Goal: Task Accomplishment & Management: Manage account settings

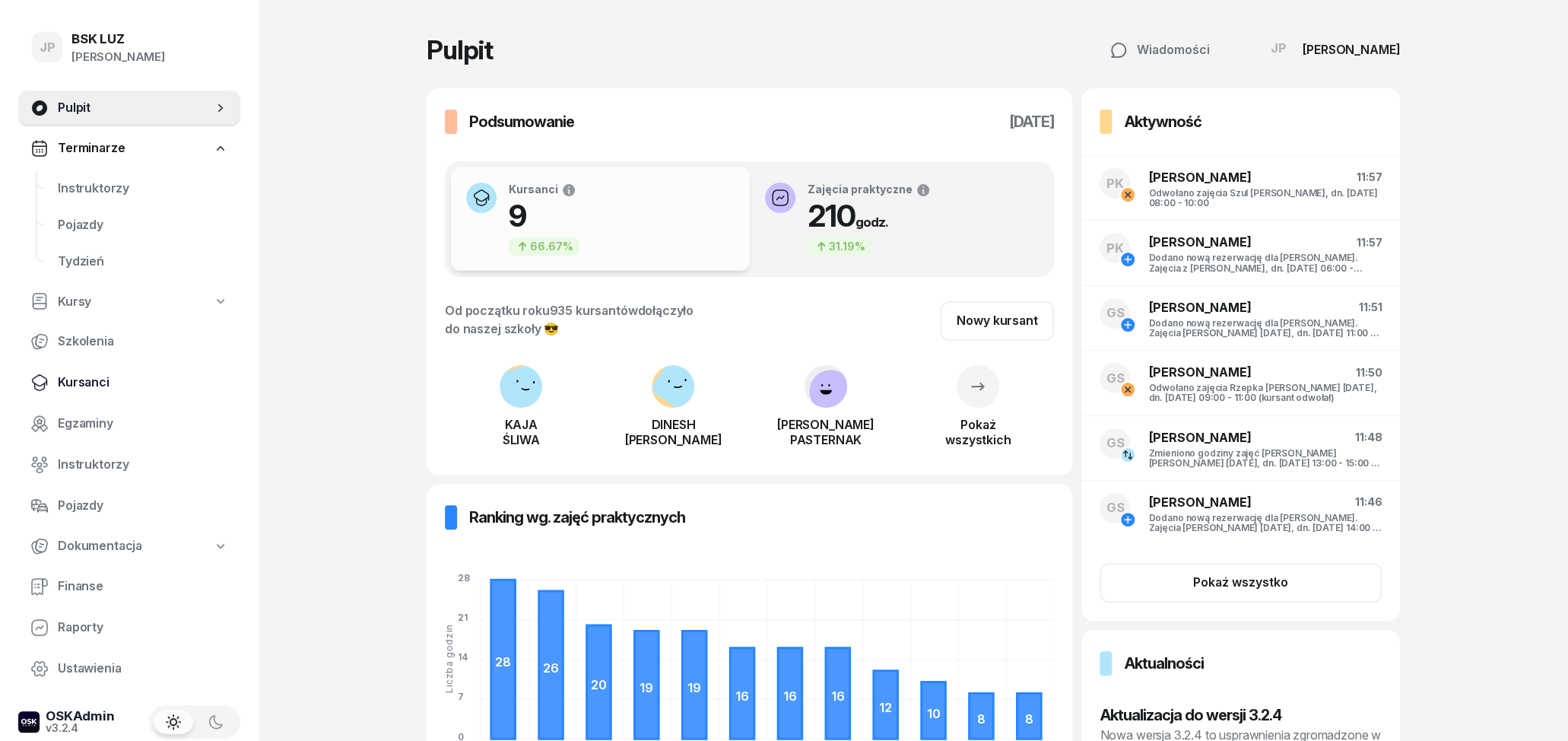
click at [98, 374] on span "Kursanci" at bounding box center [143, 382] width 171 height 20
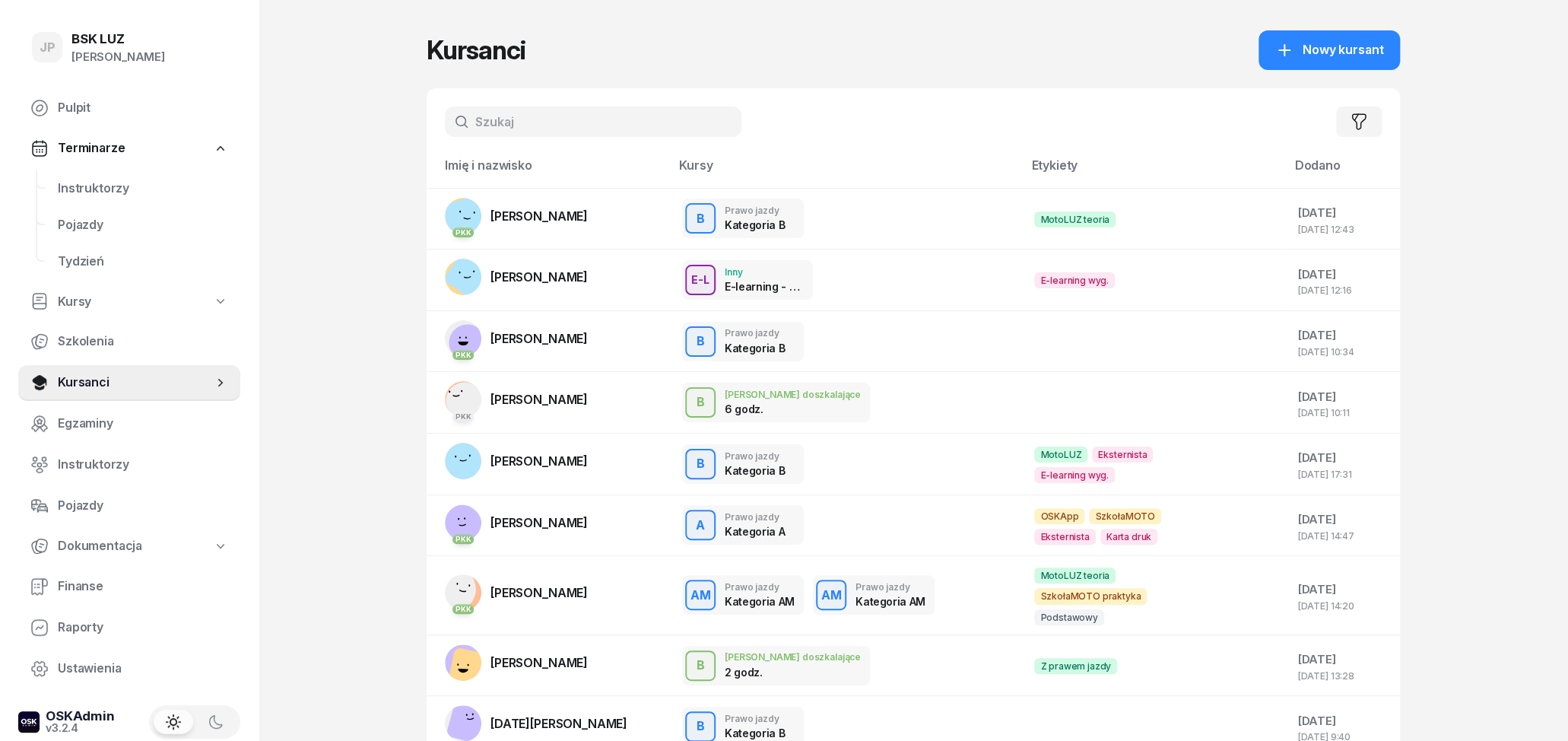
click at [500, 125] on input "text" at bounding box center [593, 121] width 297 height 31
type input "[PERSON_NAME]"
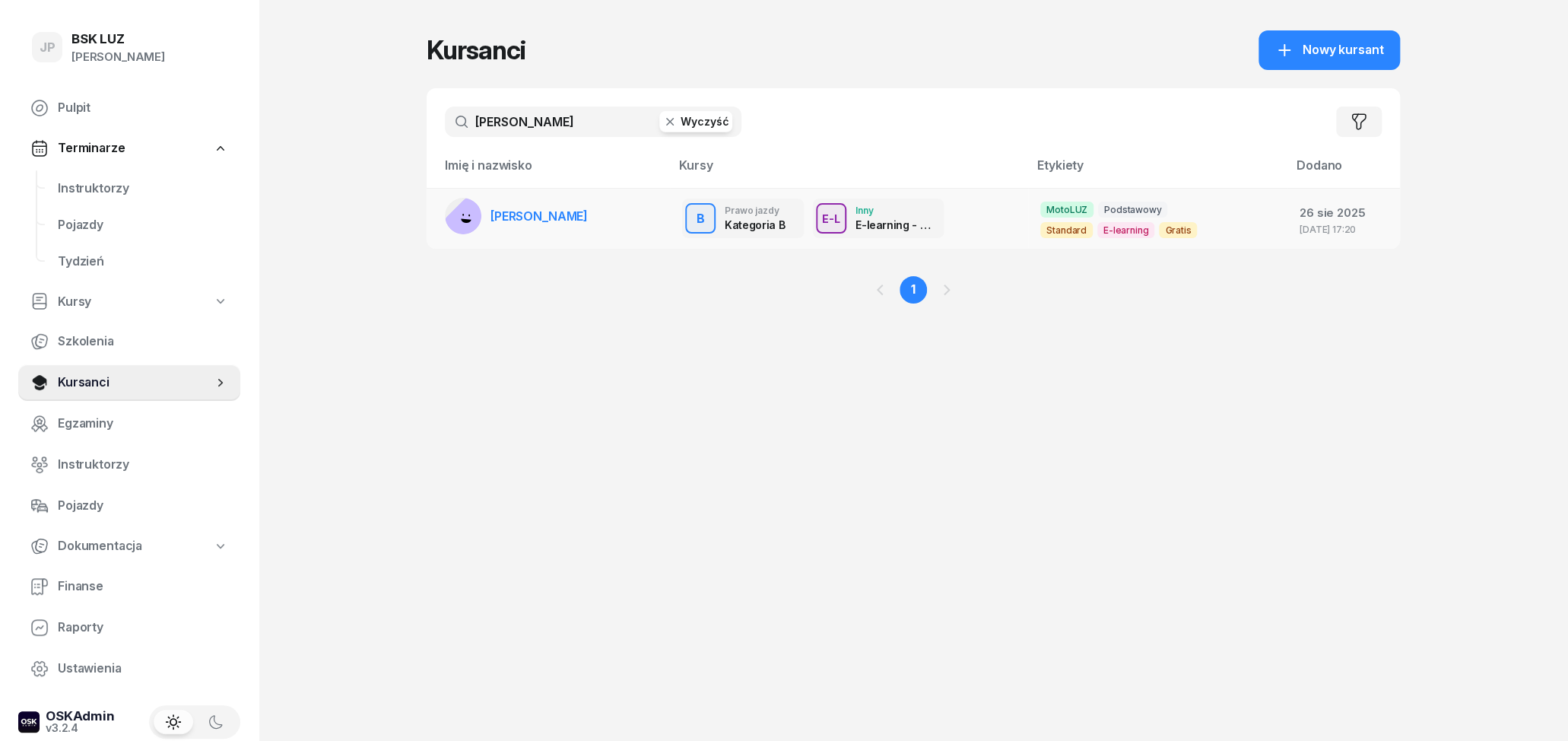
click at [570, 220] on span "[PERSON_NAME]" at bounding box center [539, 216] width 97 height 15
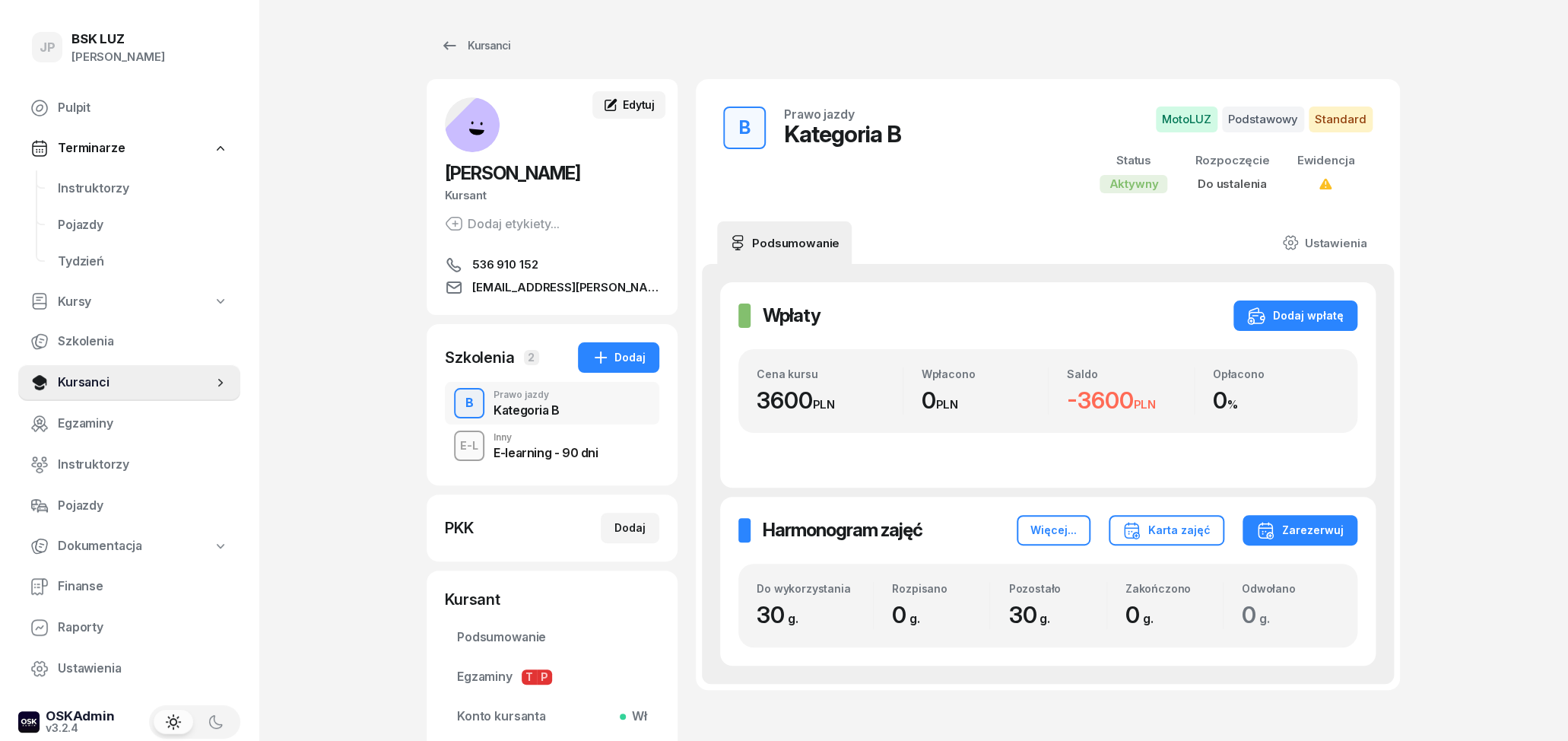
click at [620, 108] on div "Edytuj" at bounding box center [629, 104] width 52 height 15
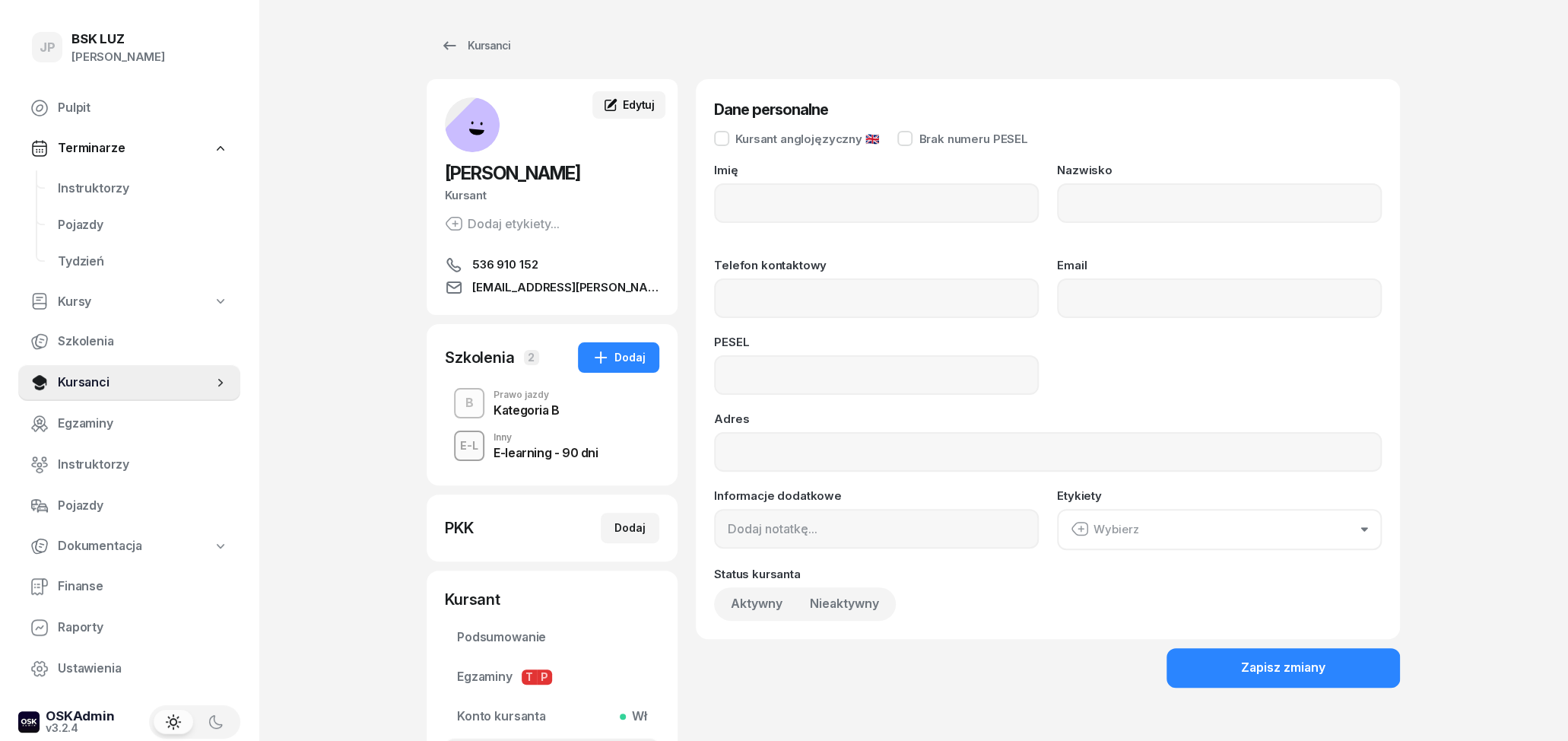
type input "[PERSON_NAME]"
type input "536910152"
type input "[EMAIL_ADDRESS][PERSON_NAME][DOMAIN_NAME]"
type input "06321908193"
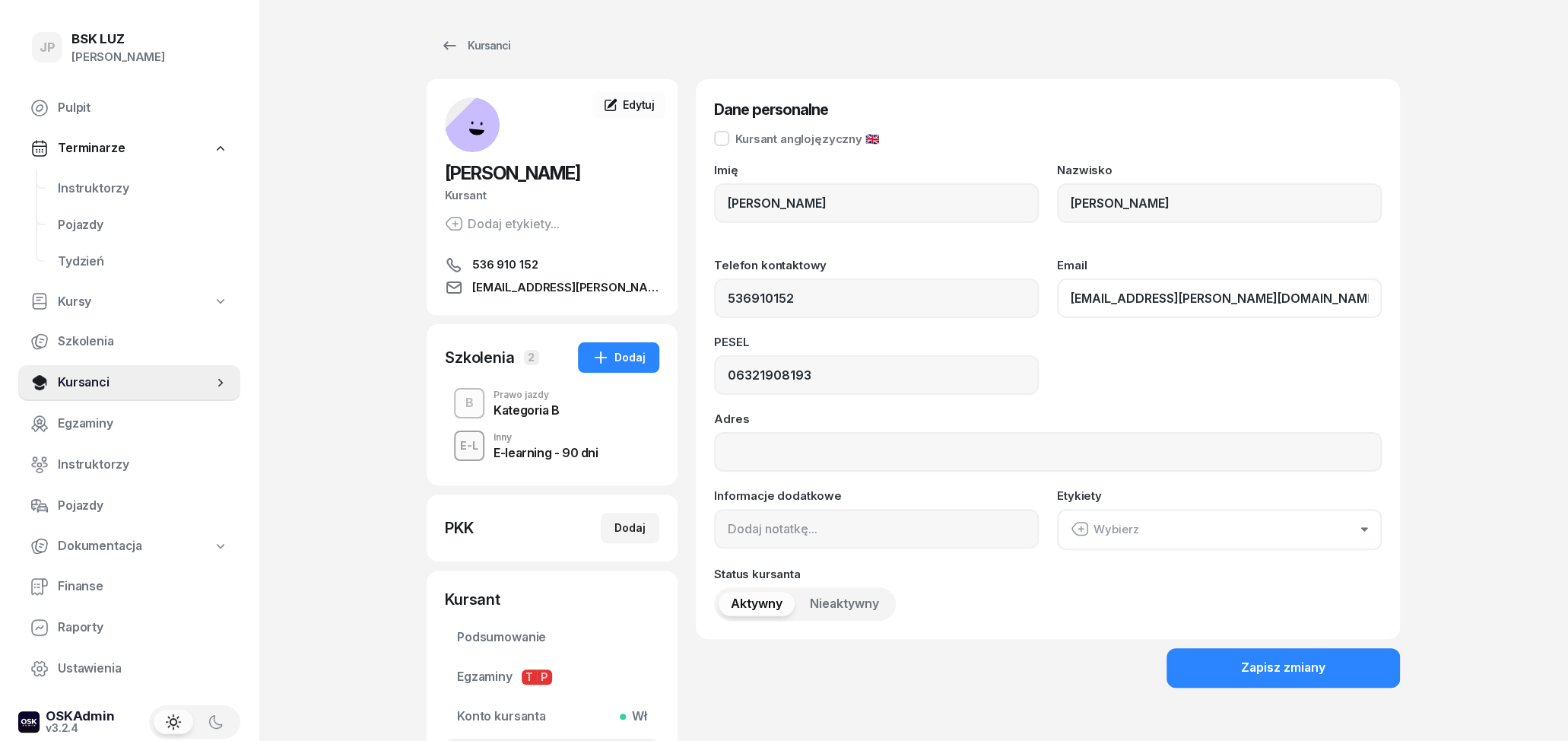
click at [1177, 297] on input "[EMAIL_ADDRESS][PERSON_NAME][DOMAIN_NAME]" at bounding box center [1219, 298] width 325 height 40
type input "[EMAIL_ADDRESS][DOMAIN_NAME]"
click at [1279, 665] on div "Zapisz zmiany" at bounding box center [1283, 668] width 84 height 20
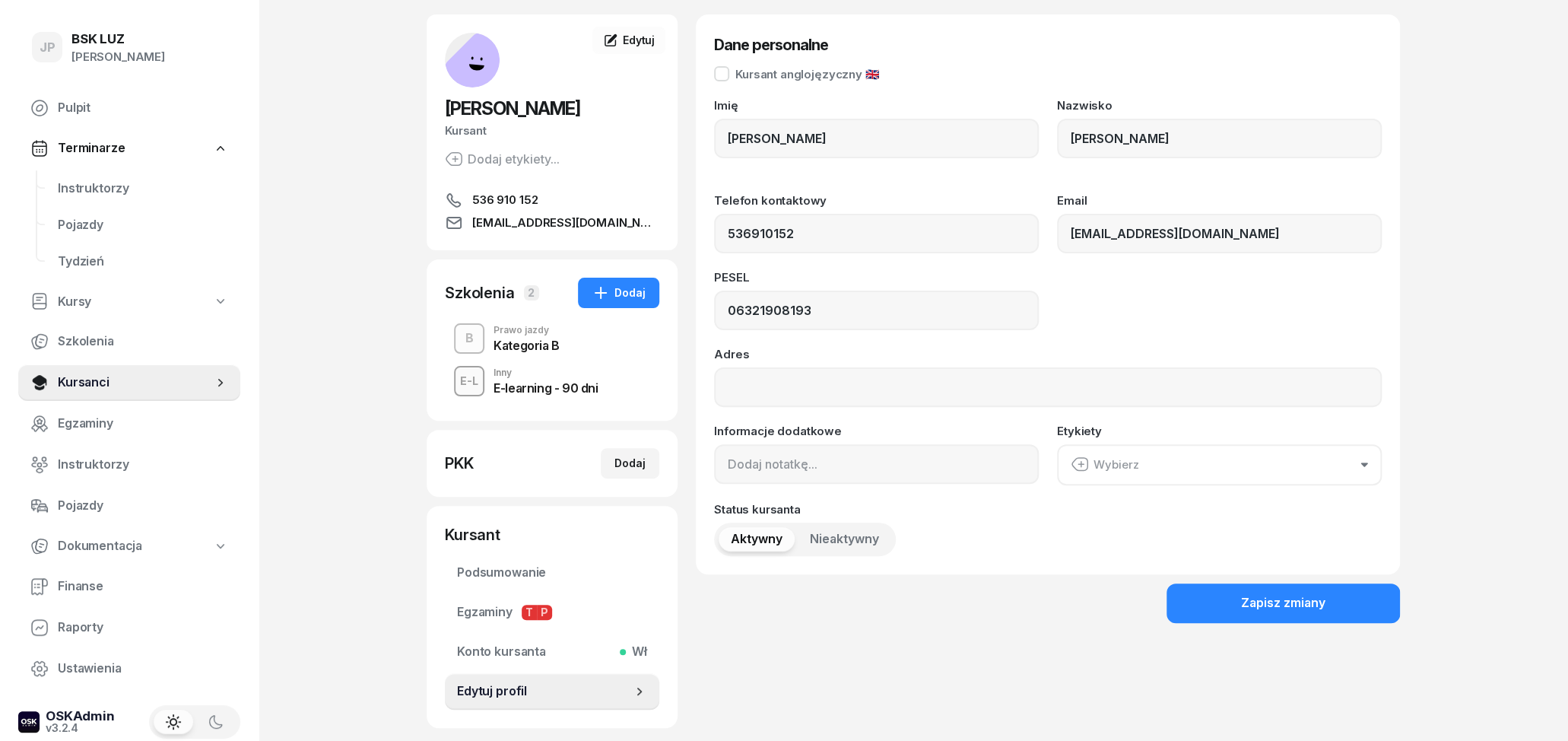
scroll to position [155, 0]
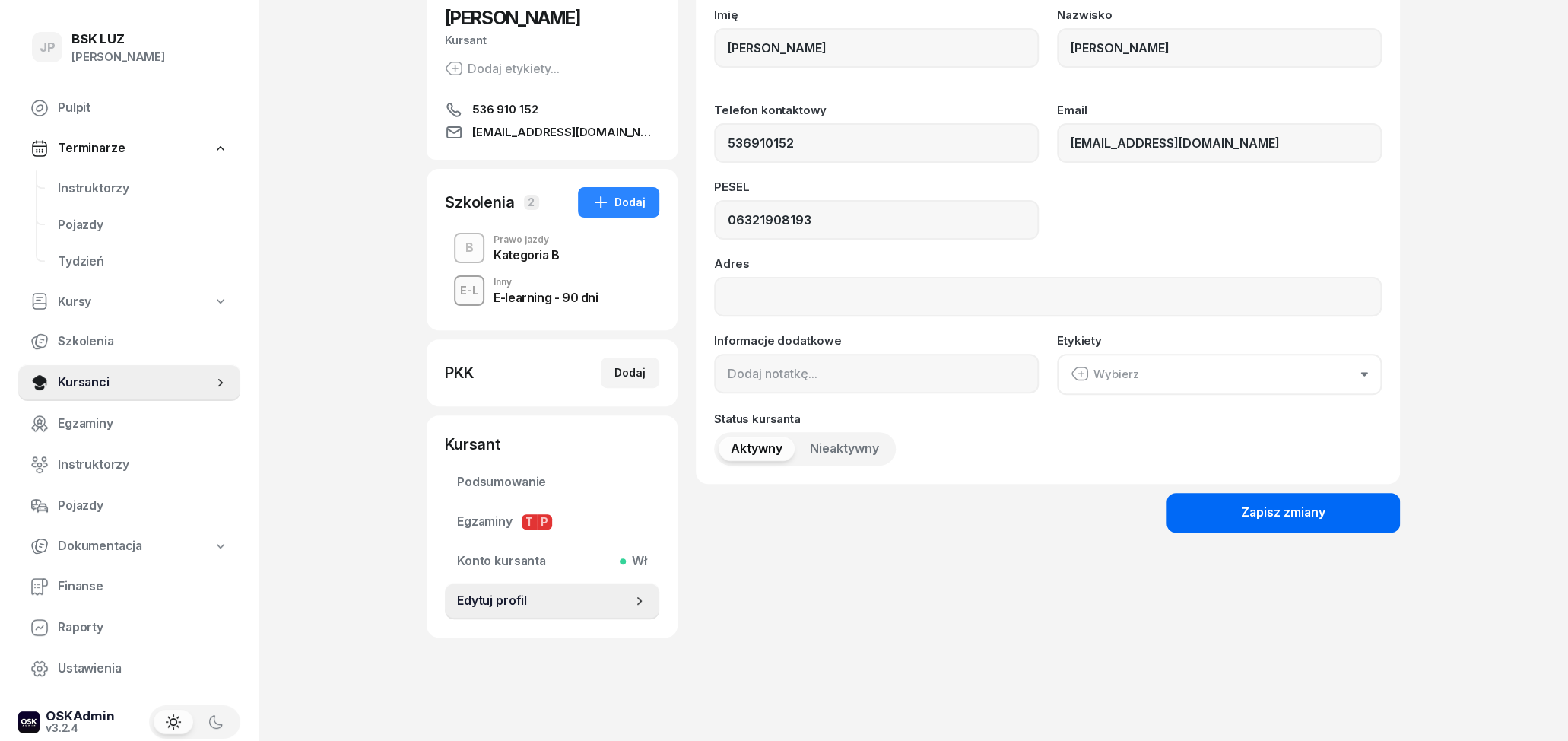
click at [1249, 511] on div "Zapisz zmiany" at bounding box center [1283, 513] width 84 height 20
click at [1229, 516] on button "Zapisz zmiany" at bounding box center [1283, 513] width 233 height 40
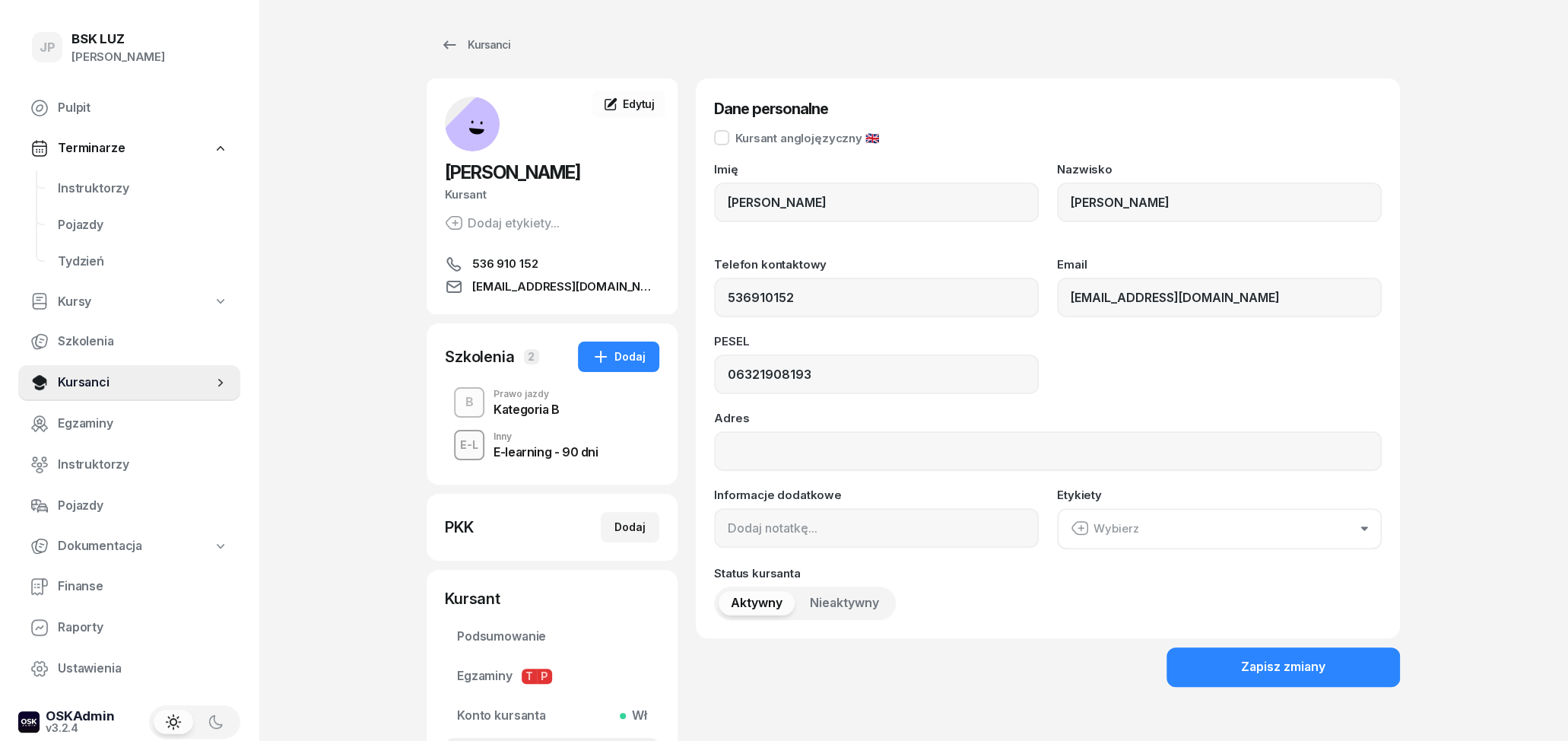
scroll to position [0, 0]
click at [1322, 665] on div "Zapisz zmiany" at bounding box center [1283, 668] width 84 height 20
click at [574, 397] on div "B Prawo jazdy Kategoria B" at bounding box center [552, 403] width 214 height 43
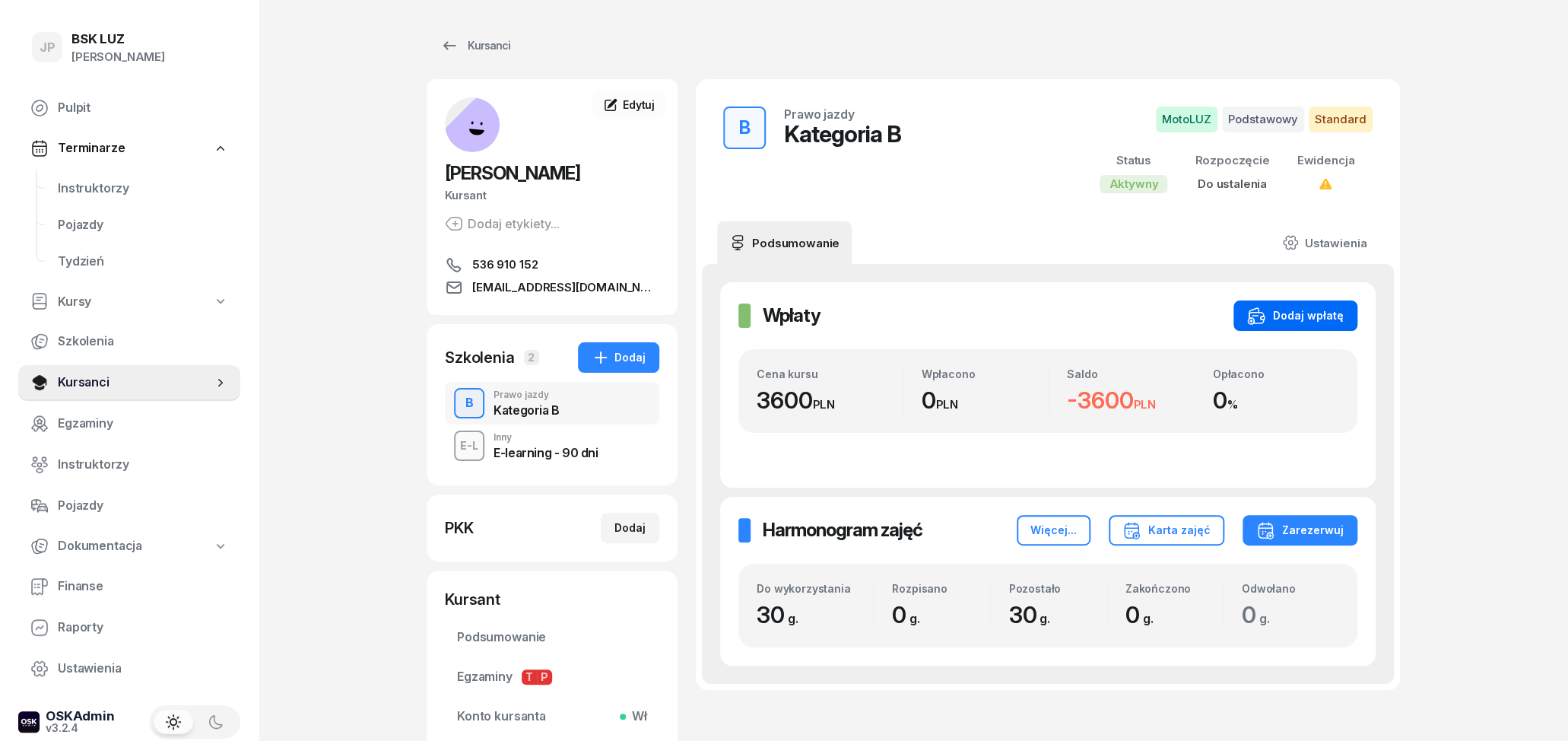
click at [1287, 324] on div "Dodaj wpłatę" at bounding box center [1295, 316] width 96 height 18
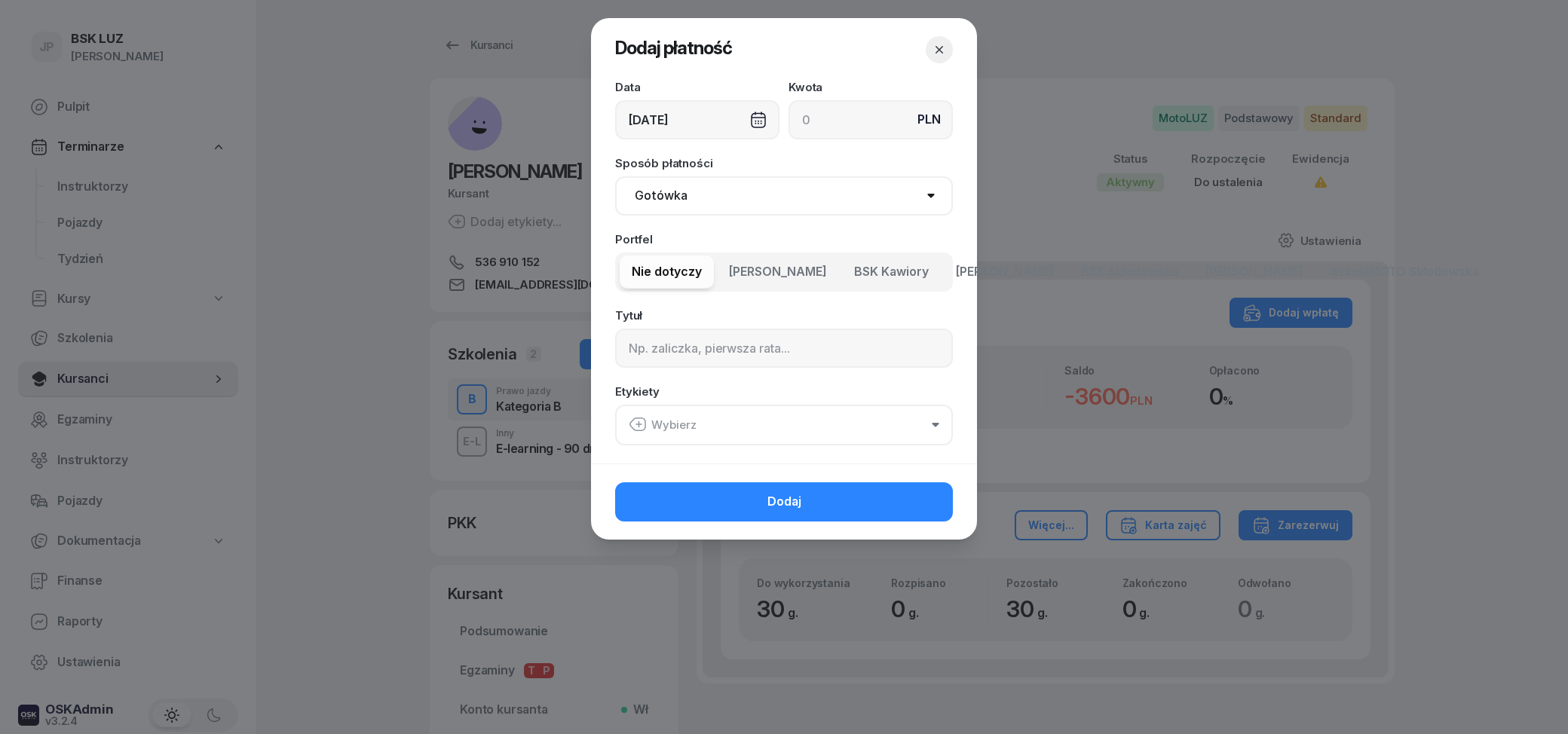
click at [963, 275] on span "[PERSON_NAME]" at bounding box center [1005, 273] width 98 height 20
click at [998, 275] on span "[PERSON_NAME]" at bounding box center [1005, 273] width 98 height 20
click option "Gotówka" at bounding box center [0, 0] width 0 height 0
click at [825, 126] on input at bounding box center [870, 120] width 164 height 39
type input "1000"
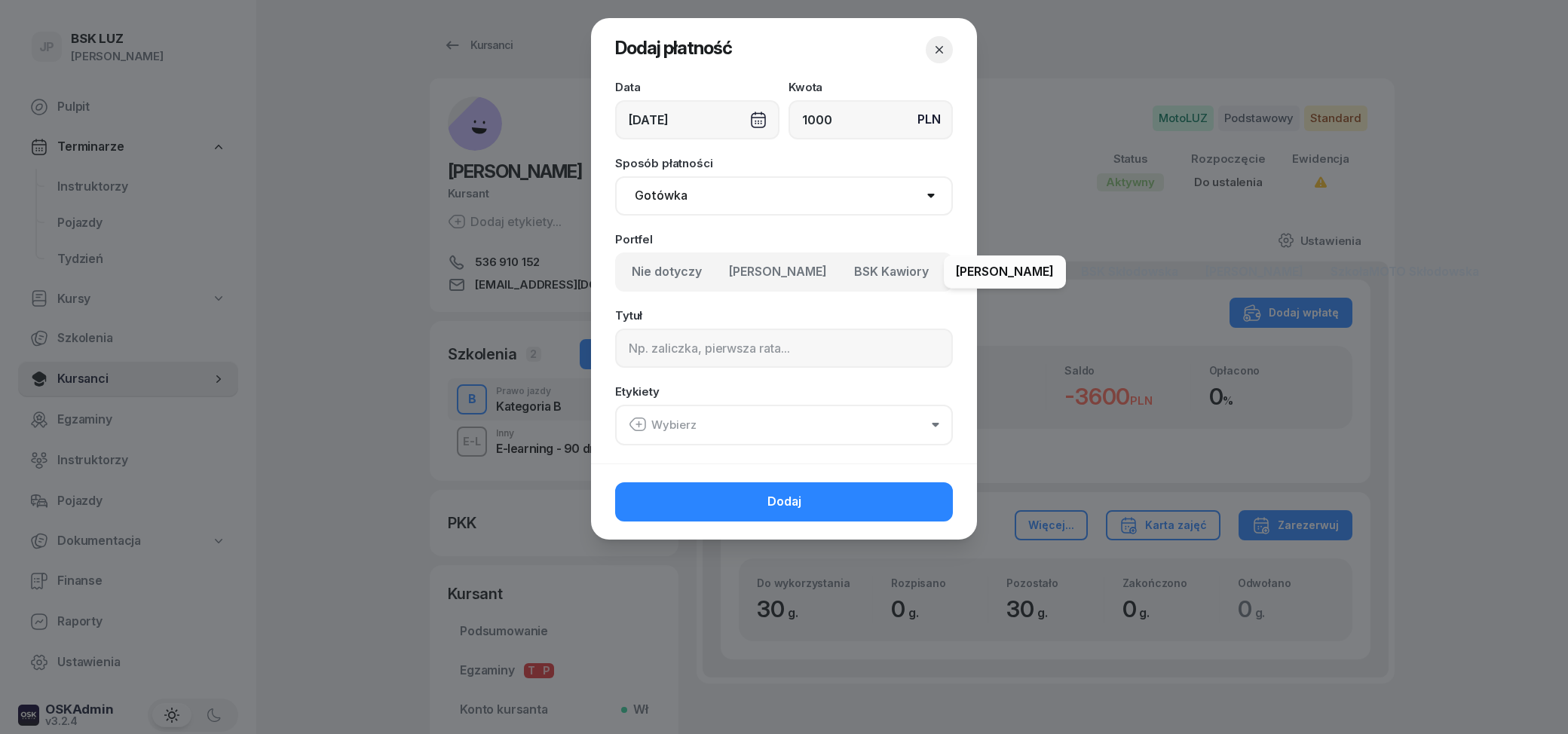
click at [816, 44] on header "Dodaj płatność" at bounding box center [784, 49] width 386 height 63
click at [744, 353] on input at bounding box center [784, 348] width 338 height 39
click at [806, 41] on header "Dodaj płatność" at bounding box center [784, 49] width 386 height 63
click at [827, 420] on button "Wybierz" at bounding box center [784, 424] width 338 height 40
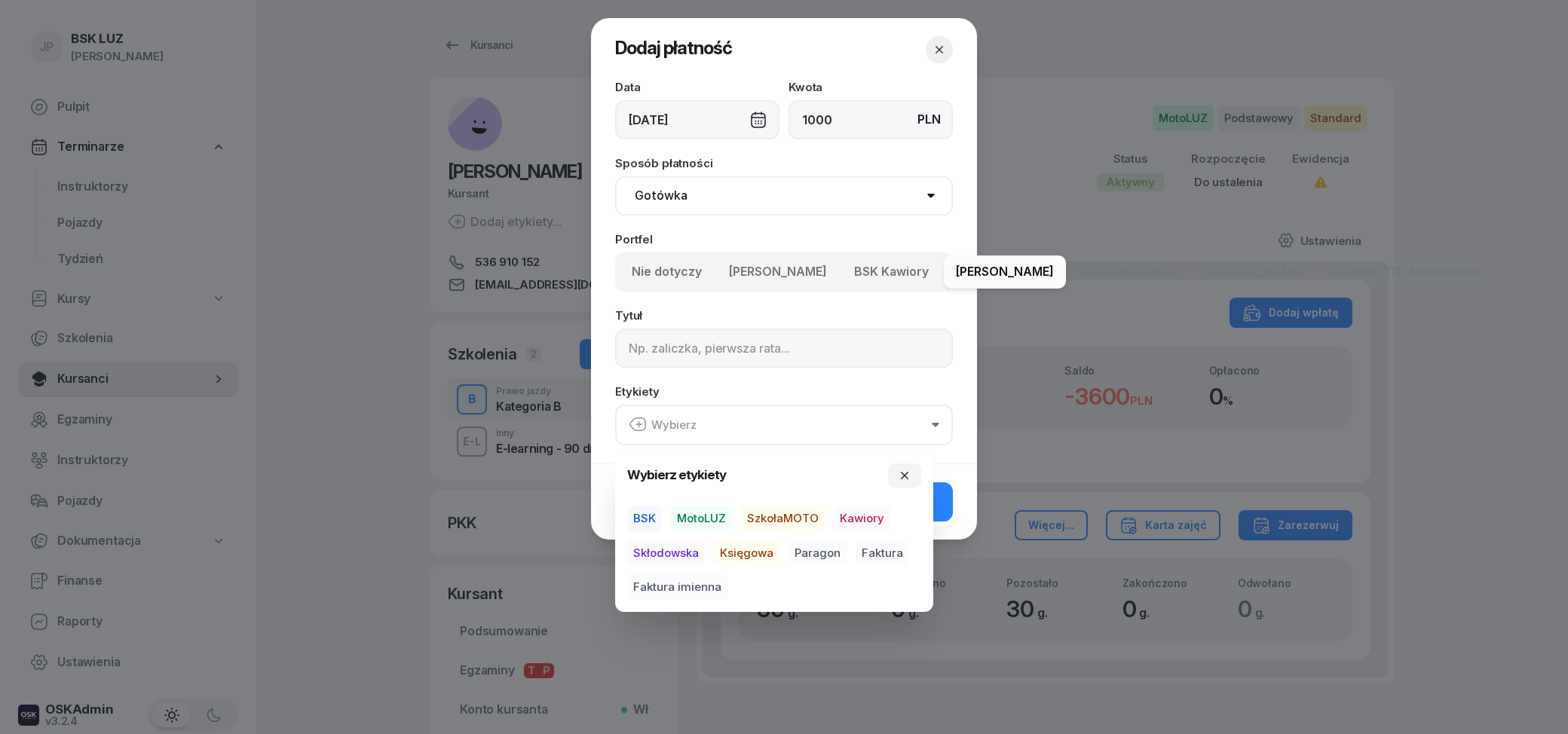
click at [866, 61] on header "Dodaj płatność" at bounding box center [784, 49] width 386 height 63
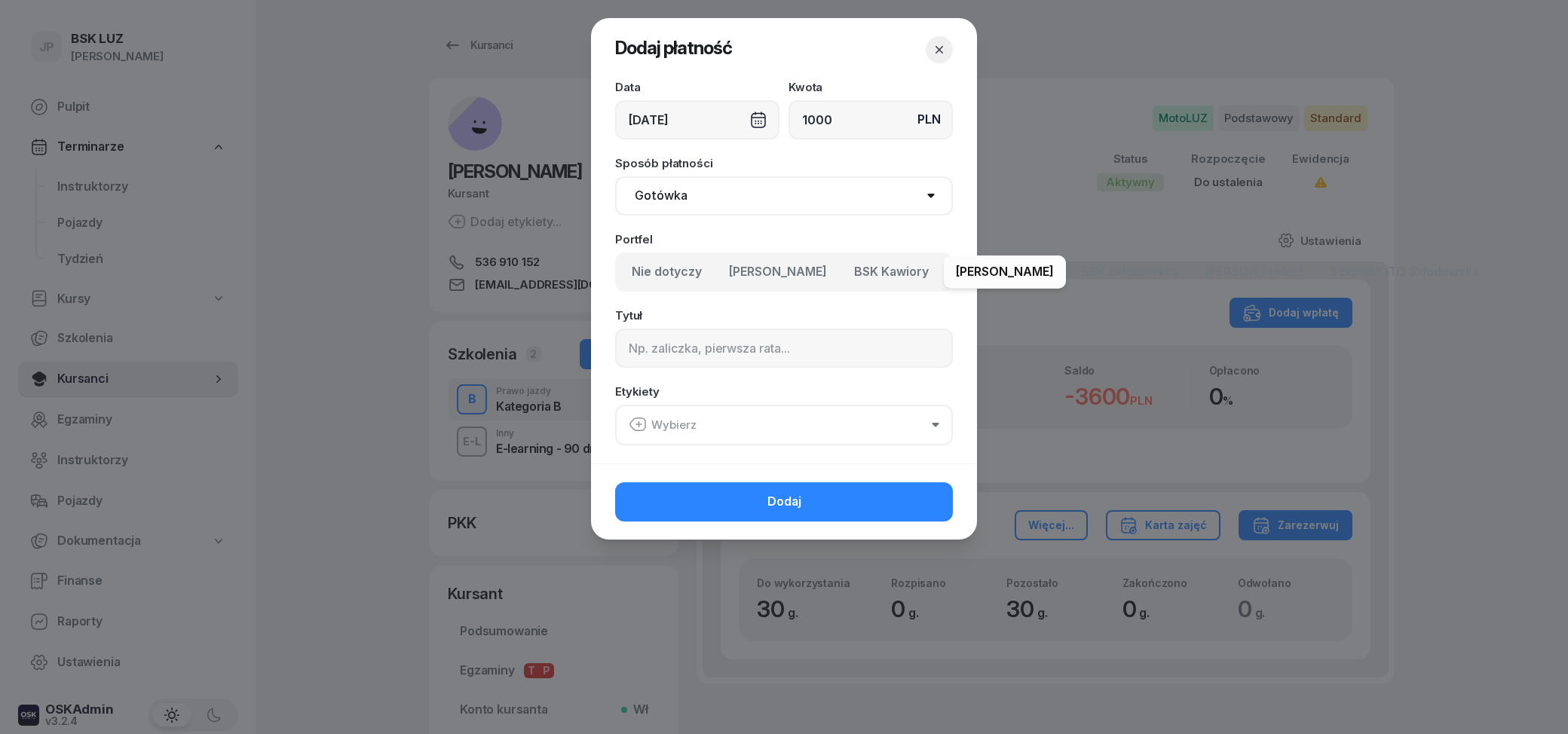
click at [931, 50] on button "button" at bounding box center [940, 50] width 28 height 28
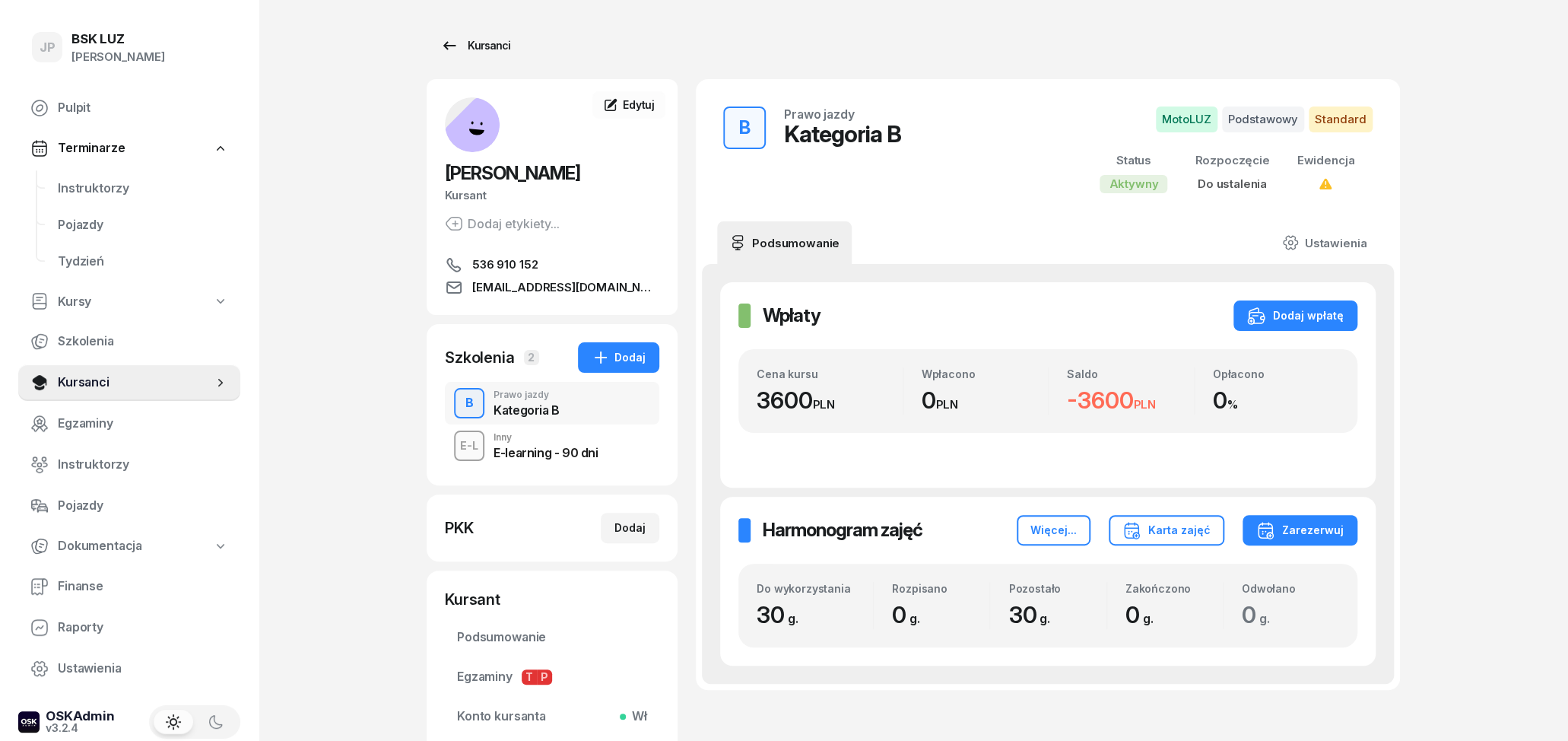
click at [467, 48] on div "Kursanci" at bounding box center [476, 46] width 70 height 18
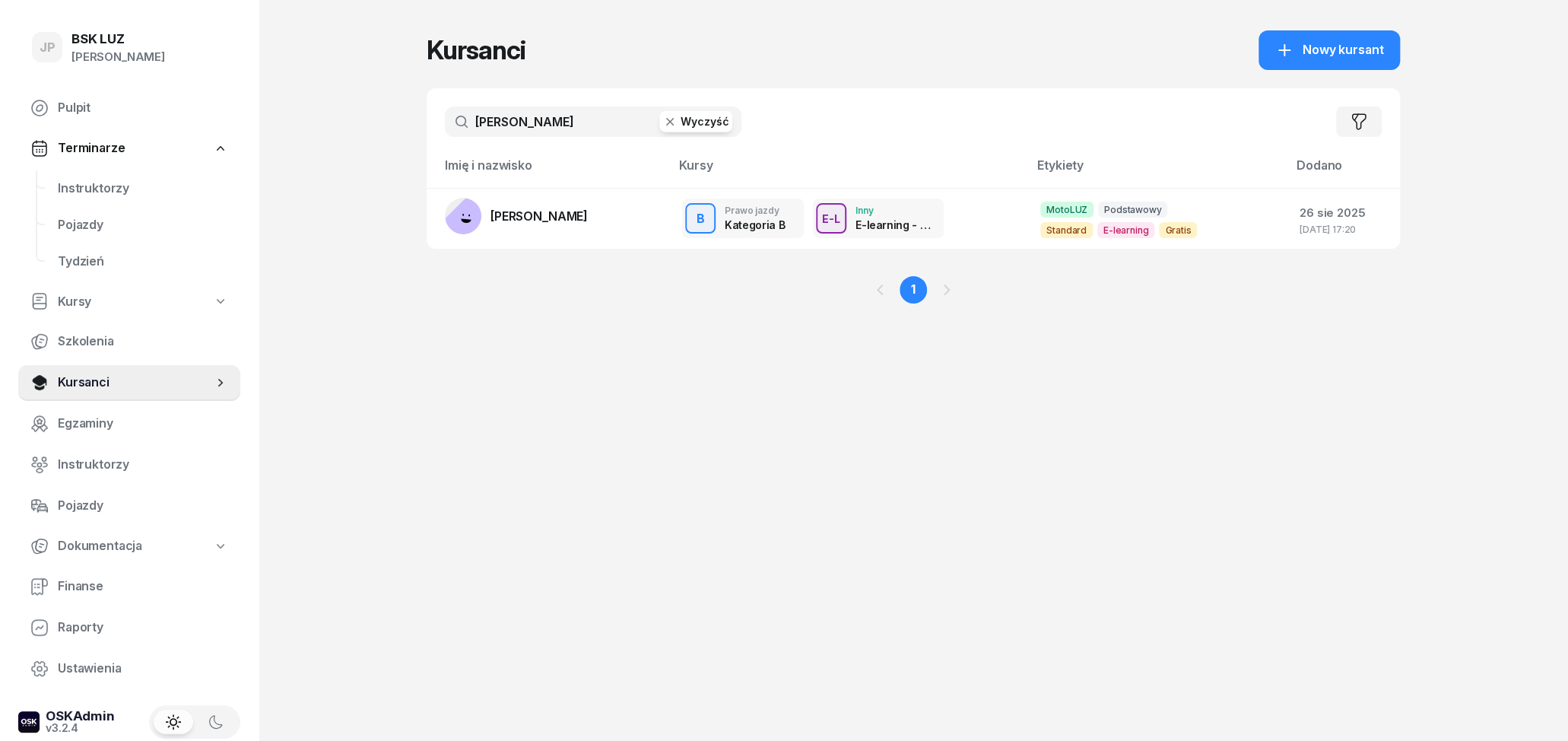
click at [669, 118] on icon "button" at bounding box center [670, 122] width 8 height 8
click at [584, 122] on input "text" at bounding box center [593, 121] width 297 height 31
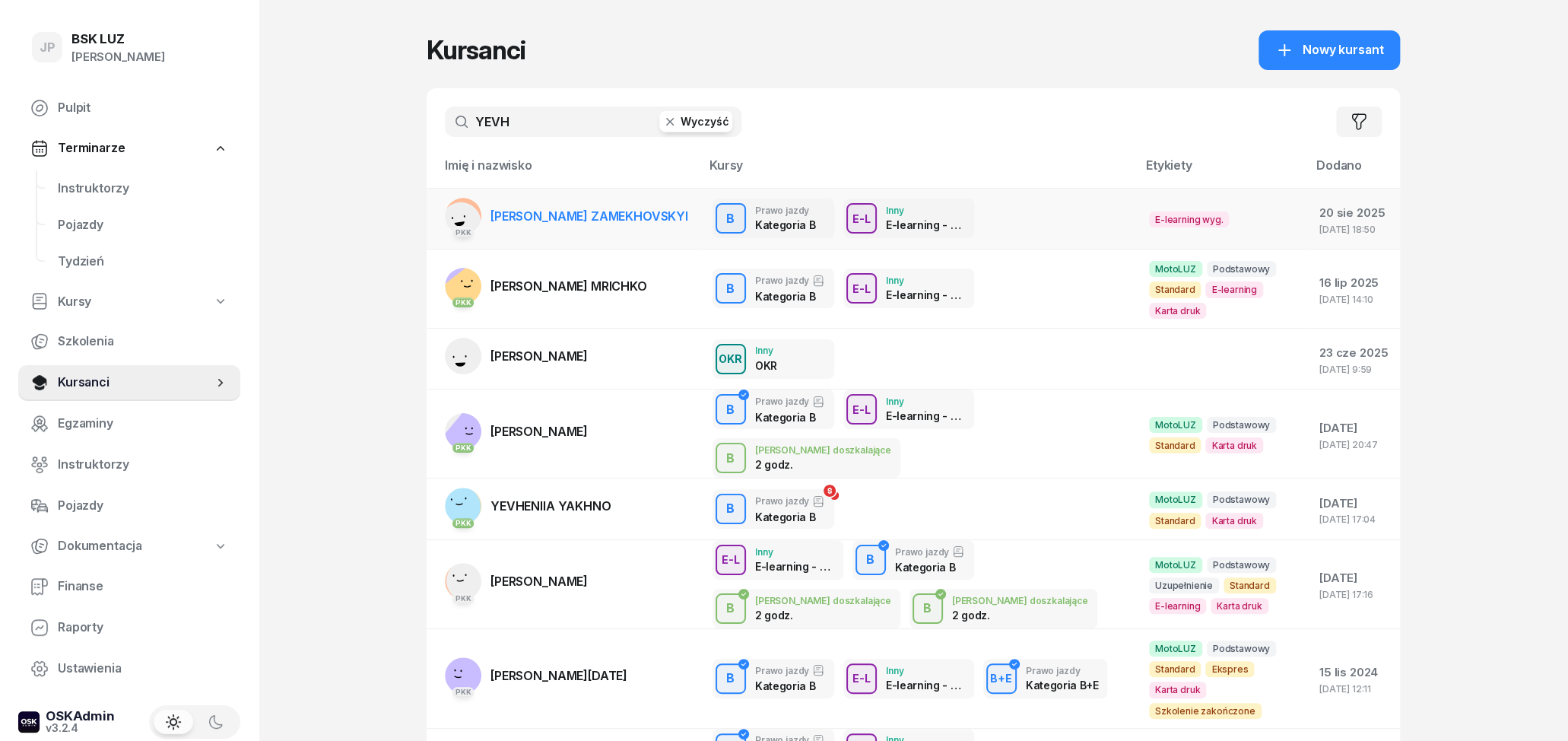
type input "YEVH"
click at [587, 217] on span "[PERSON_NAME] ZAMEKHOVSKYI" at bounding box center [589, 216] width 198 height 15
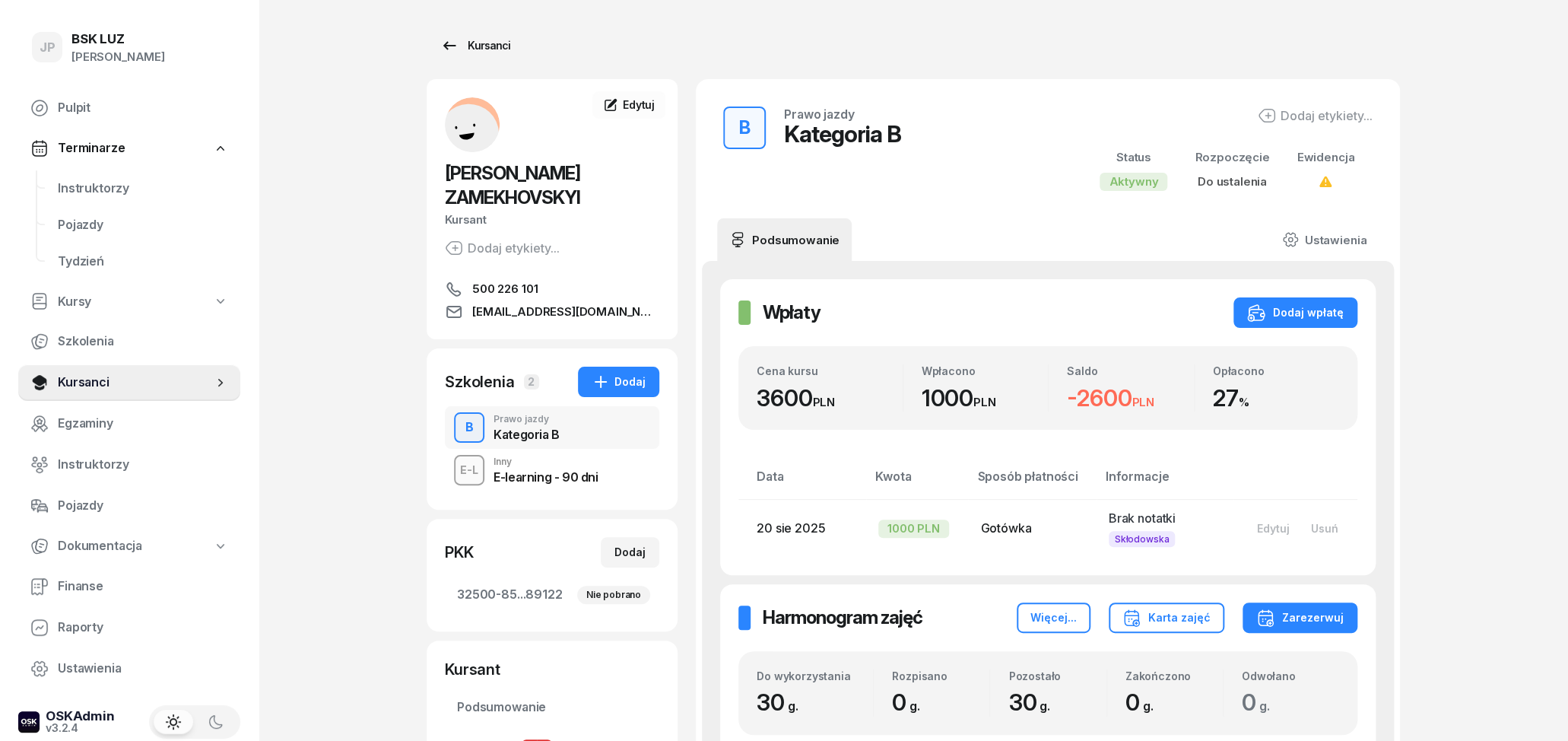
click at [471, 44] on div "Kursanci" at bounding box center [476, 46] width 70 height 18
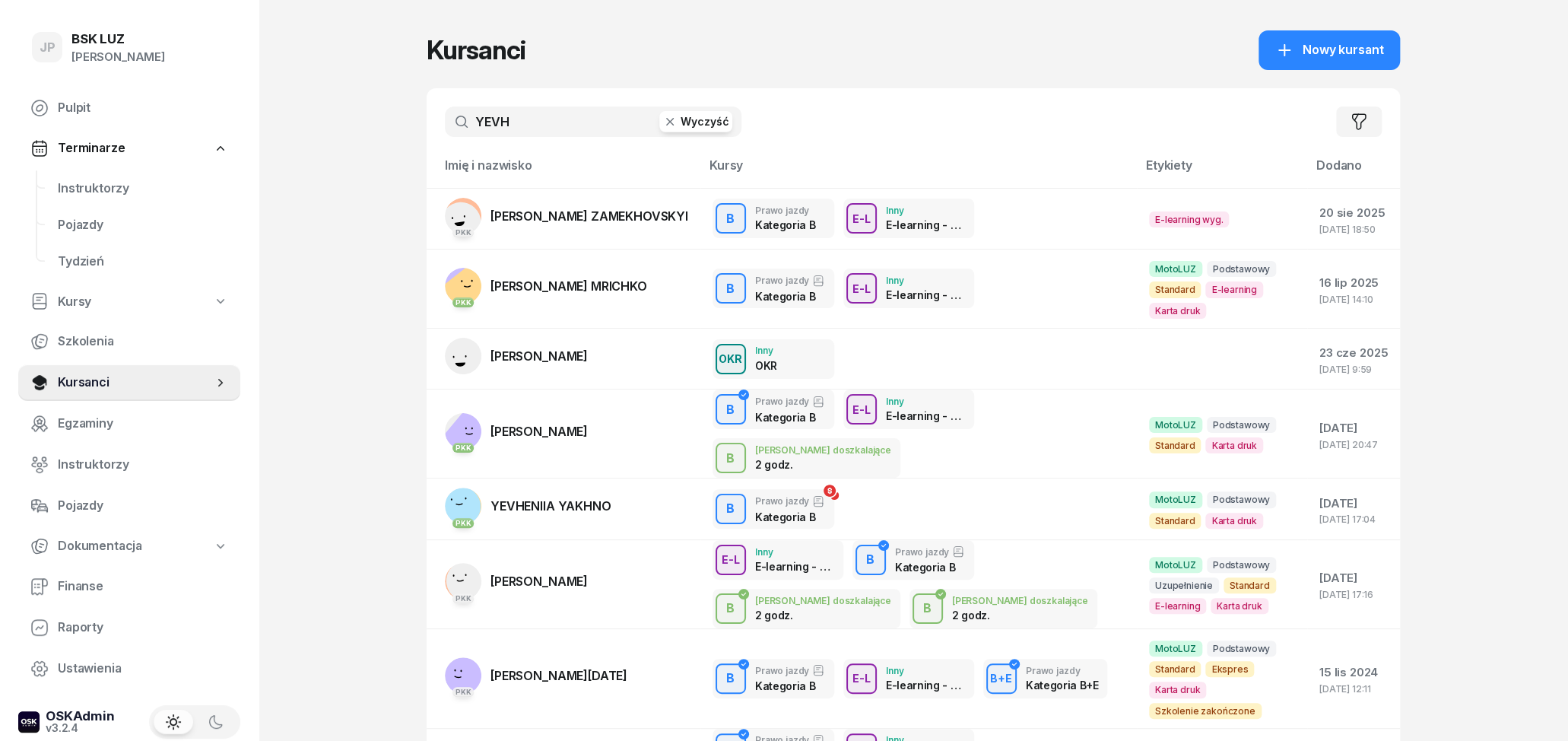
click at [699, 125] on button "Wyczyść" at bounding box center [696, 121] width 73 height 21
click at [606, 126] on input "text" at bounding box center [593, 121] width 297 height 31
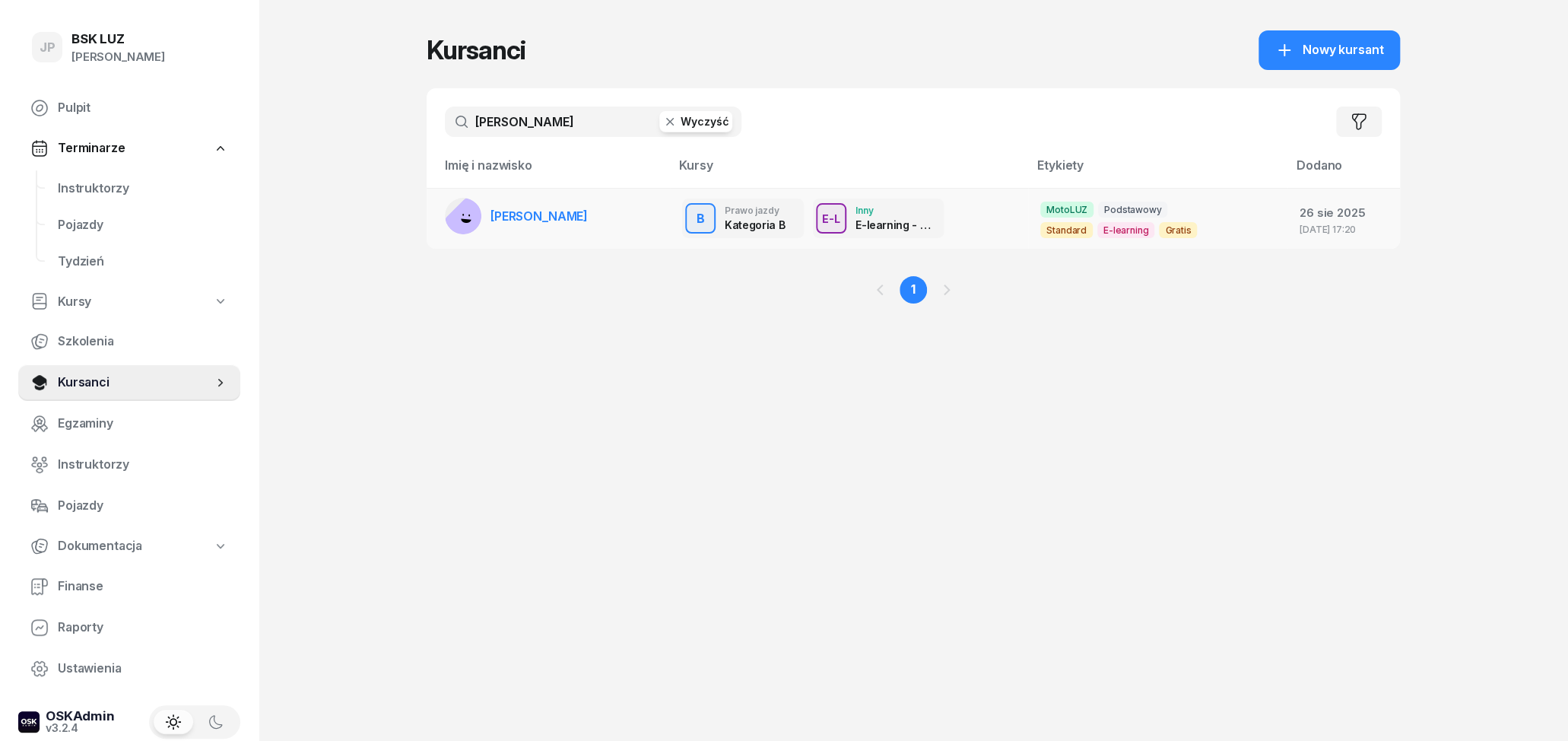
type input "[PERSON_NAME]"
click at [566, 213] on span "[PERSON_NAME]" at bounding box center [539, 216] width 97 height 15
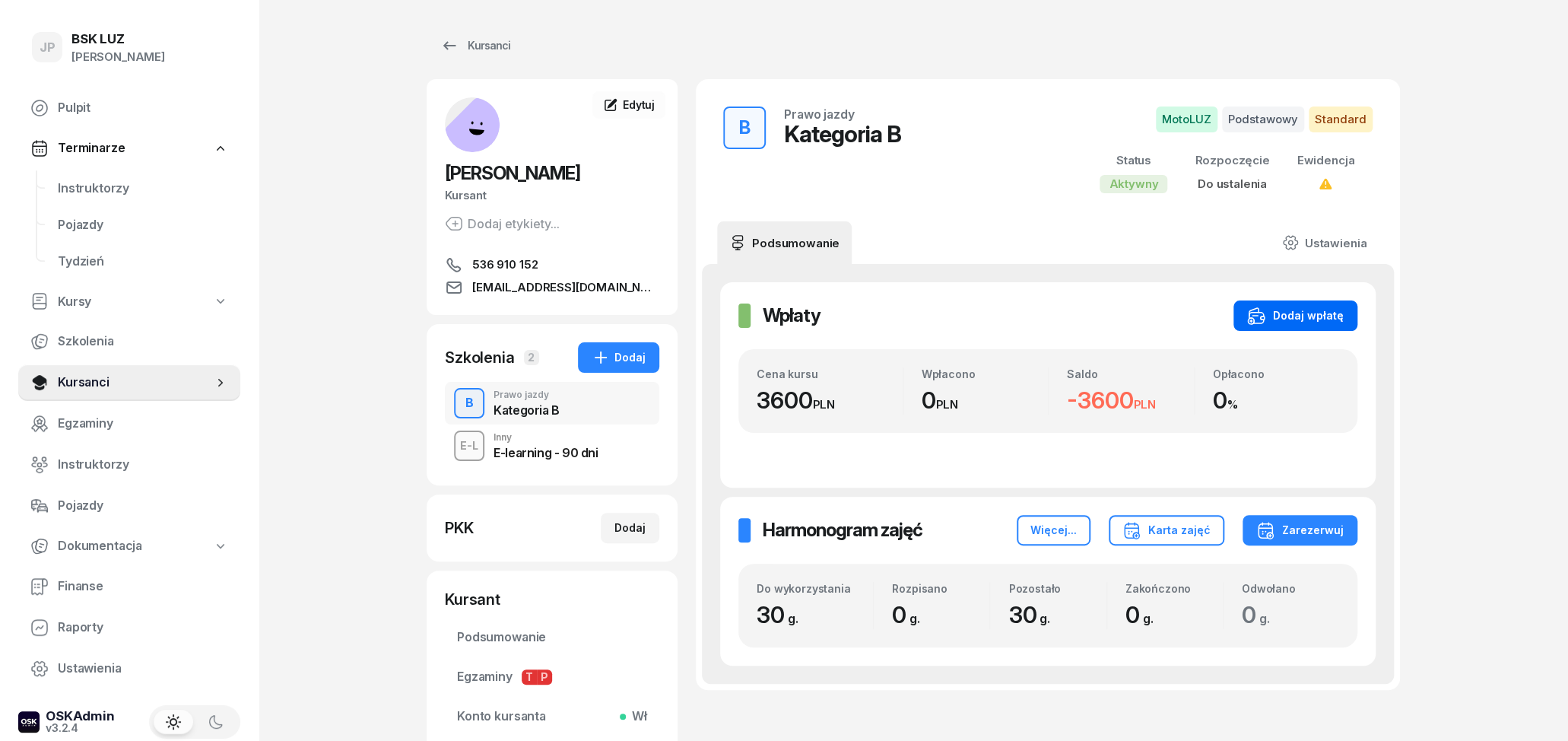
click at [1324, 318] on div "Dodaj wpłatę" at bounding box center [1295, 316] width 96 height 18
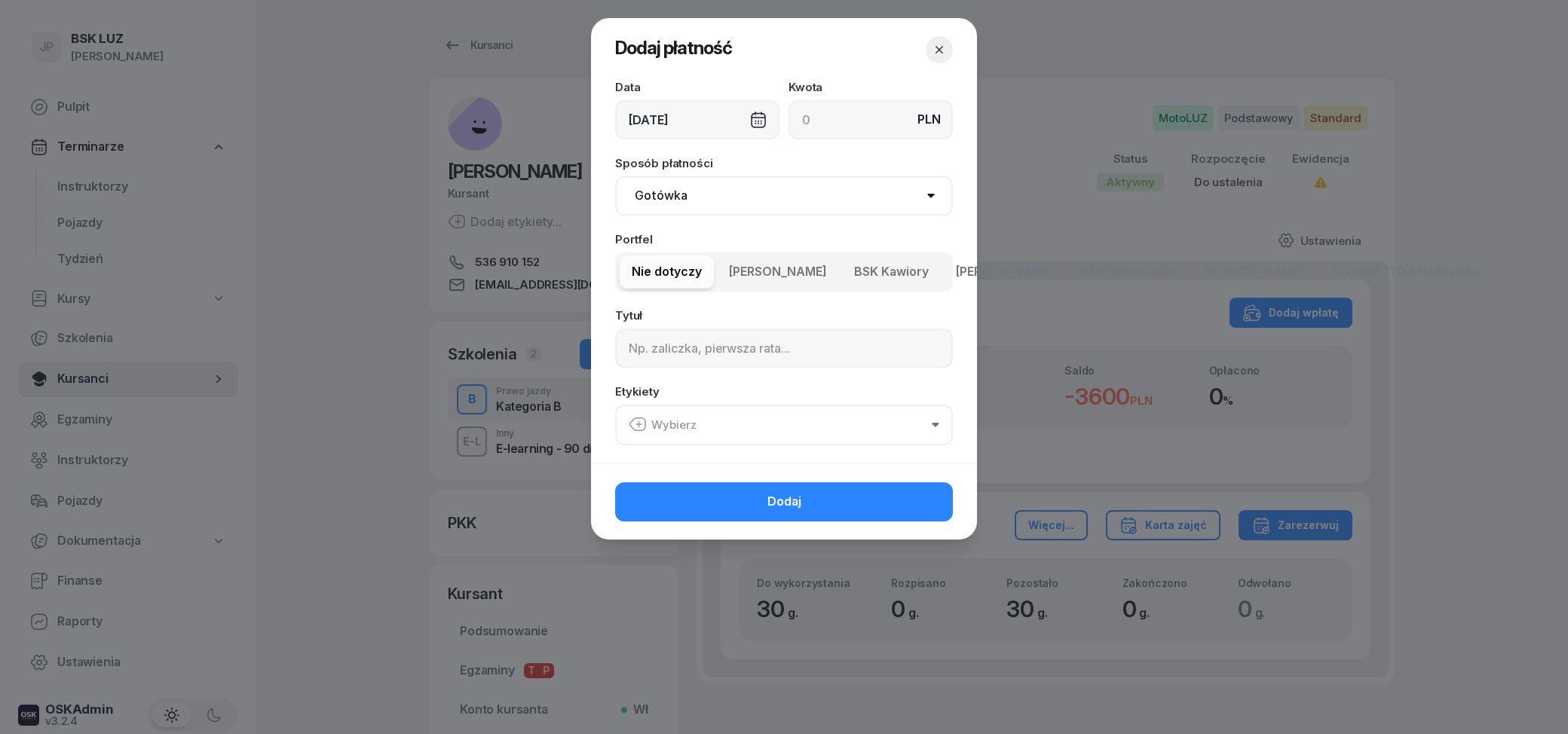
click at [939, 46] on icon "button" at bounding box center [939, 49] width 15 height 15
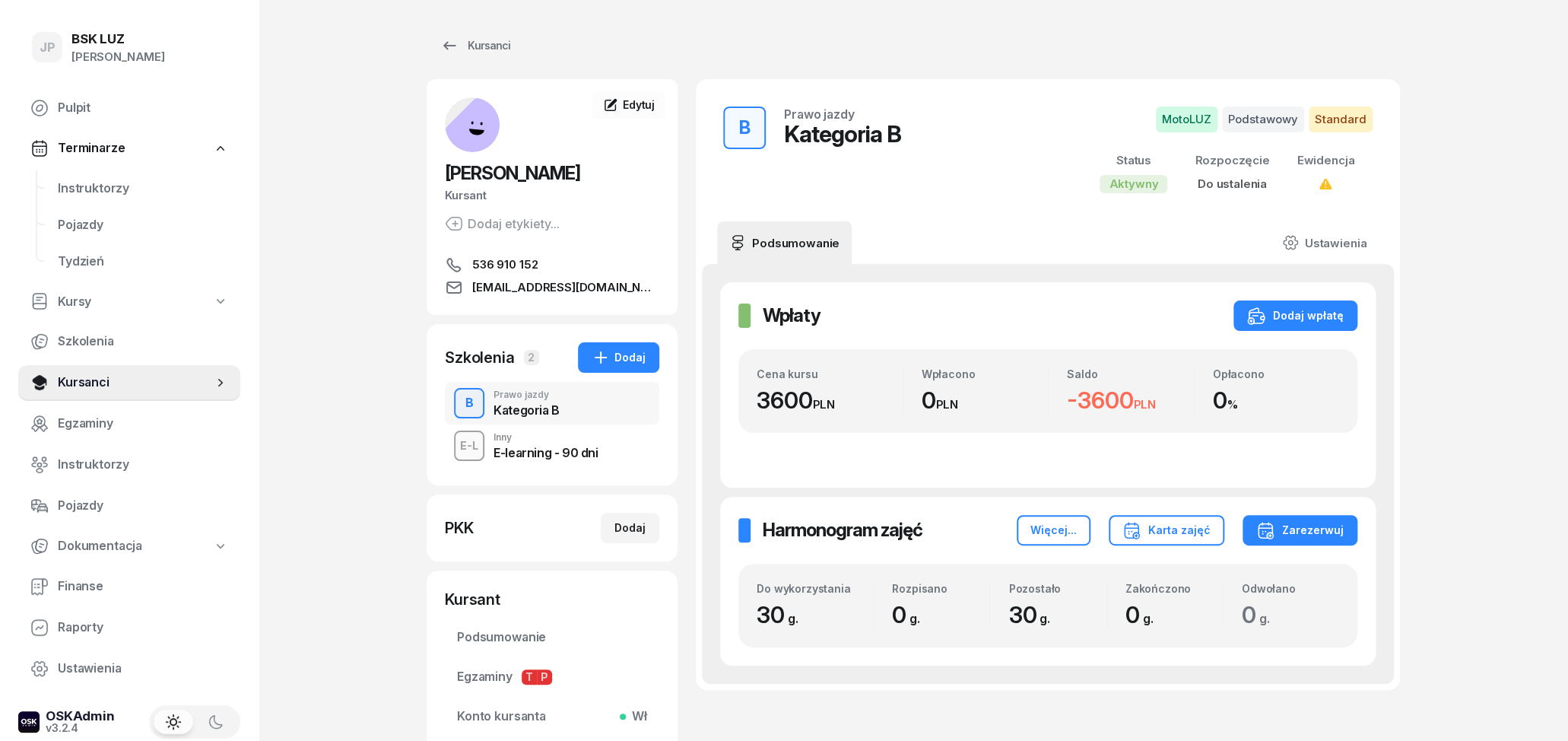
click at [562, 454] on div "E-learning - 90 dni" at bounding box center [545, 453] width 104 height 12
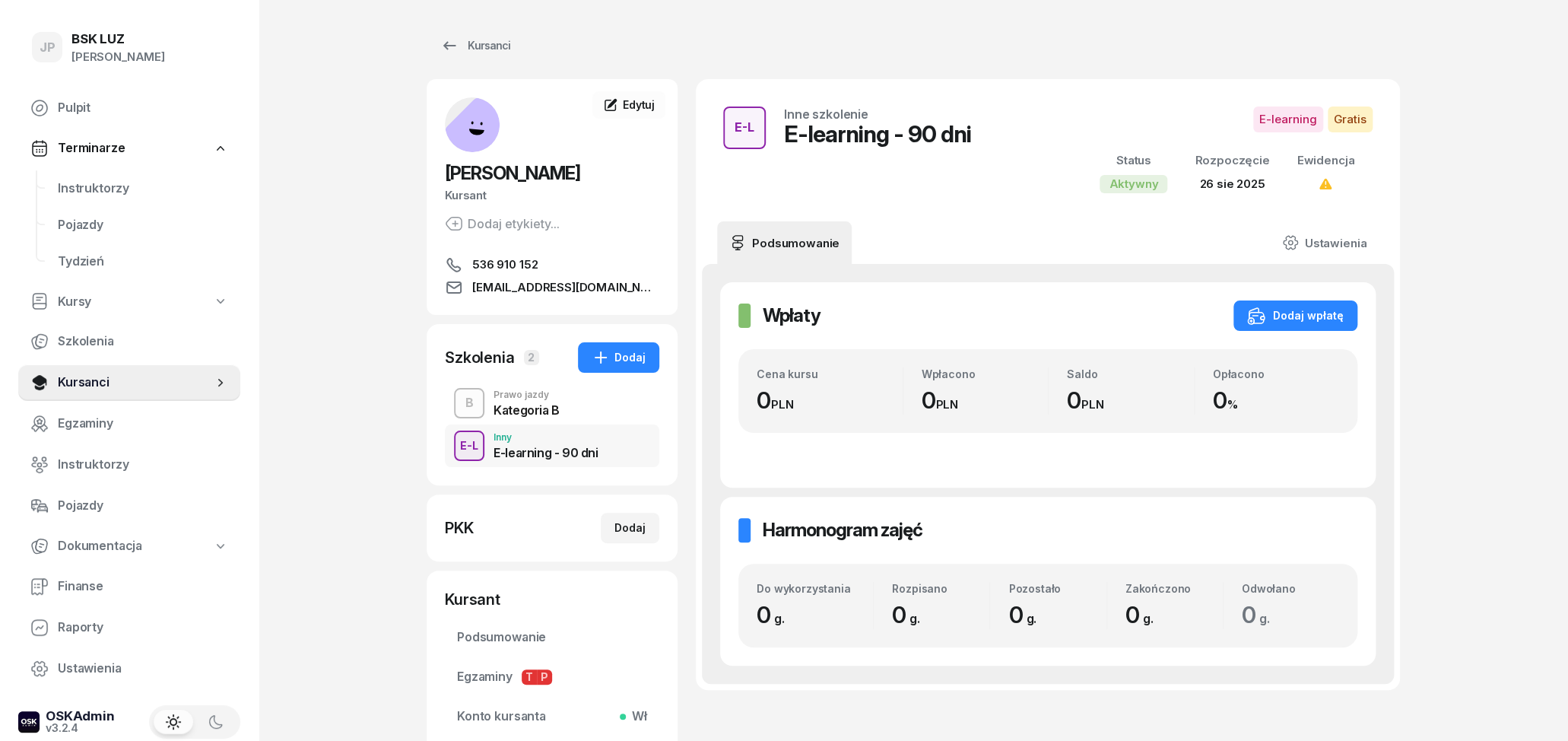
click at [531, 414] on div "Kategoria B" at bounding box center [526, 410] width 67 height 12
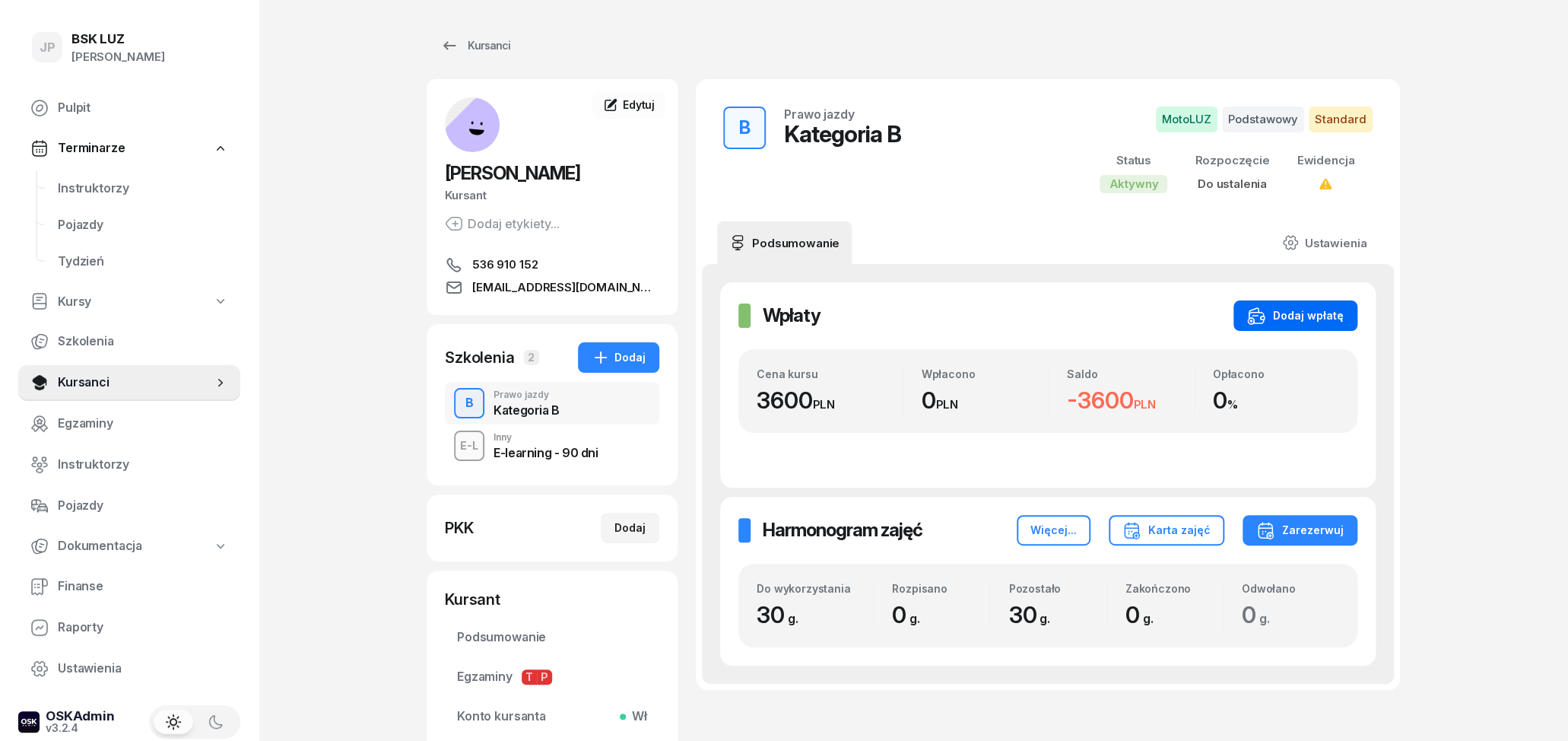
click at [1293, 323] on div "Dodaj wpłatę" at bounding box center [1295, 316] width 96 height 18
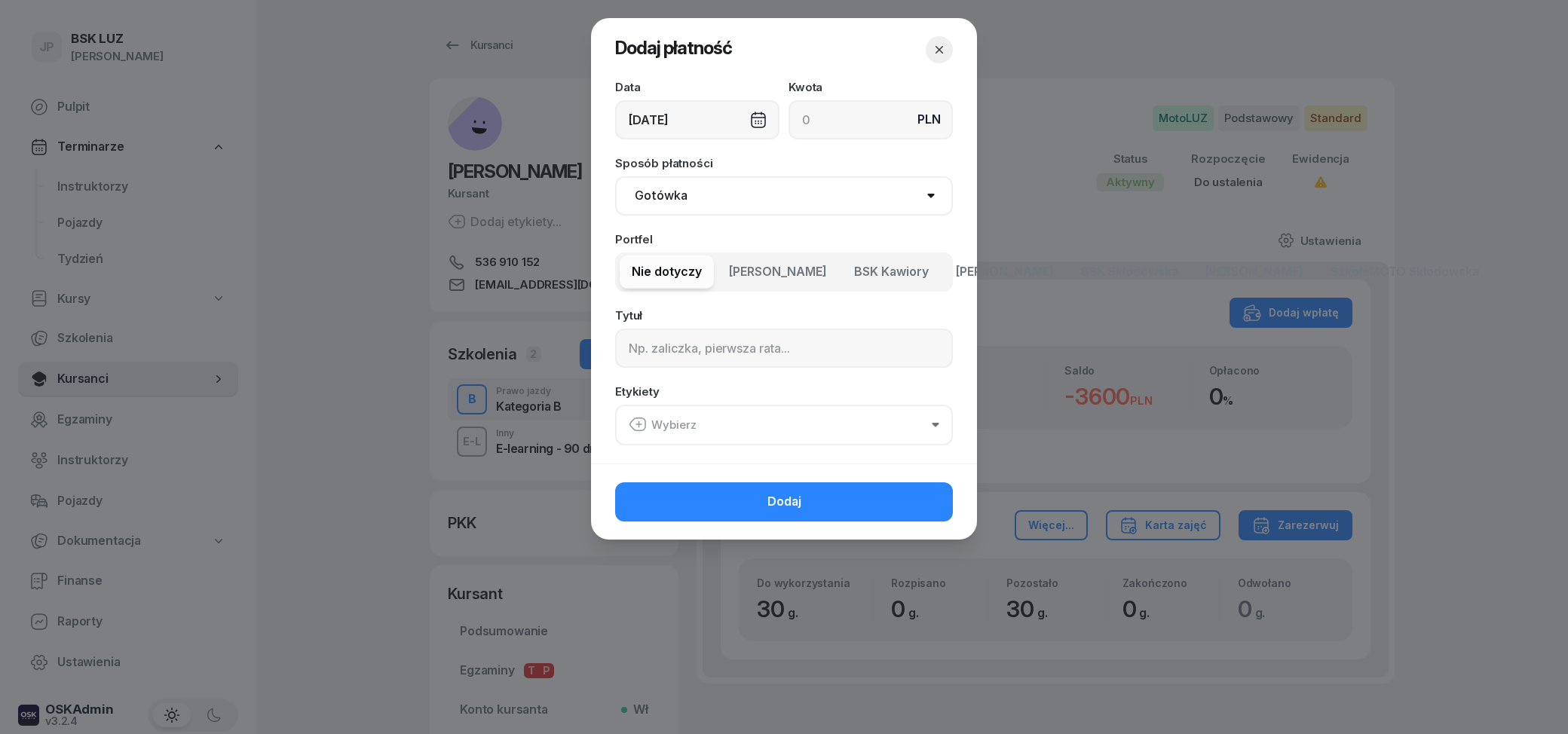
click at [971, 274] on span "[PERSON_NAME]" at bounding box center [1005, 273] width 98 height 20
click at [972, 273] on span "[PERSON_NAME]" at bounding box center [1005, 273] width 98 height 20
click option "Gotówka" at bounding box center [0, 0] width 0 height 0
click at [714, 424] on button "Wybierz" at bounding box center [784, 424] width 338 height 40
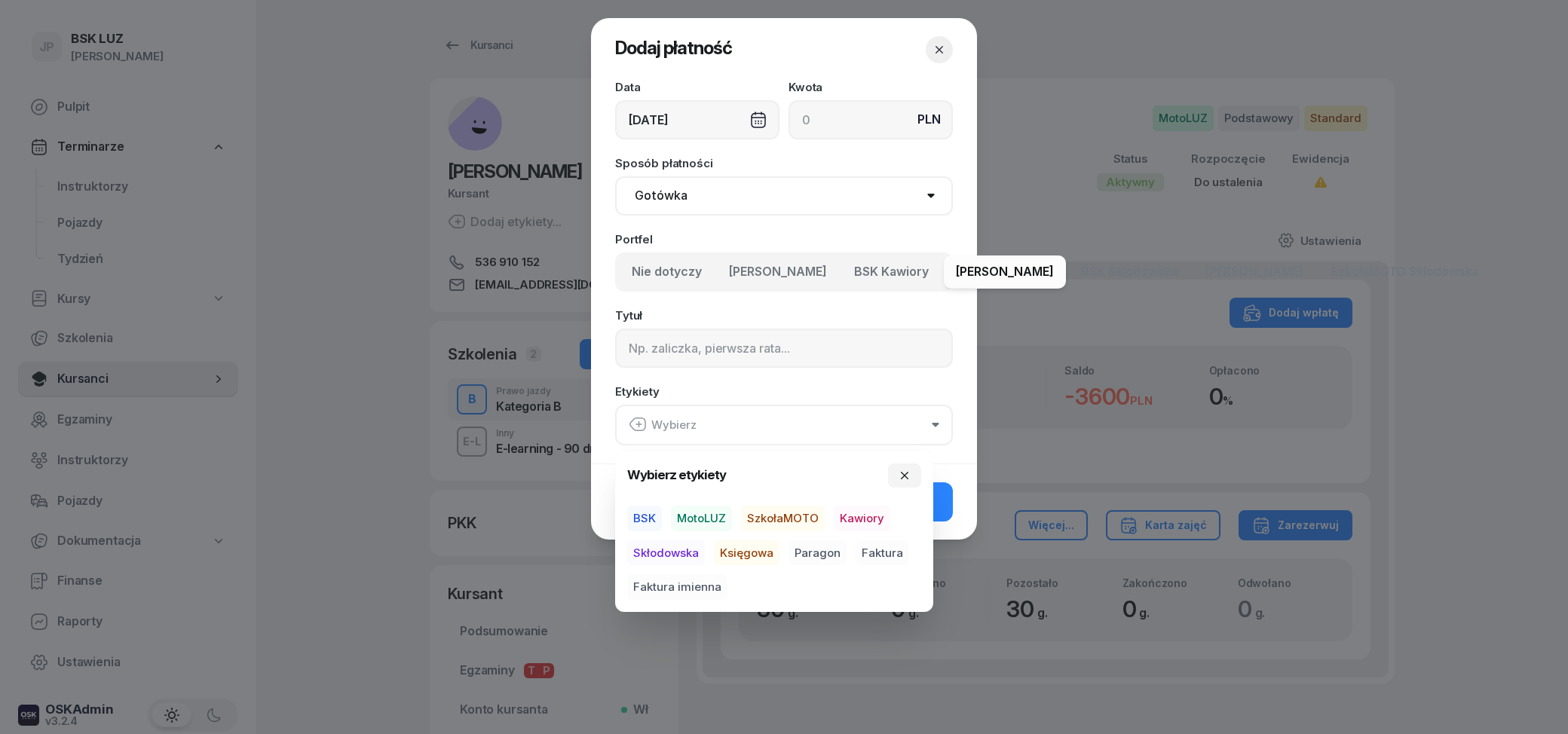
click at [689, 552] on span "Skłodowska" at bounding box center [665, 553] width 78 height 26
click at [717, 516] on span "MotoLUZ" at bounding box center [702, 518] width 61 height 26
click at [827, 552] on span "Paragon" at bounding box center [817, 552] width 58 height 26
click at [812, 121] on input at bounding box center [870, 120] width 164 height 39
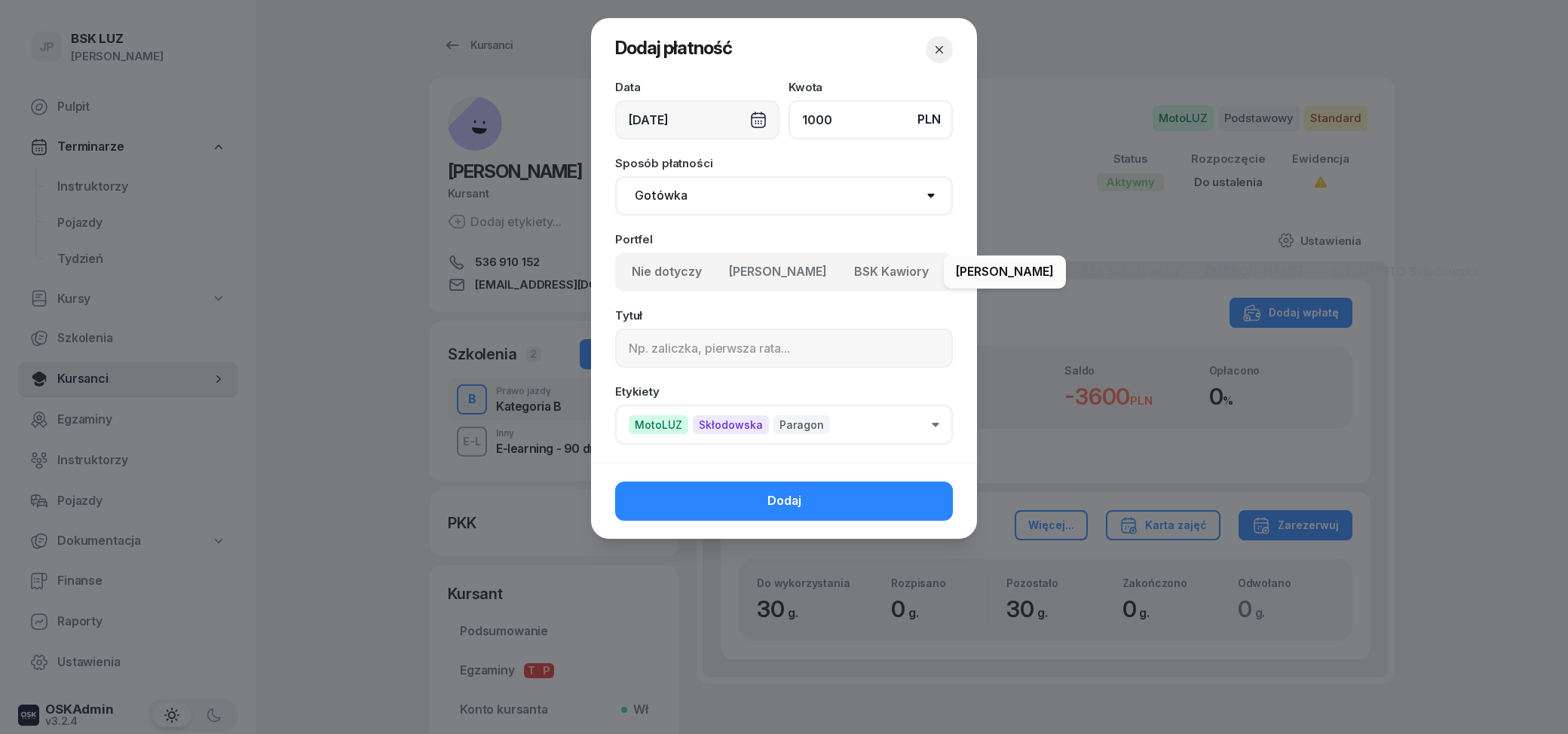
type input "1000"
click at [834, 50] on header "Dodaj płatność" at bounding box center [784, 49] width 386 height 63
click at [847, 507] on button "Dodaj" at bounding box center [784, 501] width 338 height 39
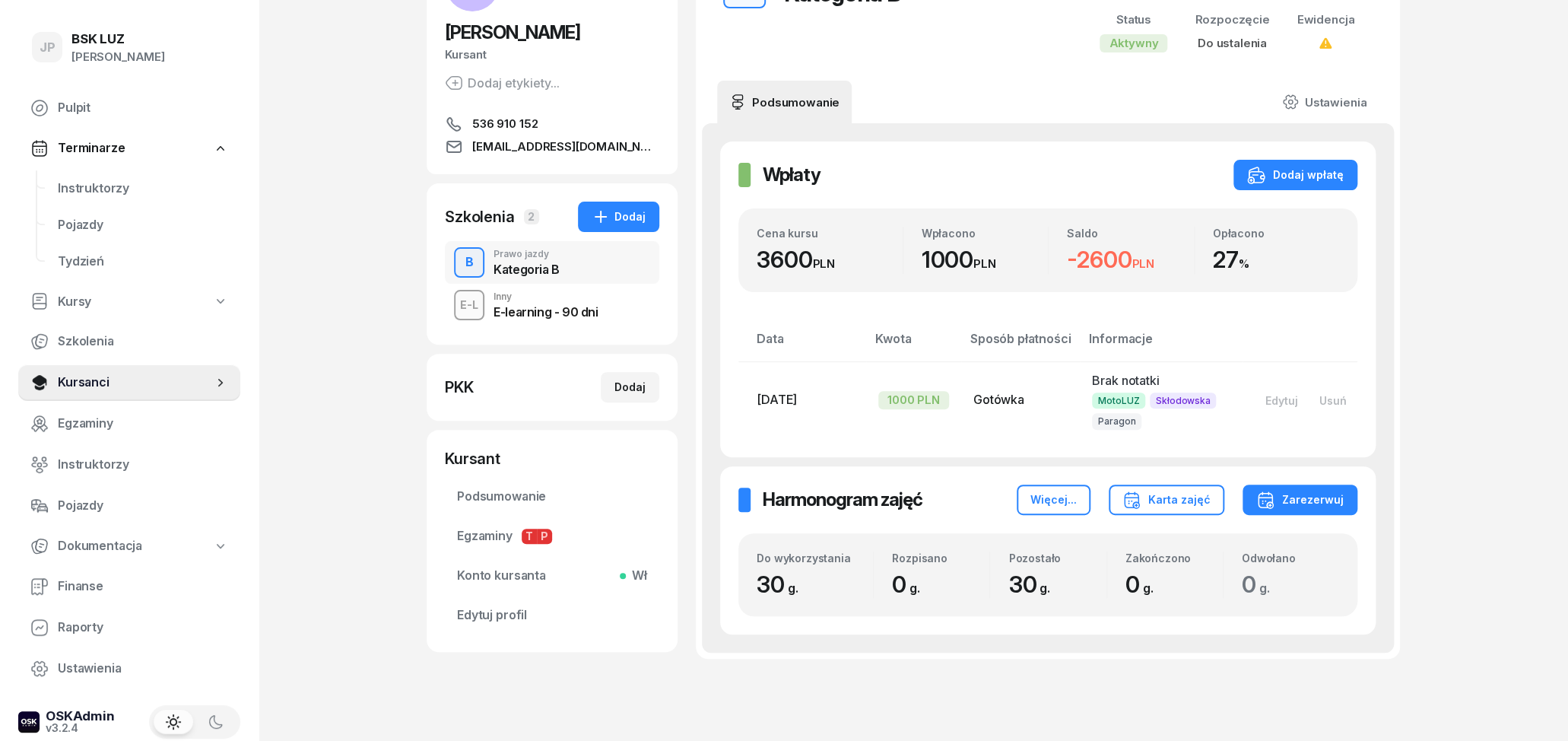
scroll to position [79, 0]
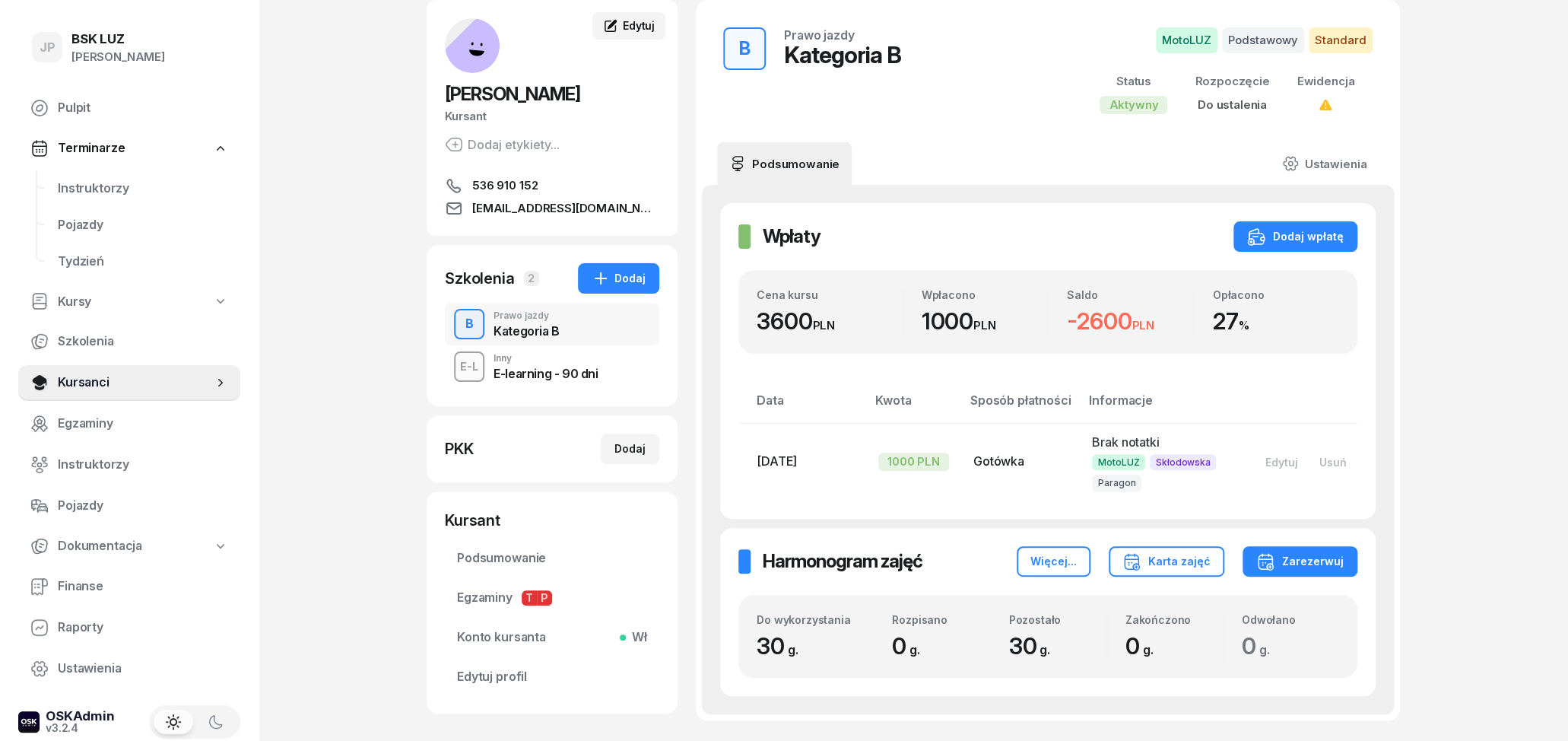
click at [631, 31] on span "Edytuj" at bounding box center [639, 25] width 32 height 13
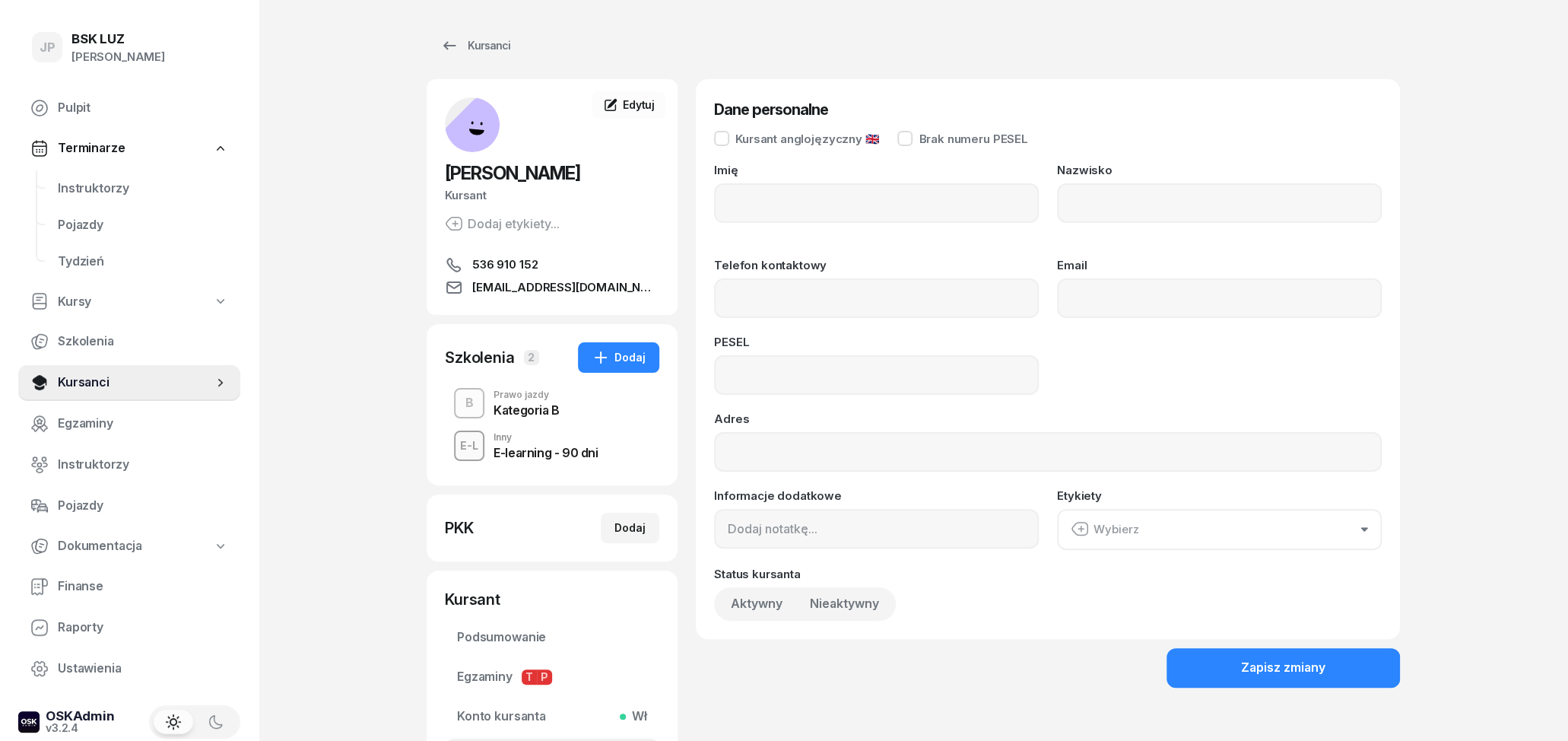
type input "[PERSON_NAME]"
type input "536910152"
type input "[EMAIL_ADDRESS][DOMAIN_NAME]"
type input "06321908193"
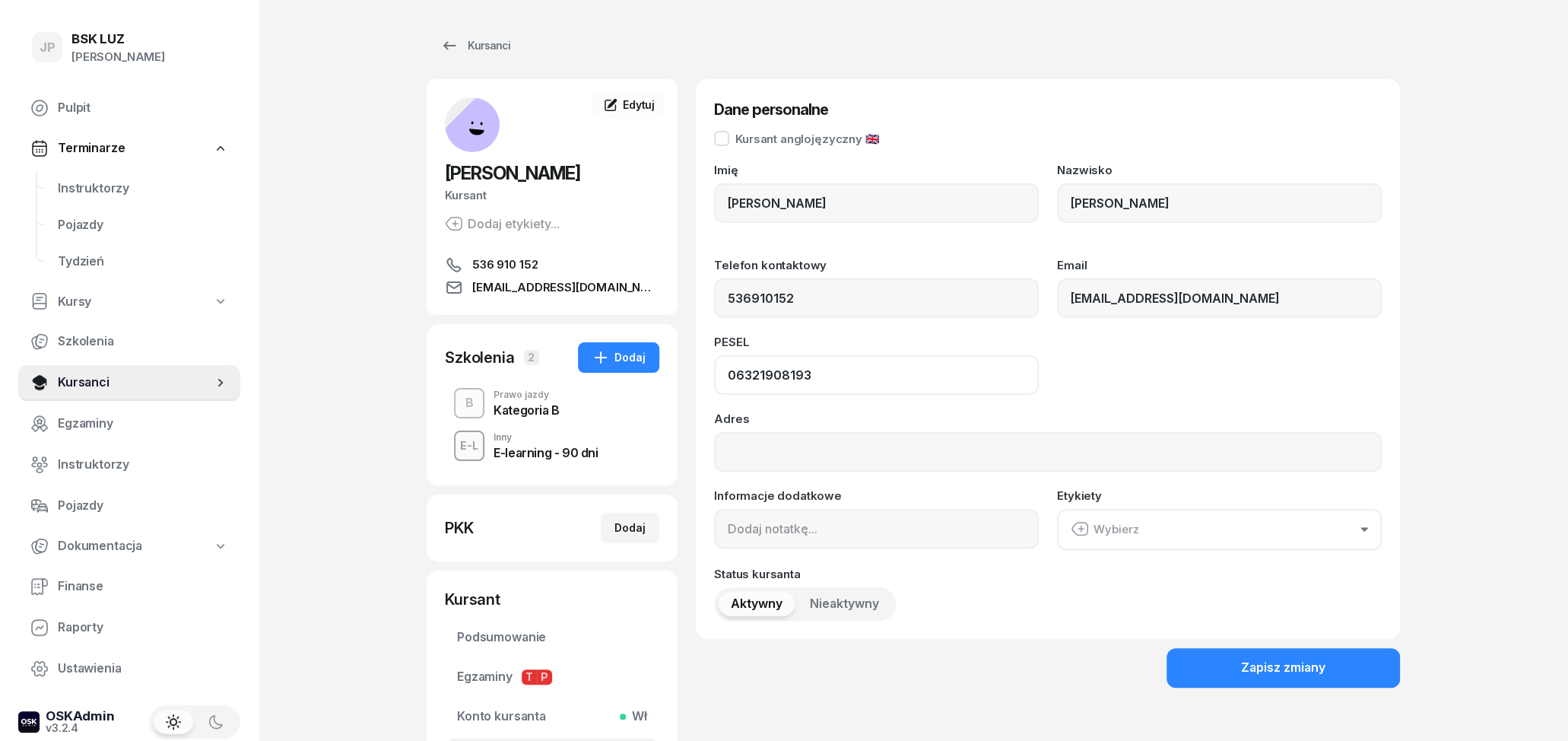
drag, startPoint x: 817, startPoint y: 376, endPoint x: 702, endPoint y: 386, distance: 115.4
click at [714, 386] on input "06321908193" at bounding box center [876, 375] width 325 height 40
click at [900, 350] on div "PESEL" at bounding box center [876, 346] width 325 height 19
click at [656, 288] on link "[EMAIL_ADDRESS][DOMAIN_NAME]" at bounding box center [552, 287] width 214 height 18
drag, startPoint x: 1294, startPoint y: 306, endPoint x: 1021, endPoint y: 301, distance: 273.0
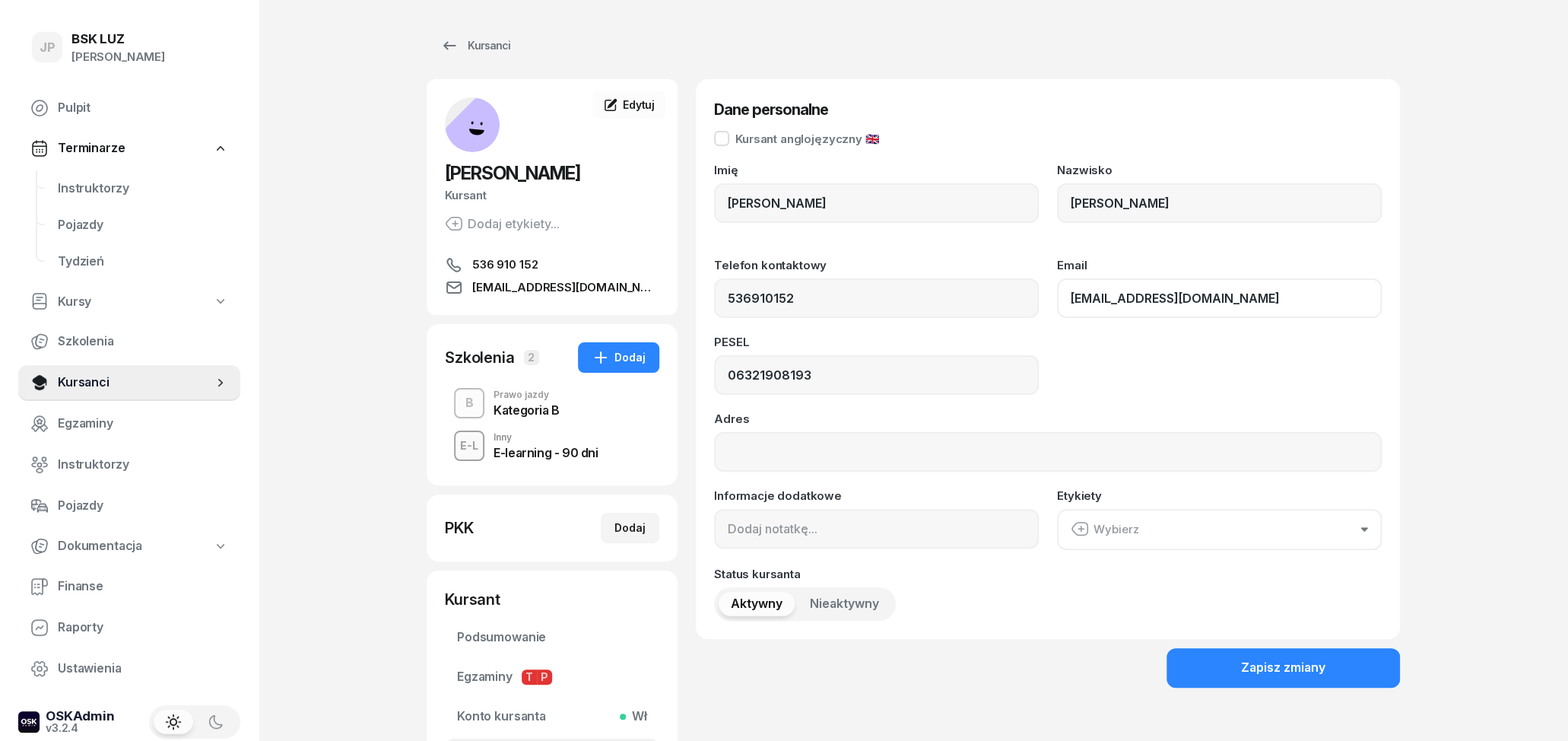
click at [1058, 301] on input "[EMAIL_ADDRESS][DOMAIN_NAME]" at bounding box center [1219, 298] width 325 height 40
click at [574, 265] on link "536 910 152" at bounding box center [552, 264] width 214 height 18
click at [648, 106] on span "Edytuj" at bounding box center [639, 104] width 32 height 13
drag, startPoint x: 804, startPoint y: 297, endPoint x: 714, endPoint y: 298, distance: 90.0
click at [716, 298] on input "536910152" at bounding box center [876, 298] width 325 height 40
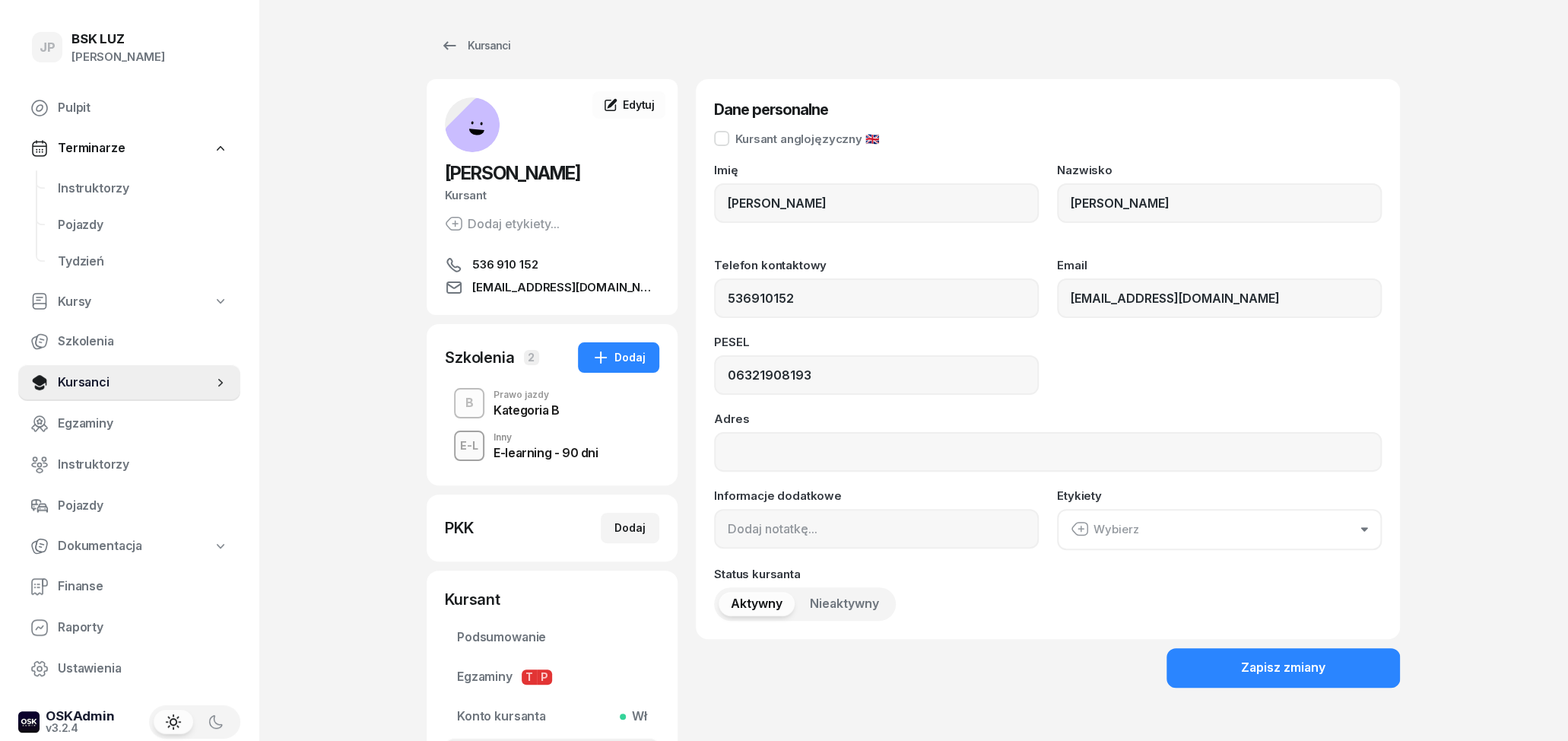
drag, startPoint x: 882, startPoint y: 252, endPoint x: 896, endPoint y: 247, distance: 14.9
click at [889, 251] on div "Imię BARTOSZ Nazwisko [PERSON_NAME] Telefon kontaktowy 536910152 Email [EMAIL_A…" at bounding box center [1048, 392] width 668 height 457
drag, startPoint x: 723, startPoint y: 375, endPoint x: 870, endPoint y: 373, distance: 147.0
click at [857, 373] on input "06321908193" at bounding box center [876, 375] width 325 height 40
click at [893, 386] on input "06321908193" at bounding box center [876, 375] width 325 height 40
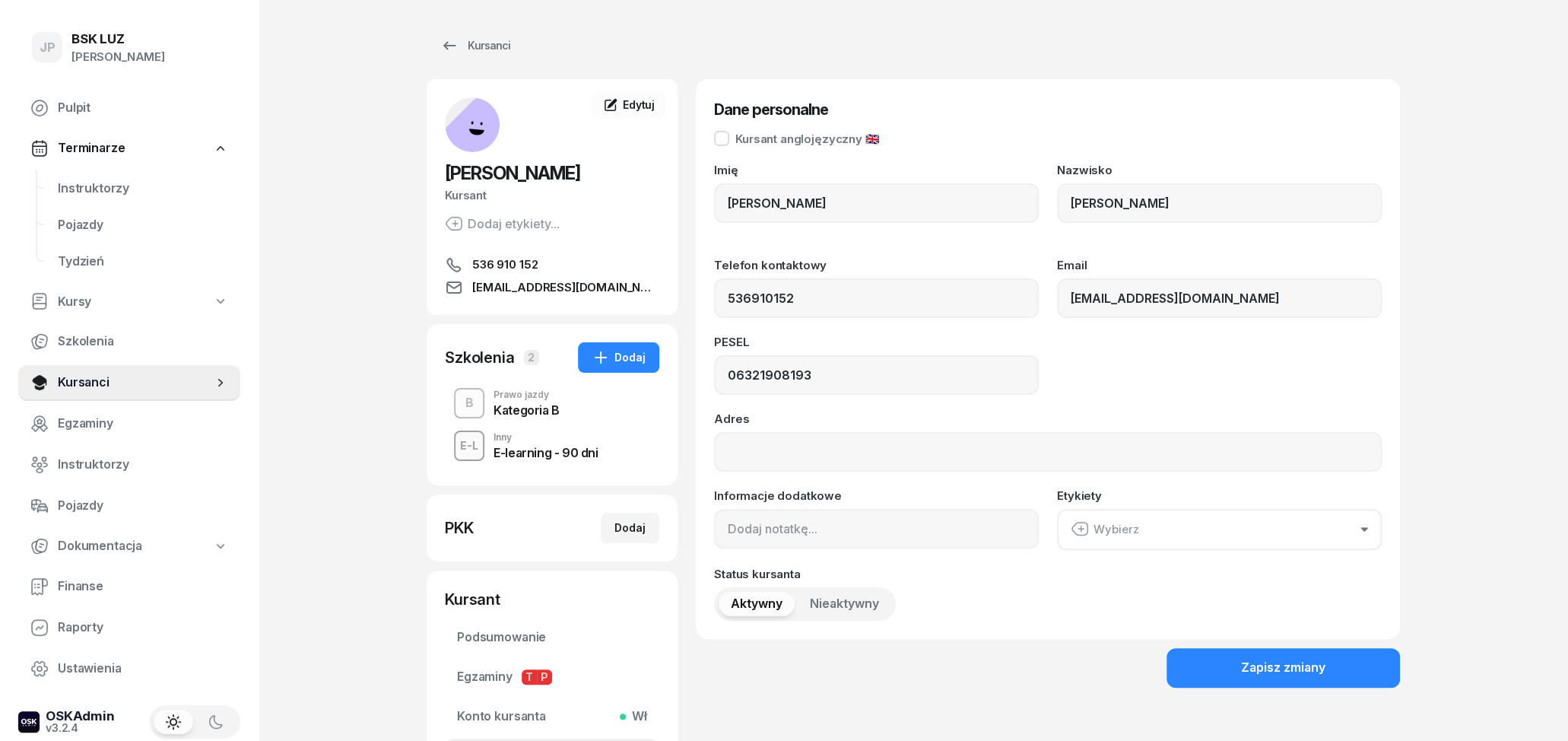
click at [848, 339] on div "PESEL" at bounding box center [876, 346] width 325 height 19
click at [535, 413] on div "Kategoria B" at bounding box center [526, 410] width 67 height 12
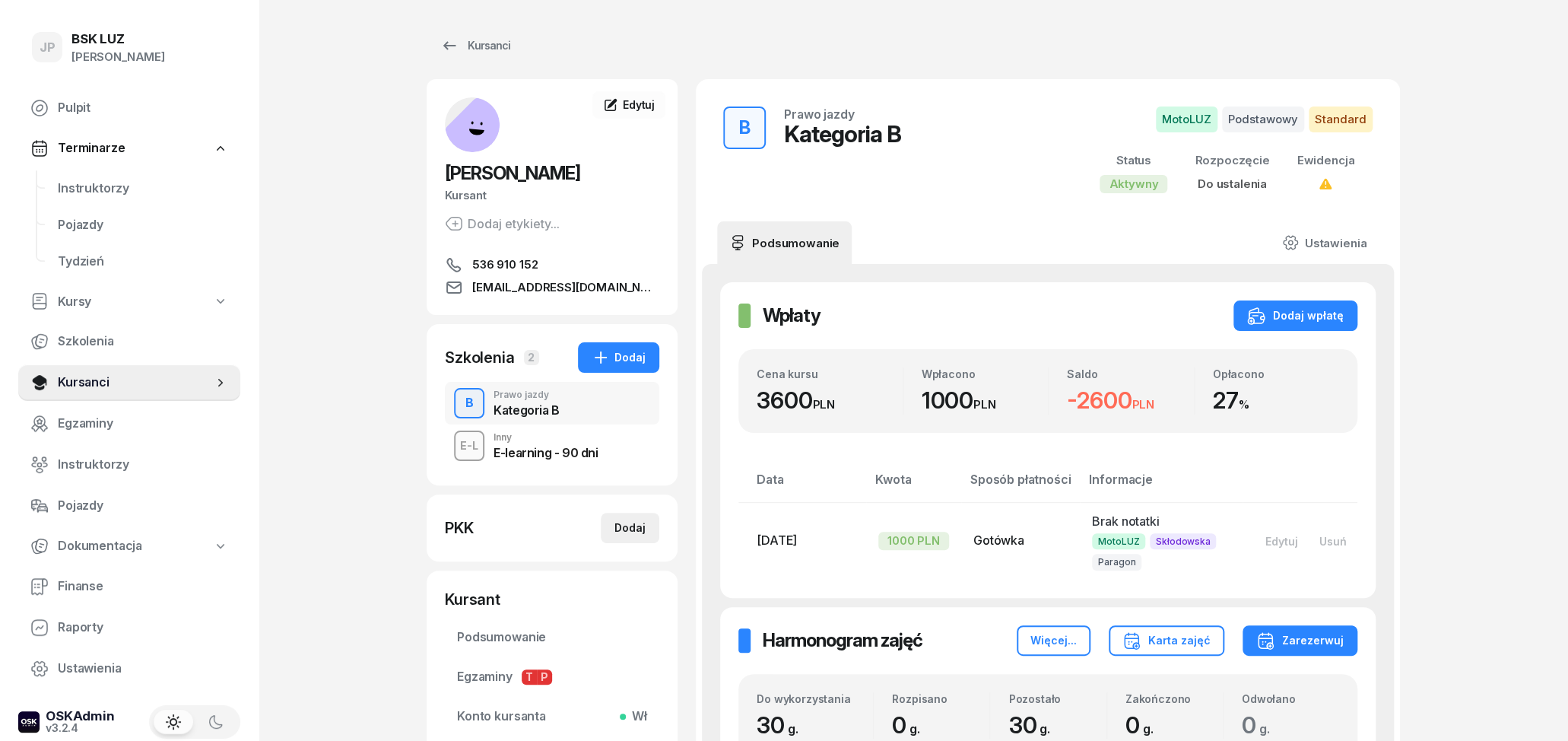
click at [627, 531] on div "Dodaj" at bounding box center [630, 527] width 31 height 18
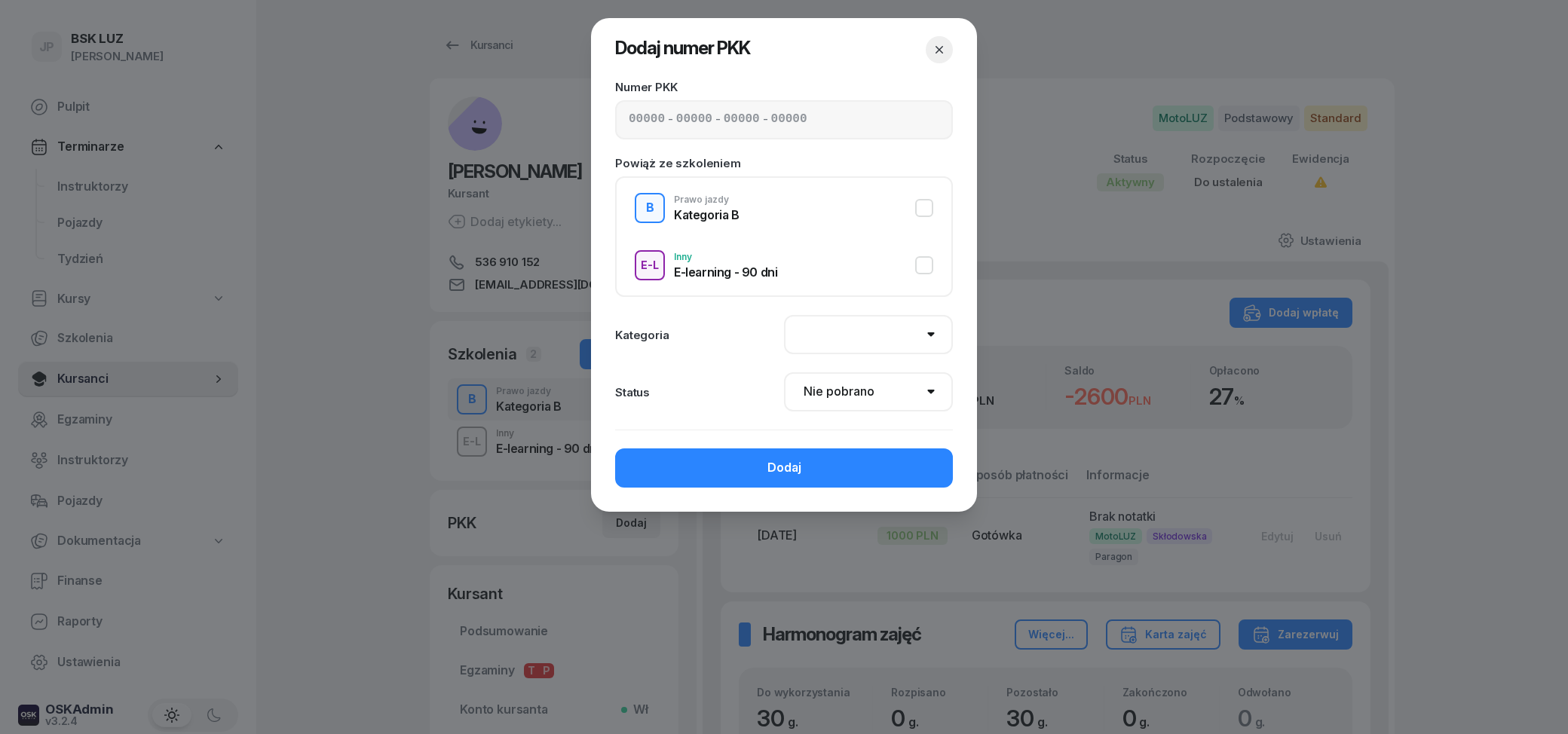
click at [917, 213] on button "B Prawo jazdy Kategoria B" at bounding box center [784, 208] width 298 height 31
select select "B"
click at [636, 118] on input at bounding box center [647, 120] width 36 height 20
type input "42500"
type input "91013"
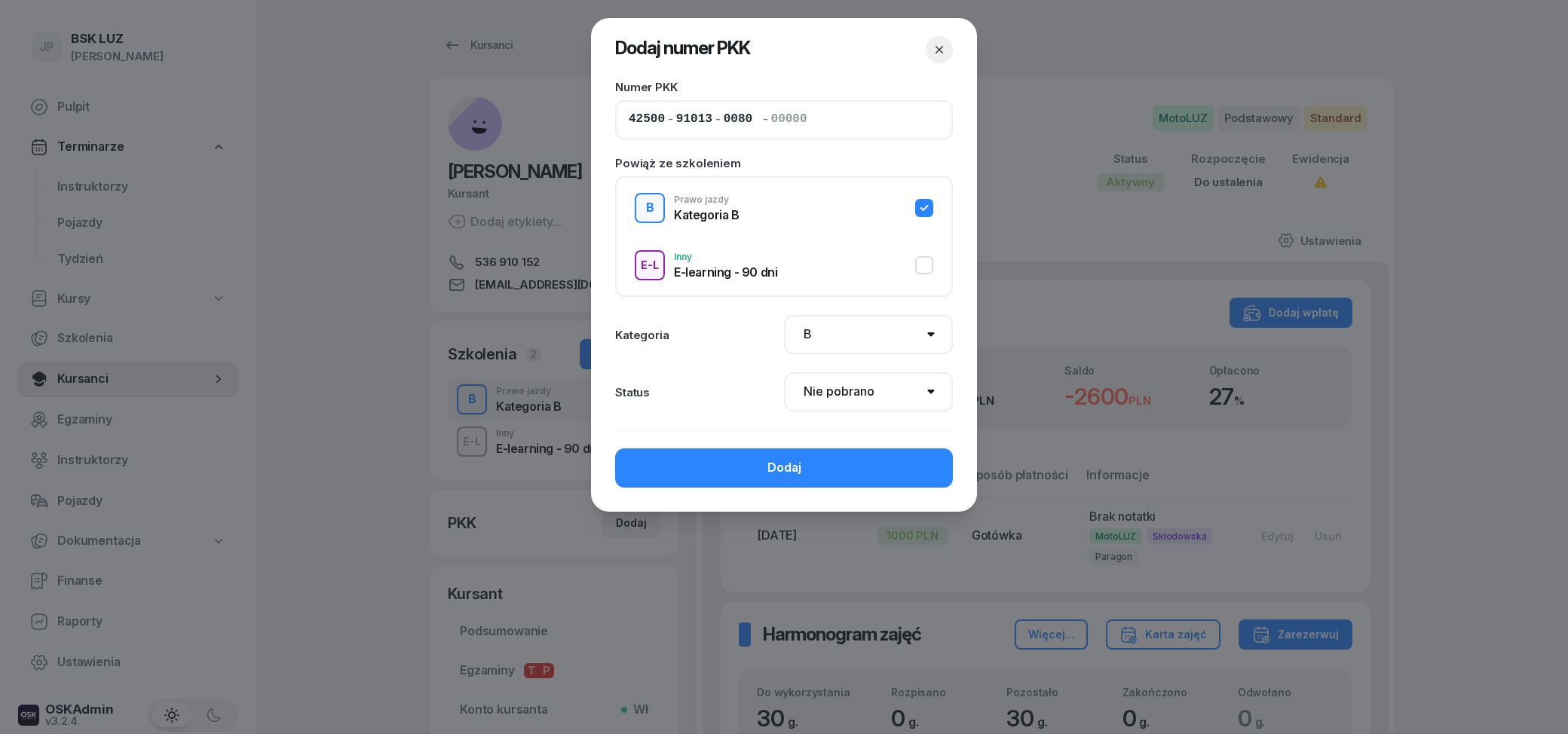
type input "00803"
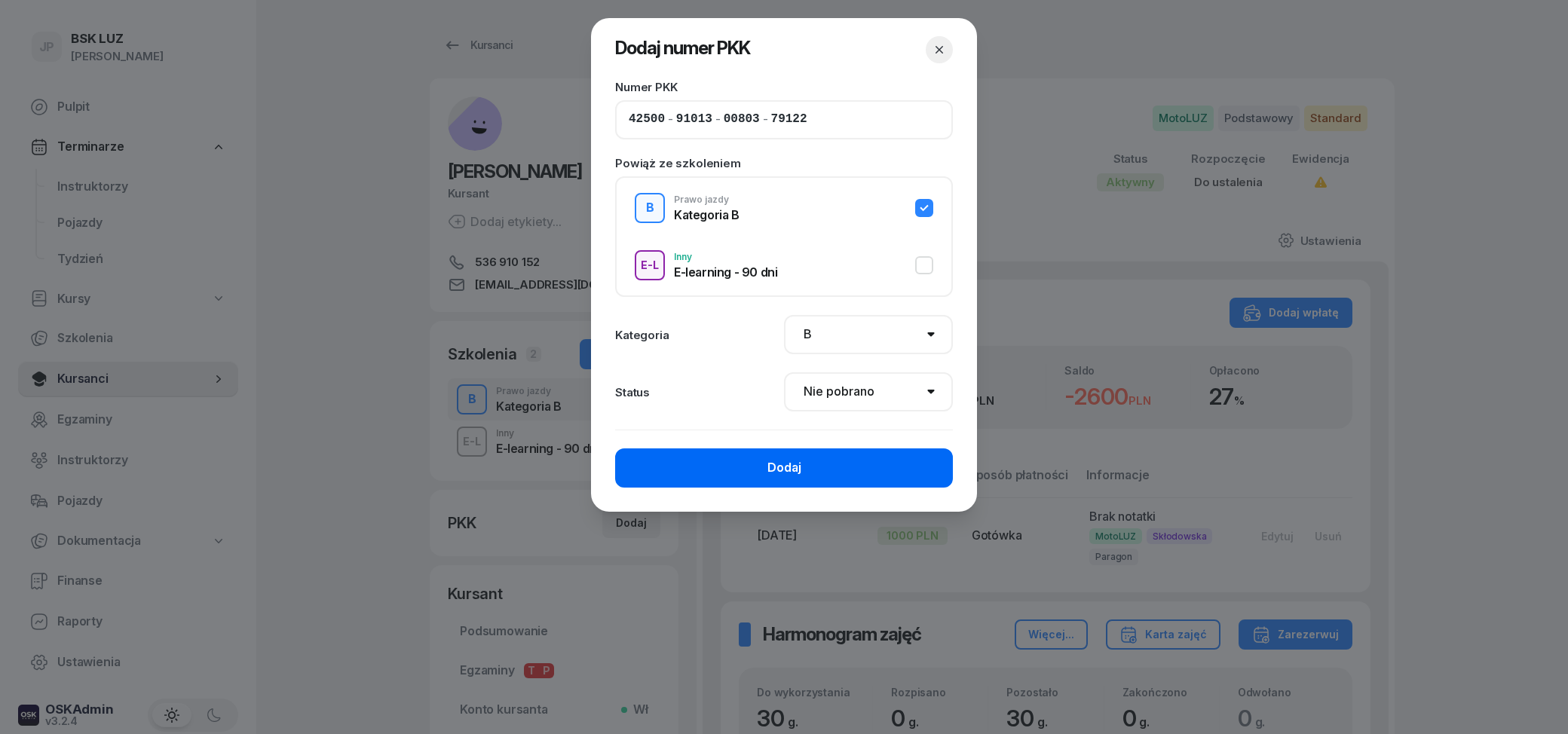
type input "79122"
click at [806, 475] on button "Dodaj" at bounding box center [784, 468] width 338 height 39
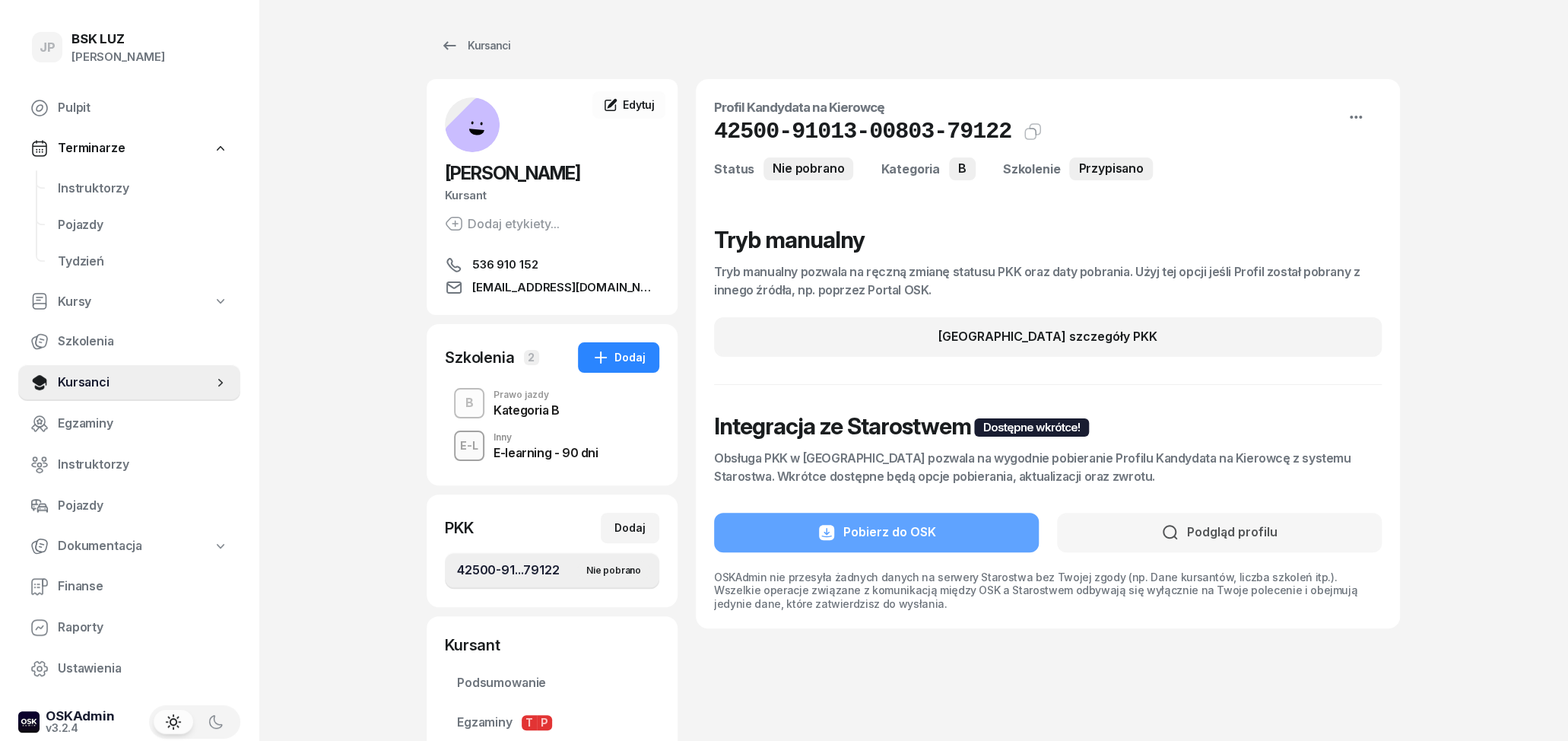
click at [553, 293] on span "[EMAIL_ADDRESS][DOMAIN_NAME]" at bounding box center [566, 287] width 187 height 18
click at [512, 263] on span "536 910 152" at bounding box center [505, 264] width 66 height 18
click at [470, 48] on div "Kursanci" at bounding box center [476, 46] width 70 height 18
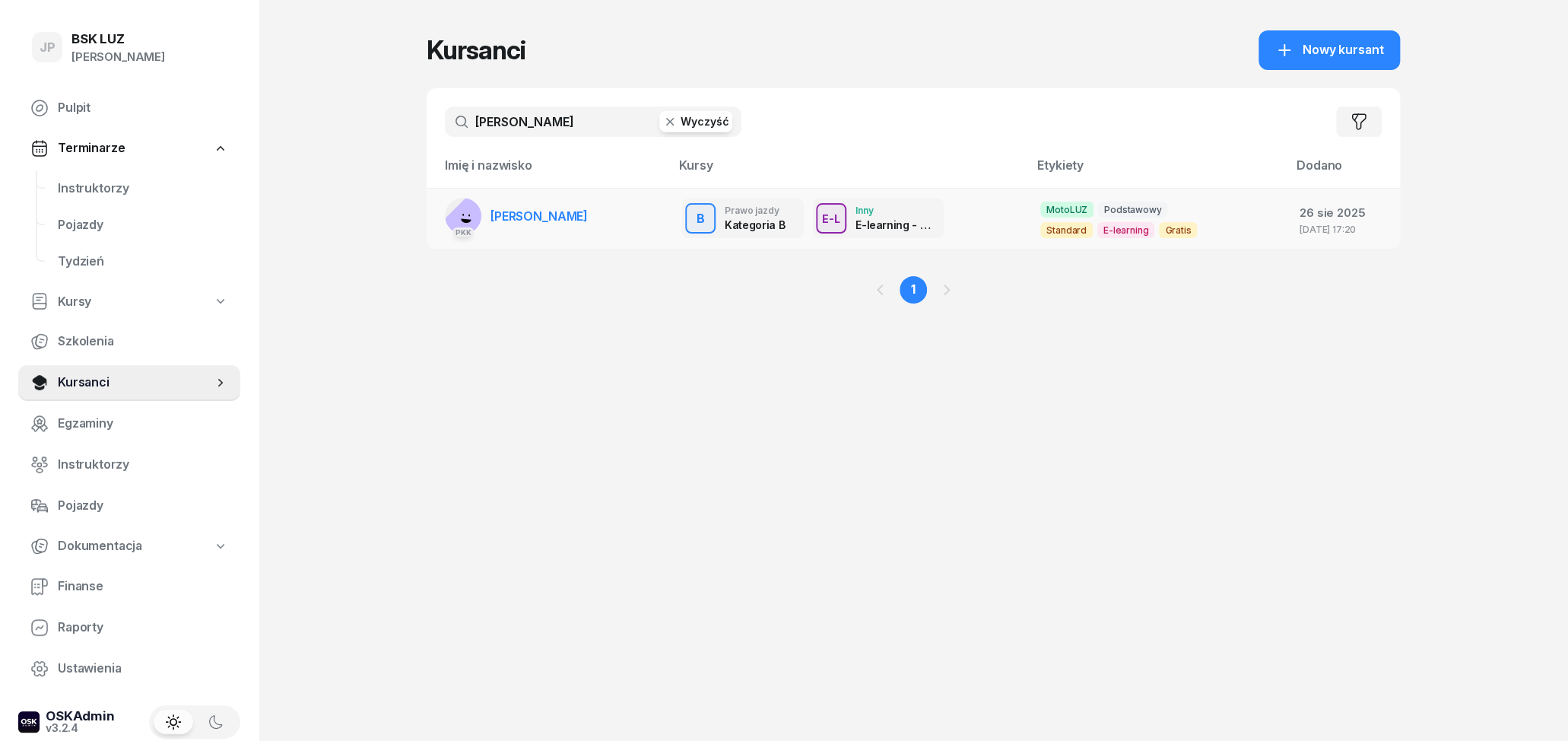
click at [584, 218] on span "[PERSON_NAME]" at bounding box center [539, 216] width 97 height 15
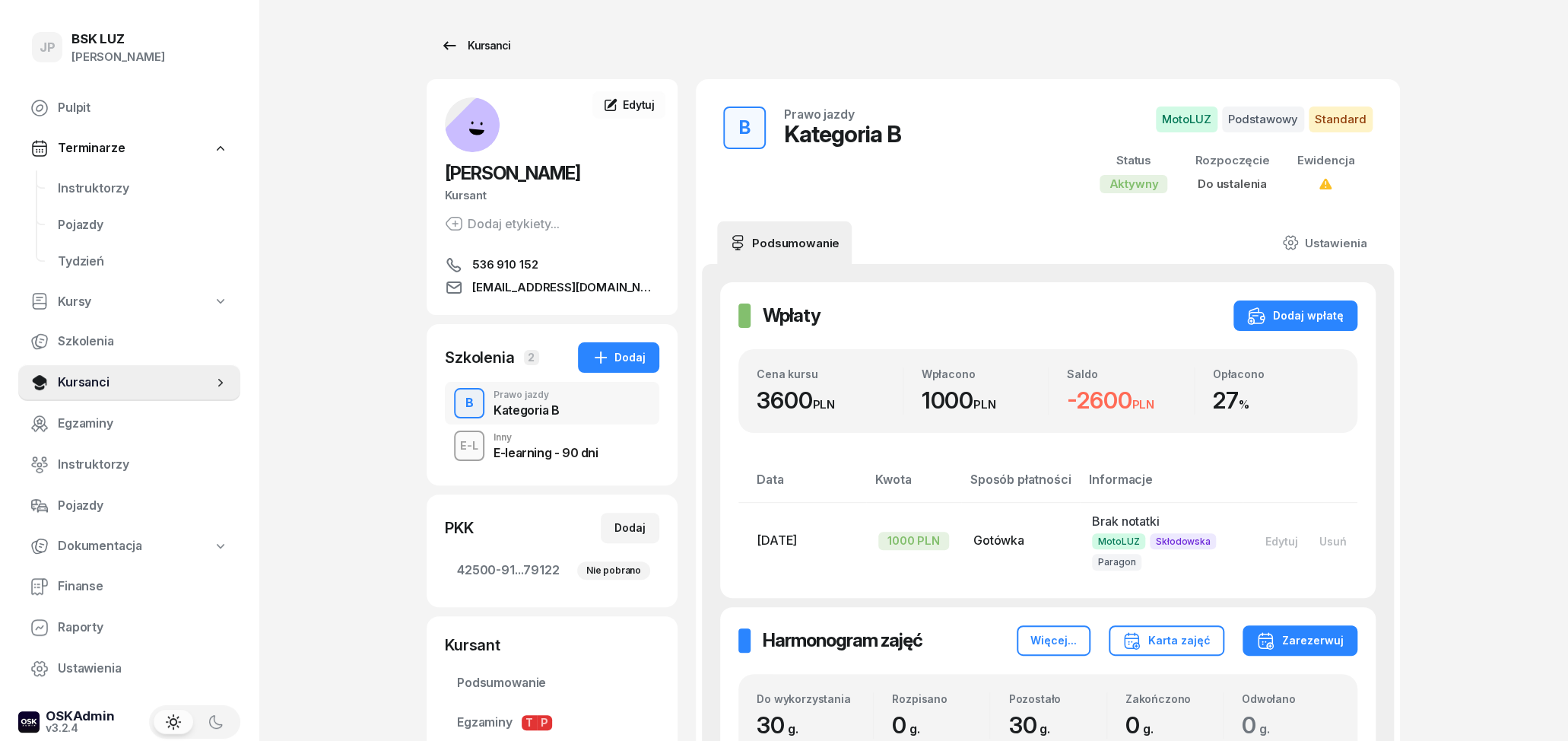
click at [471, 47] on div "Kursanci" at bounding box center [476, 46] width 70 height 18
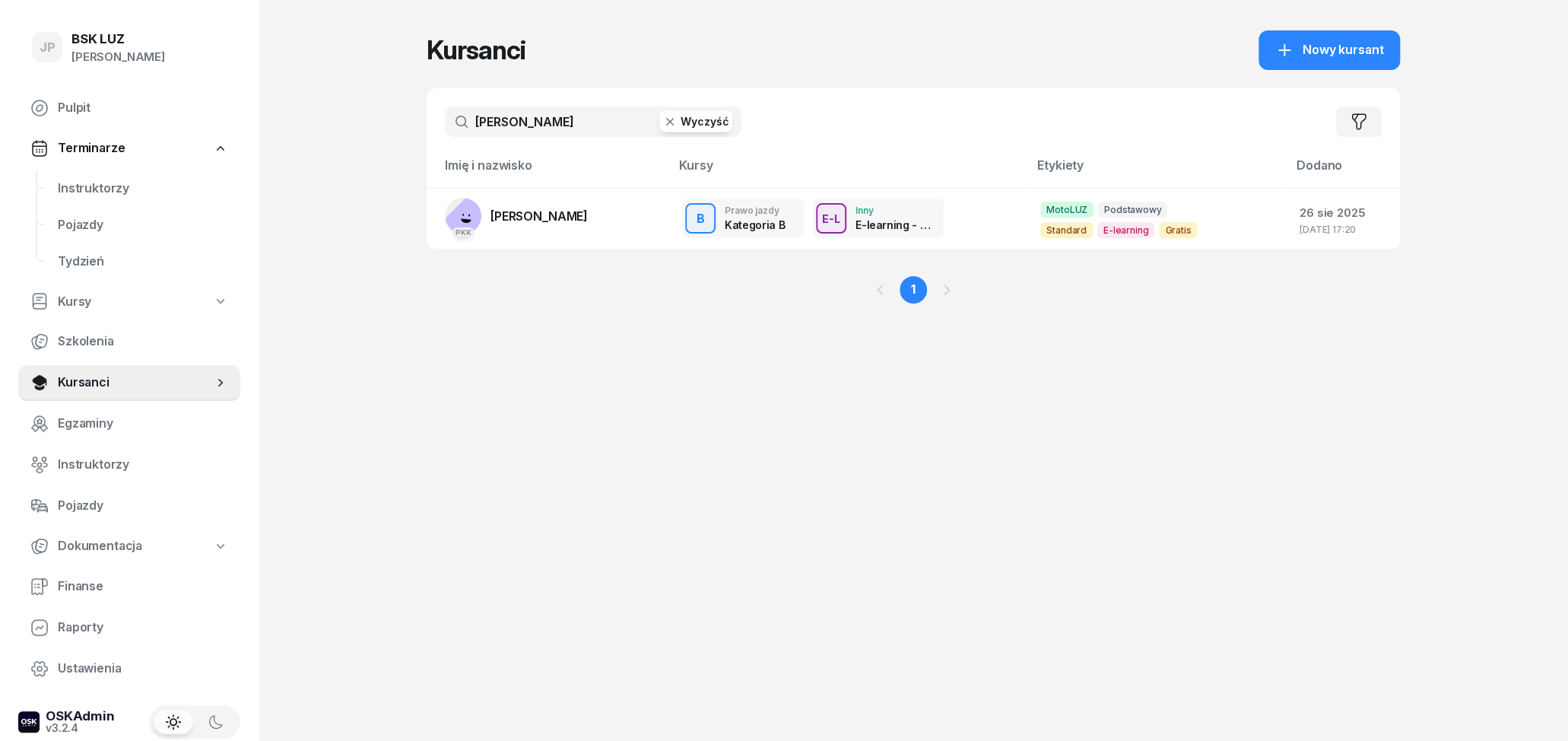
click at [677, 125] on icon "button" at bounding box center [669, 121] width 15 height 15
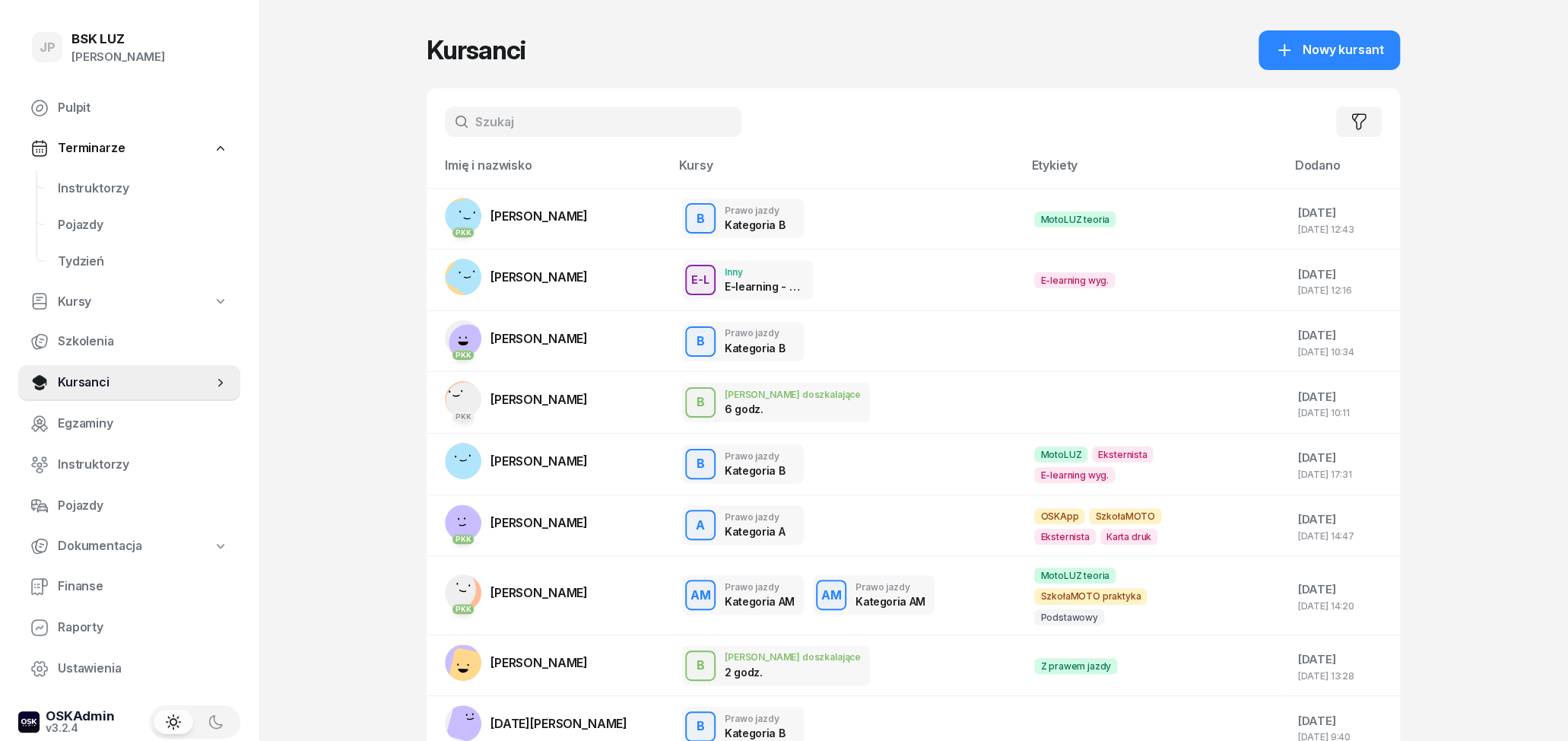
click at [605, 125] on input "text" at bounding box center [593, 121] width 297 height 31
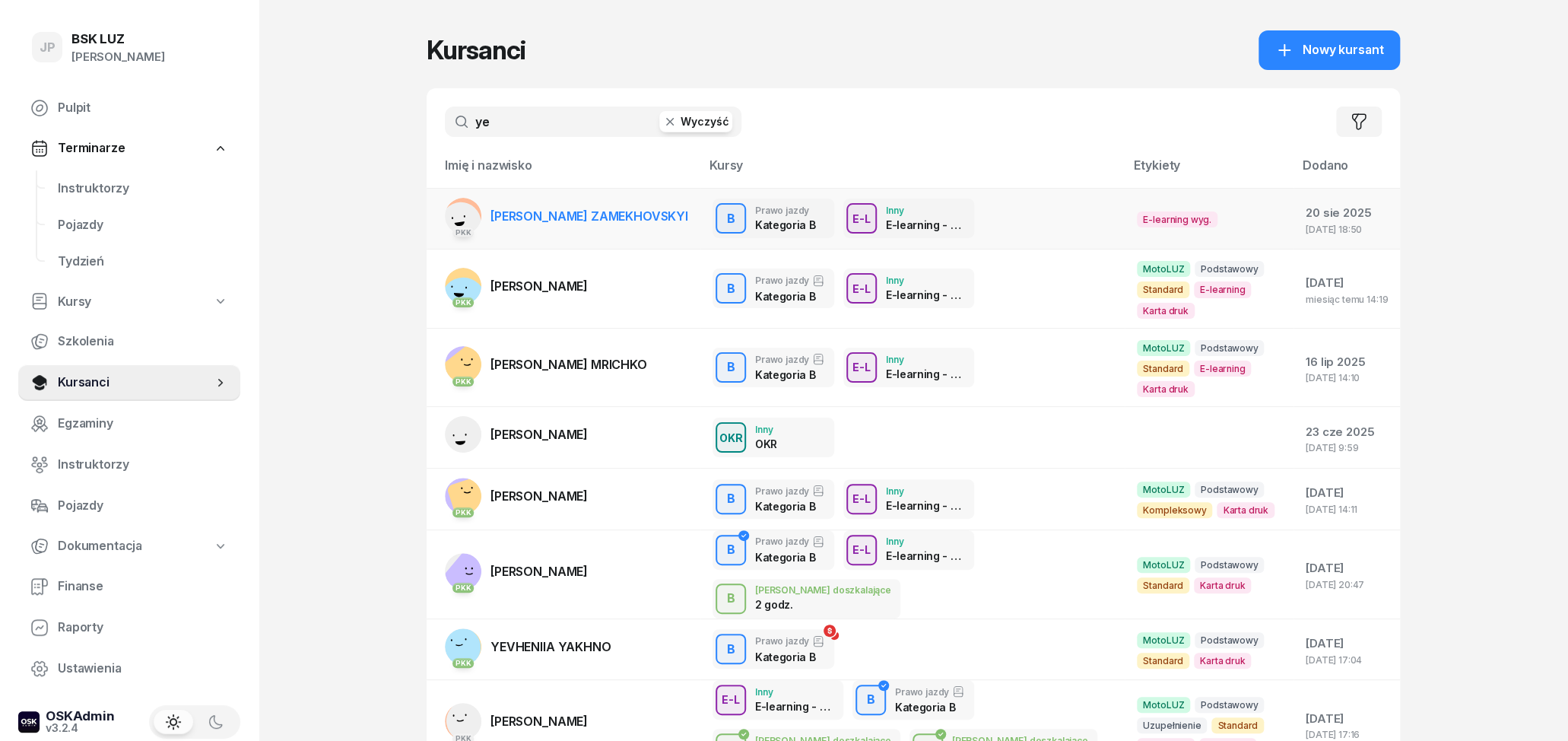
type input "ye"
click at [550, 218] on span "[PERSON_NAME] ZAMEKHOVSKYI" at bounding box center [589, 216] width 198 height 15
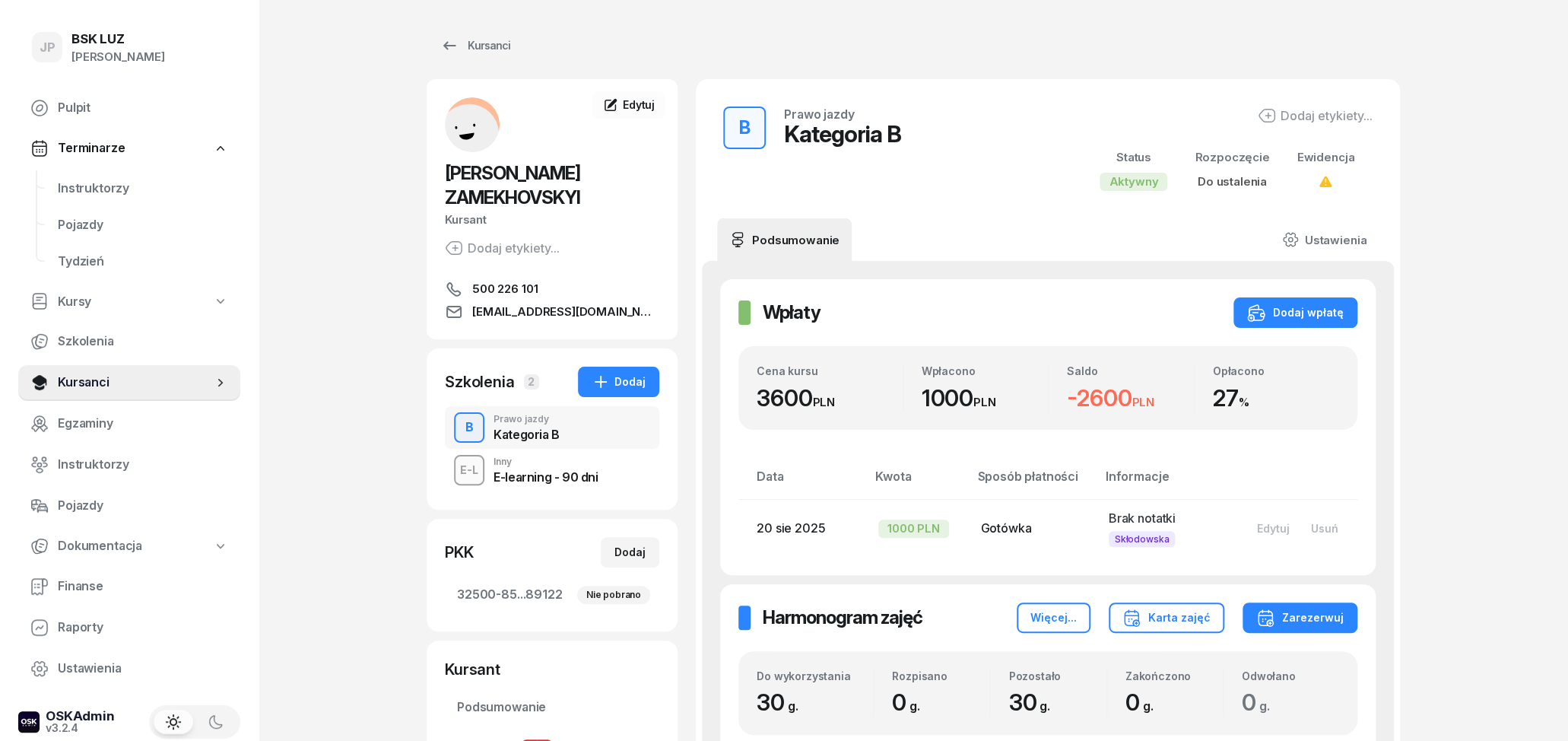
click at [575, 471] on div "E-learning - 90 dni" at bounding box center [545, 477] width 104 height 12
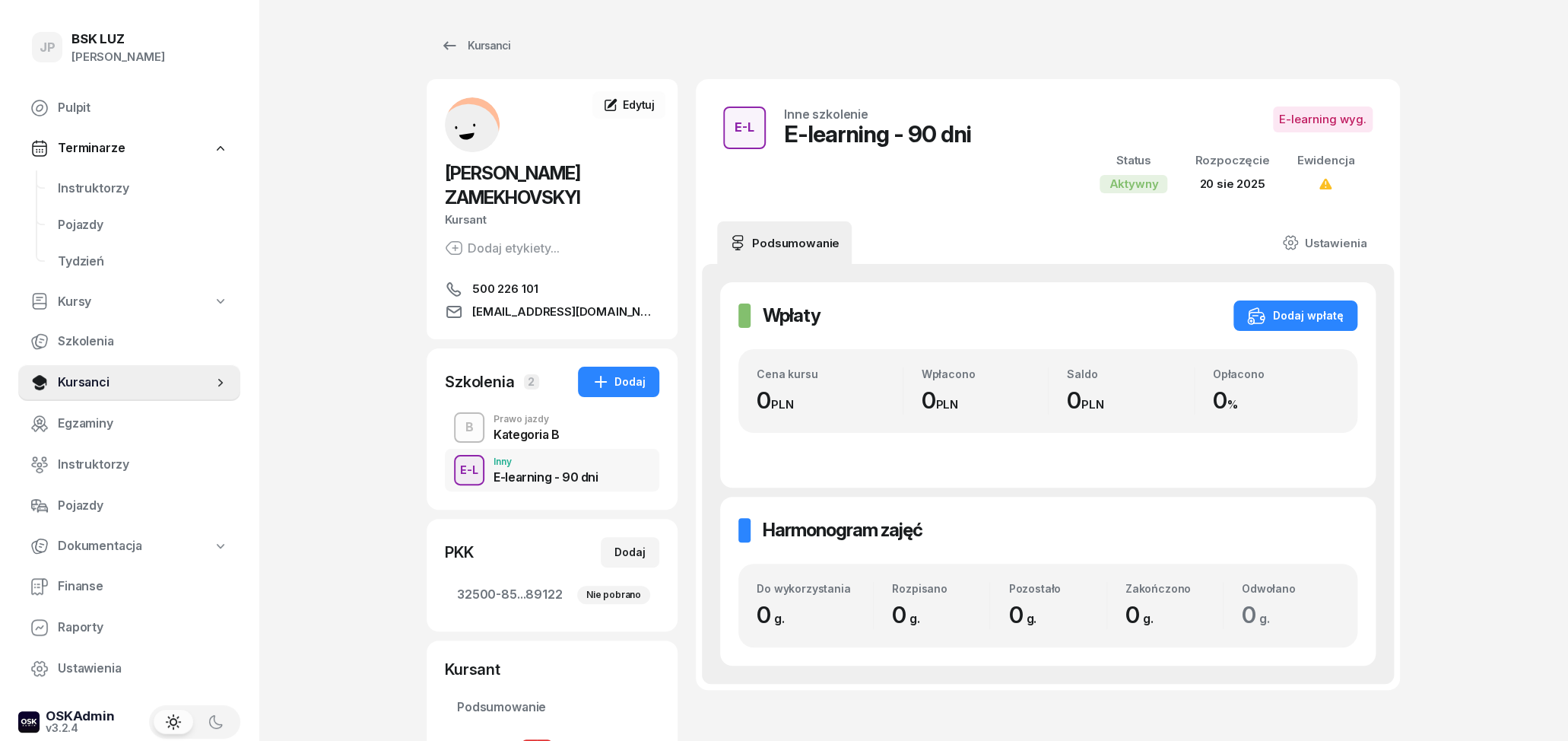
click at [534, 428] on div "Kategoria B" at bounding box center [526, 434] width 67 height 12
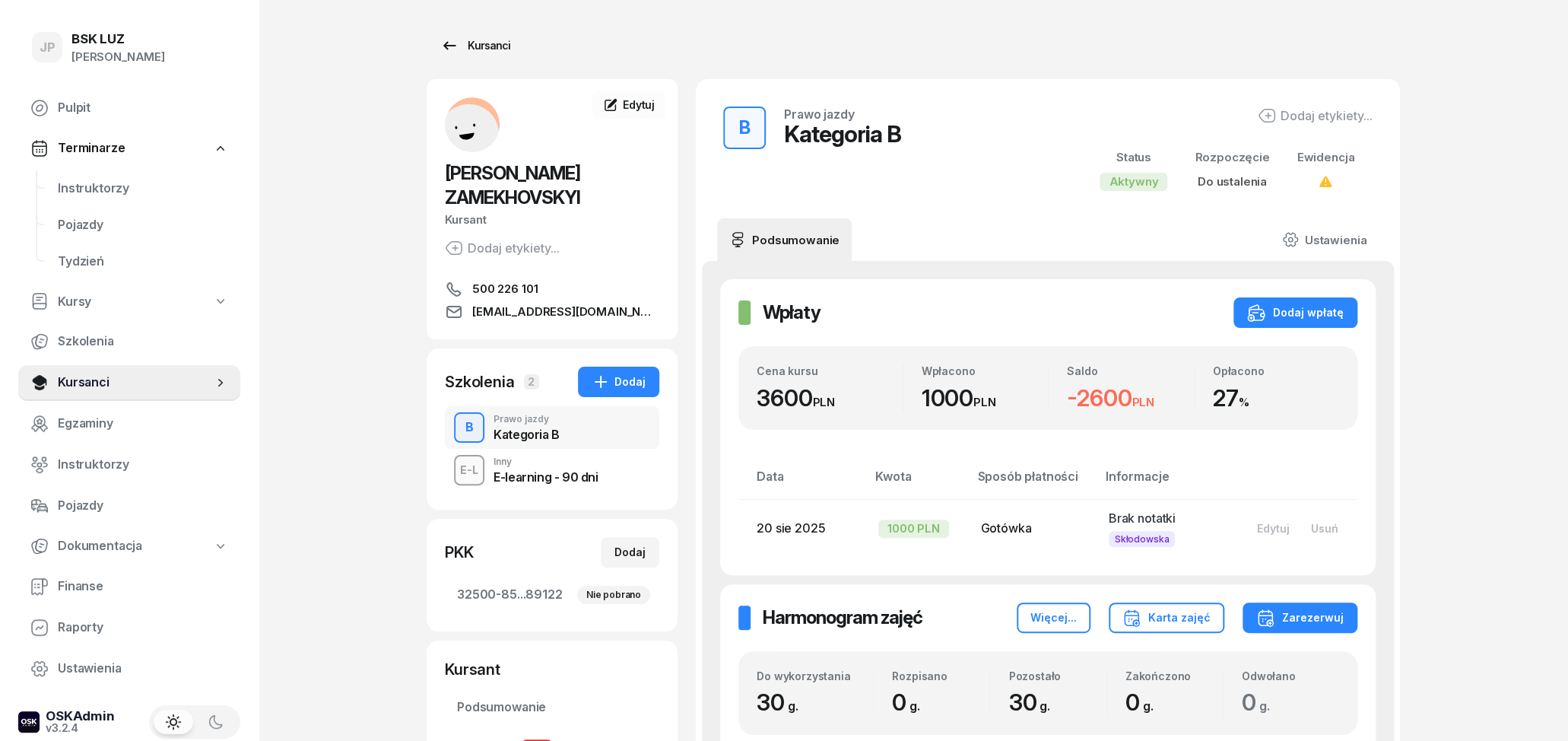
click at [464, 52] on div "Kursanci" at bounding box center [476, 46] width 70 height 18
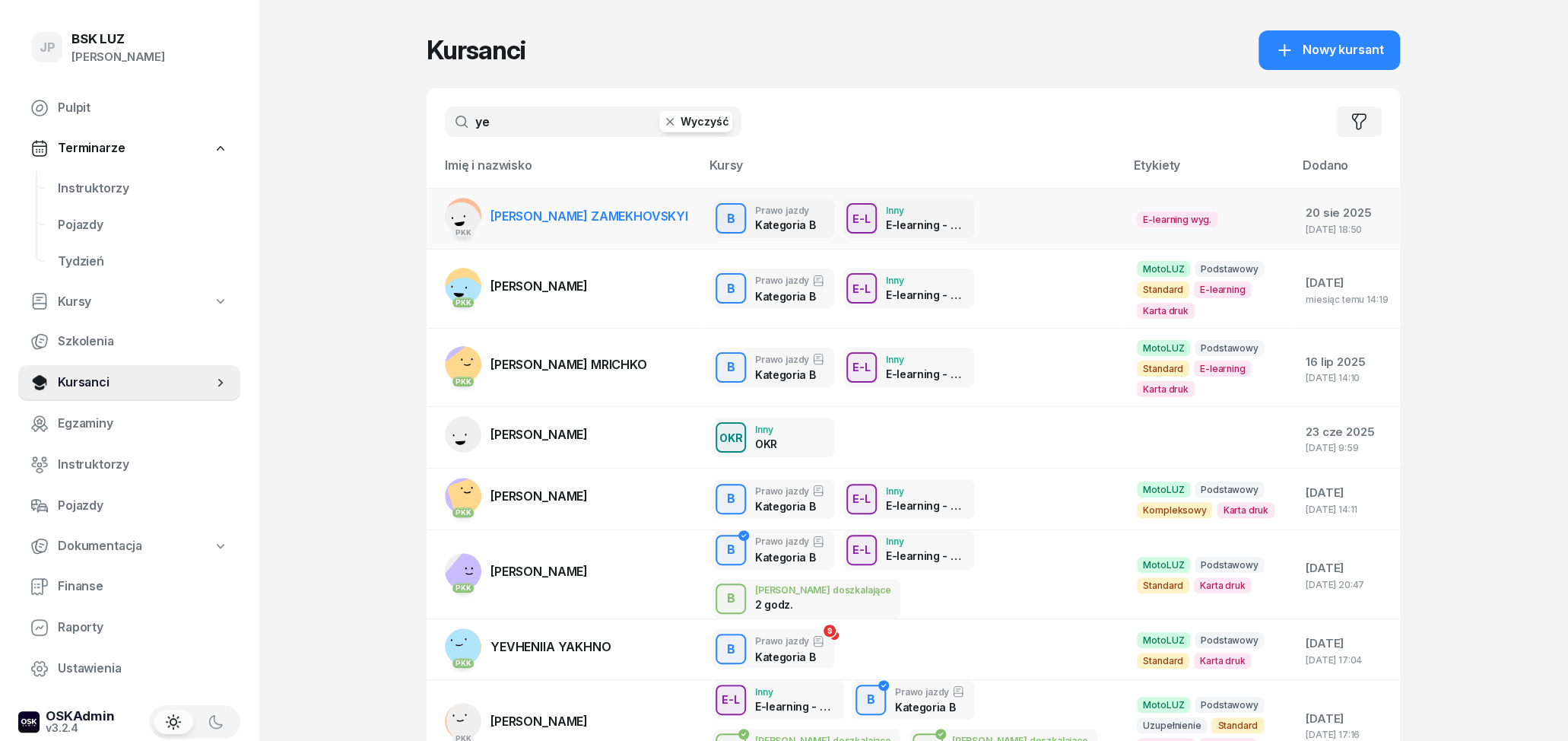
click at [641, 233] on td "PKK [PERSON_NAME] ZAMEKHOVSKYI" at bounding box center [564, 219] width 274 height 62
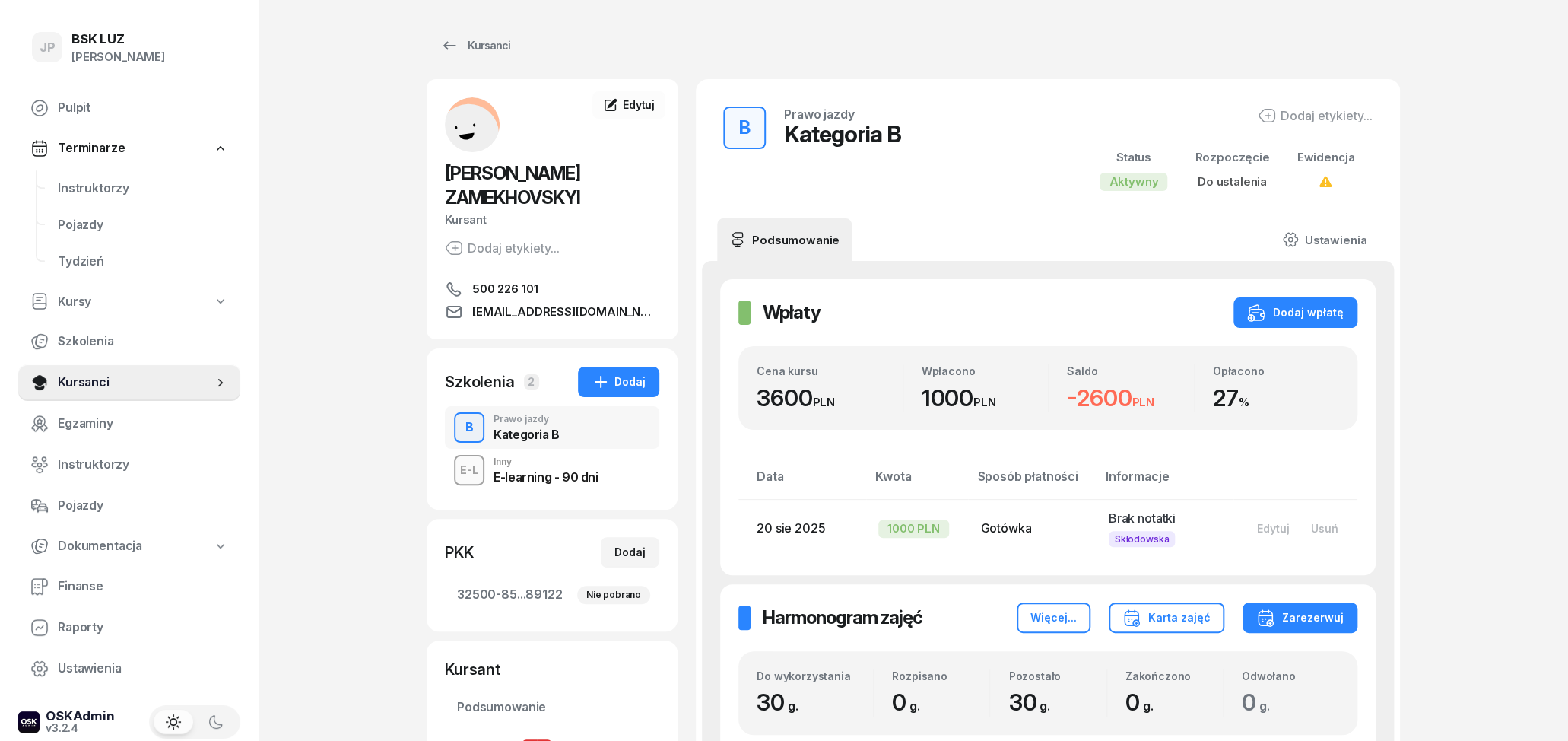
click at [525, 471] on div "E-learning - 90 dni" at bounding box center [545, 477] width 104 height 12
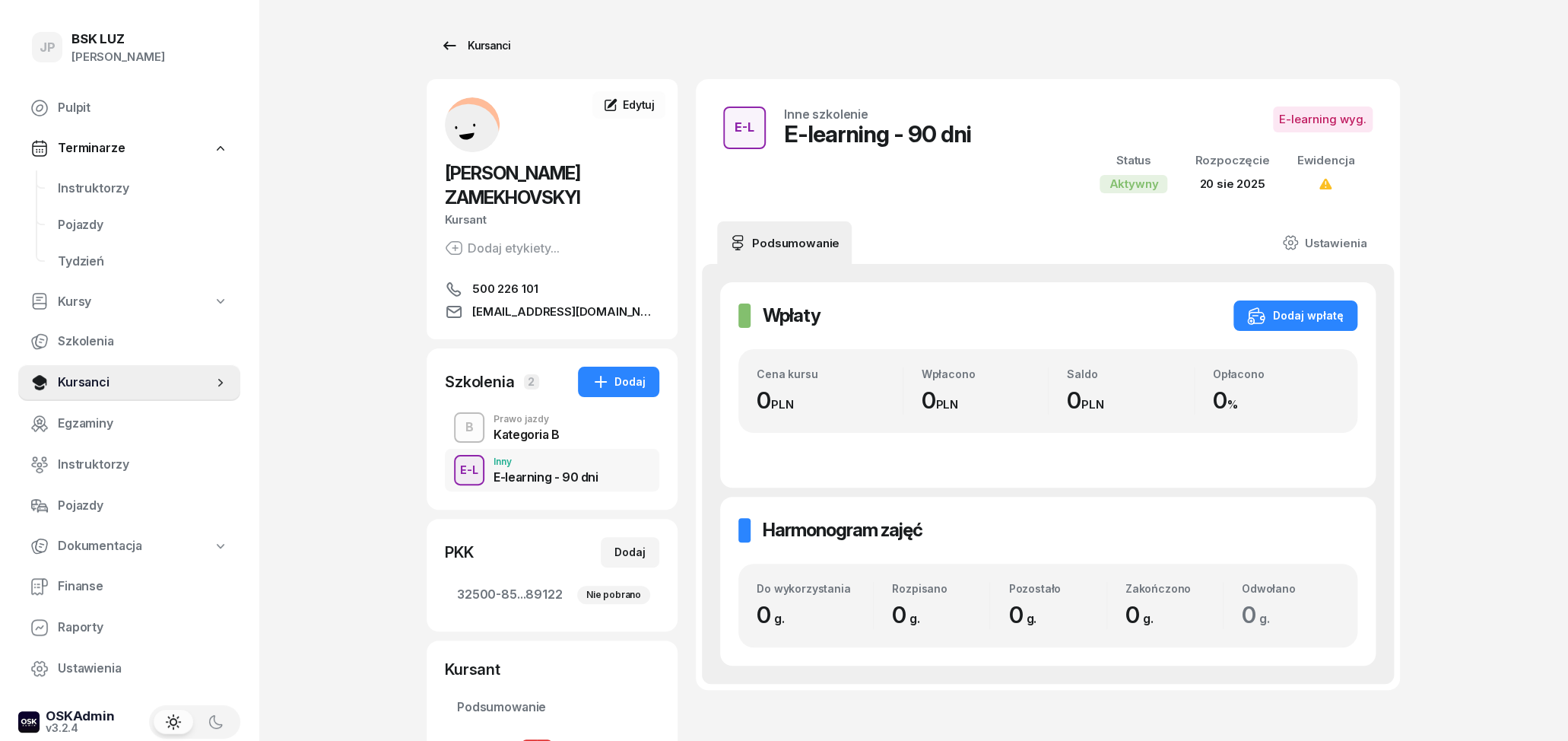
click at [458, 54] on div "Kursanci" at bounding box center [476, 46] width 70 height 18
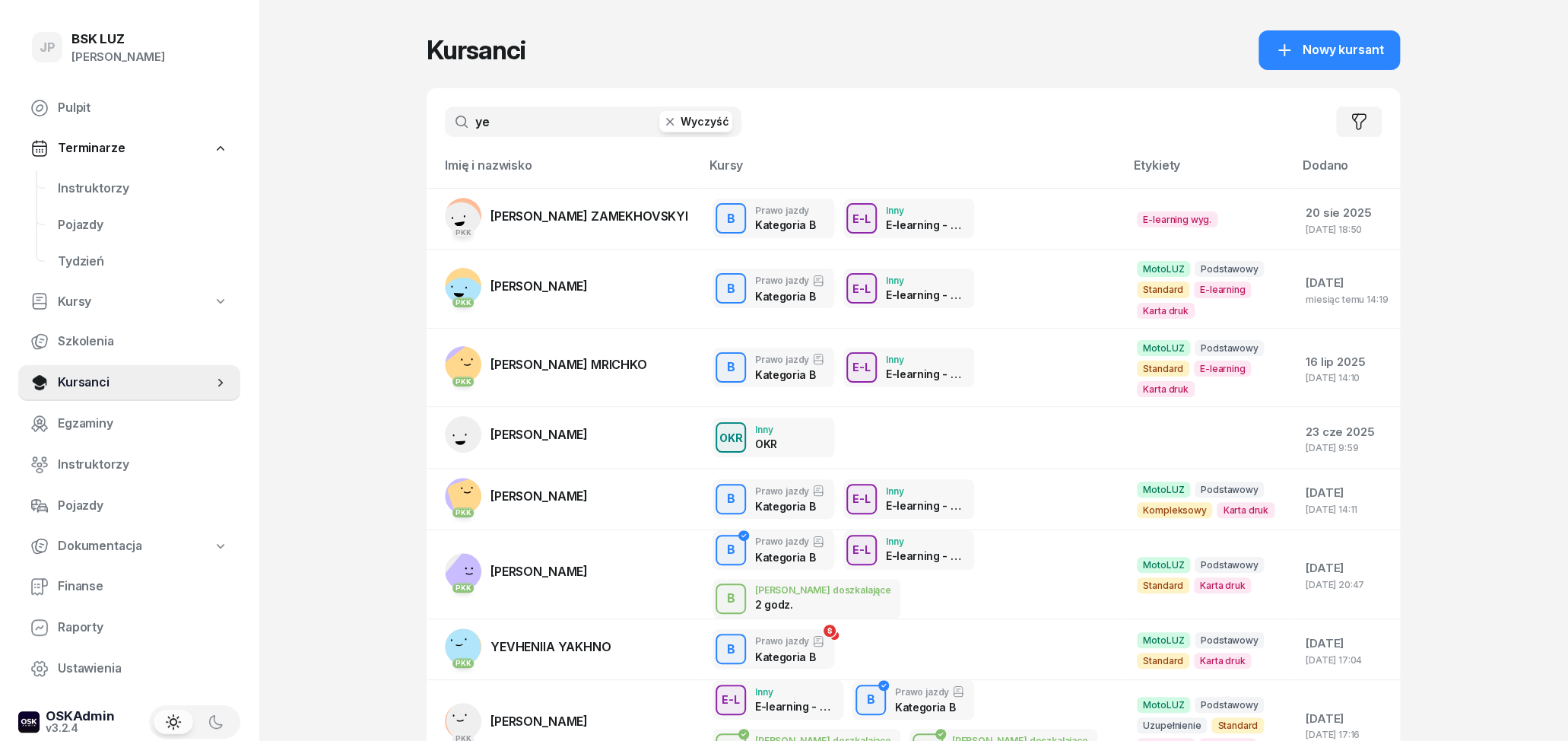
click at [682, 129] on button "Wyczyść" at bounding box center [696, 121] width 73 height 21
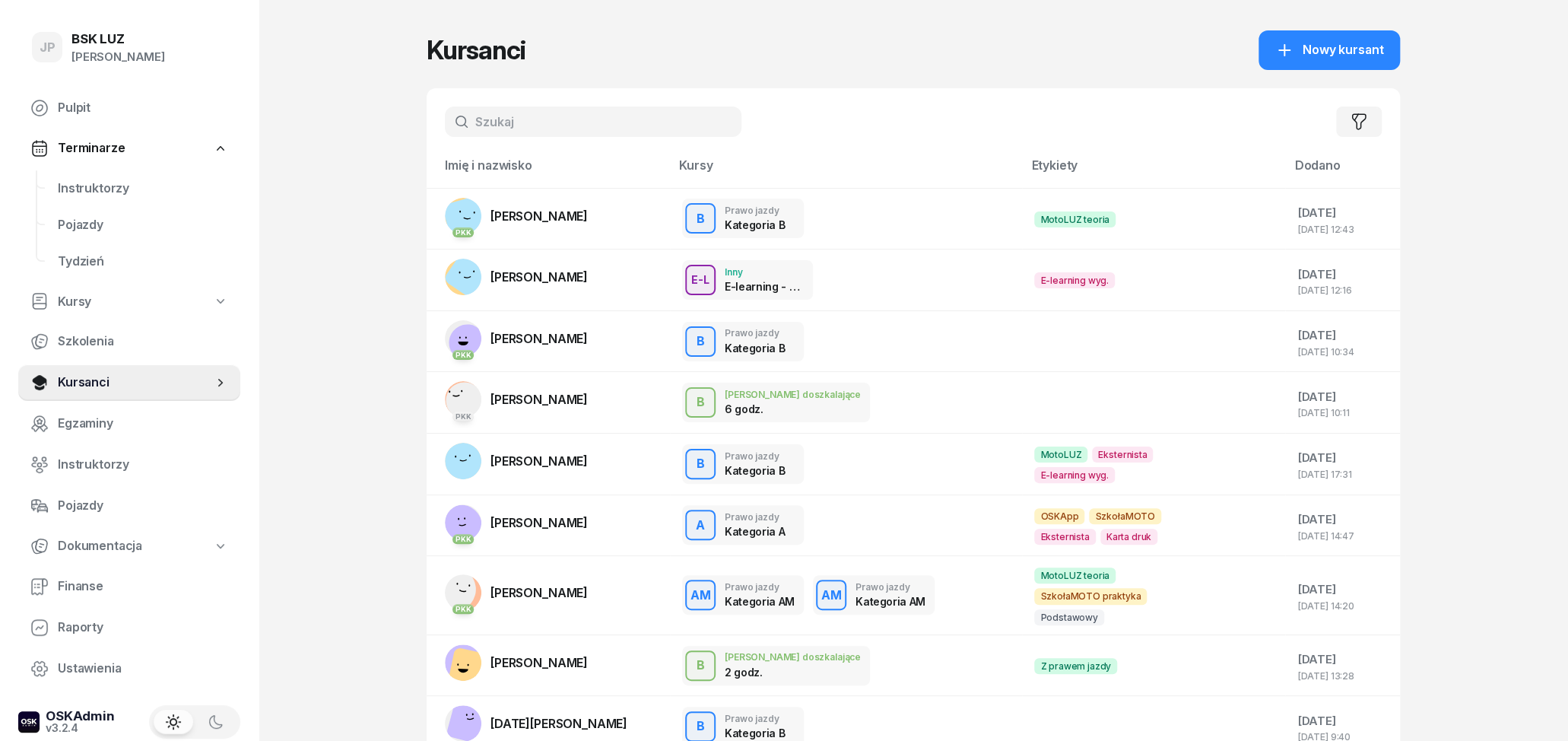
click at [616, 128] on input "text" at bounding box center [593, 121] width 297 height 31
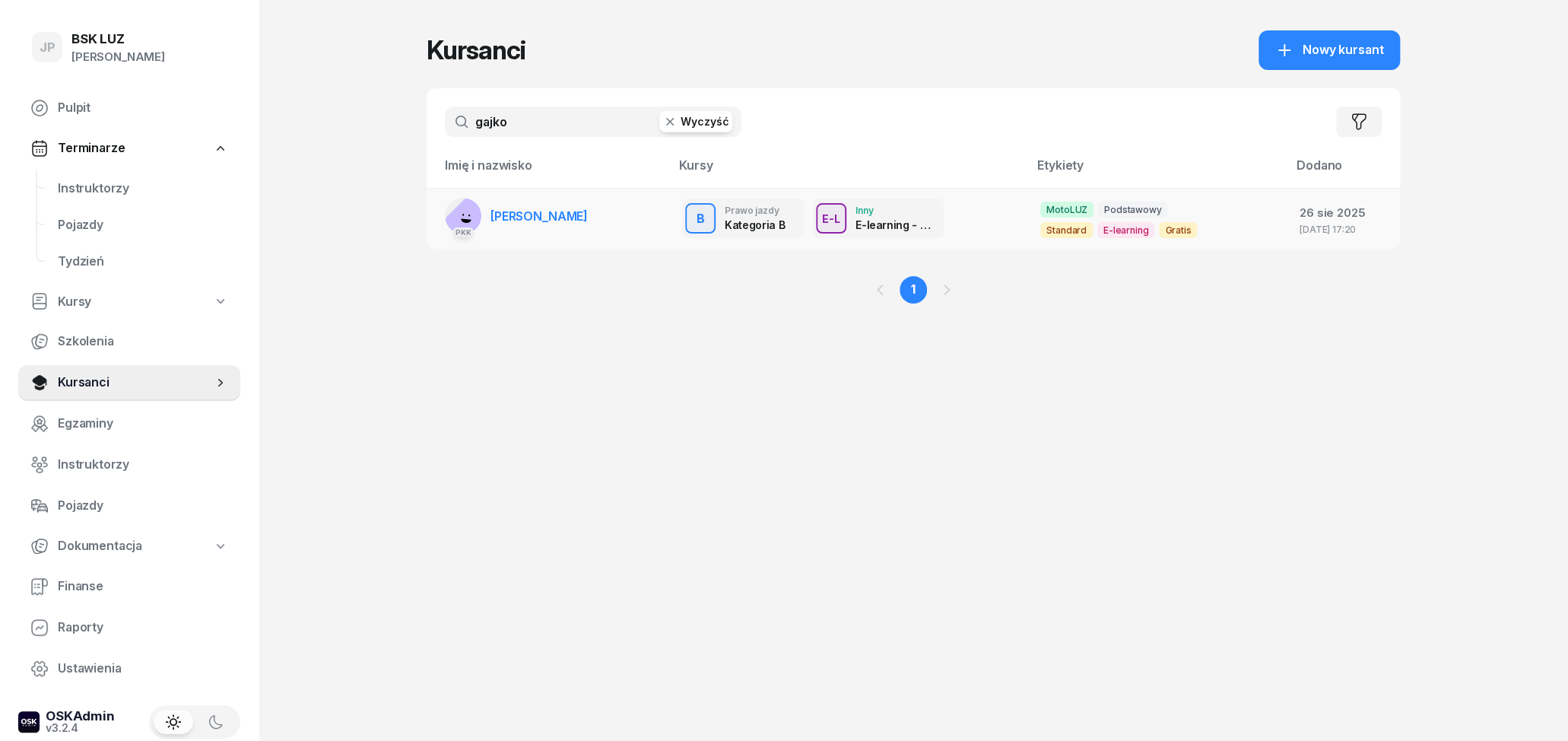
type input "gajko"
click at [554, 225] on link "PKK [GEOGRAPHIC_DATA][PERSON_NAME]" at bounding box center [516, 216] width 143 height 37
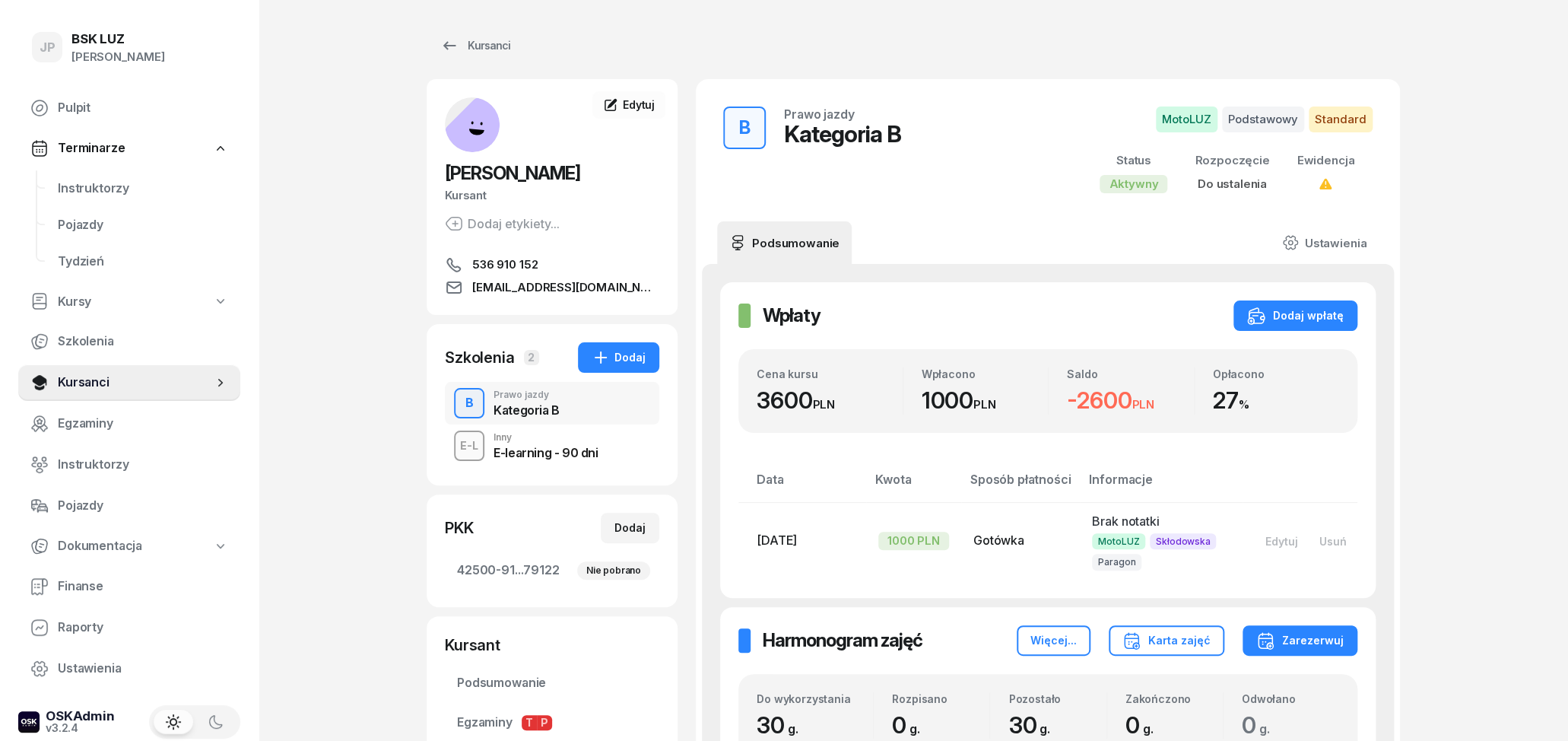
click at [506, 449] on div "E-learning - 90 dni" at bounding box center [545, 453] width 104 height 12
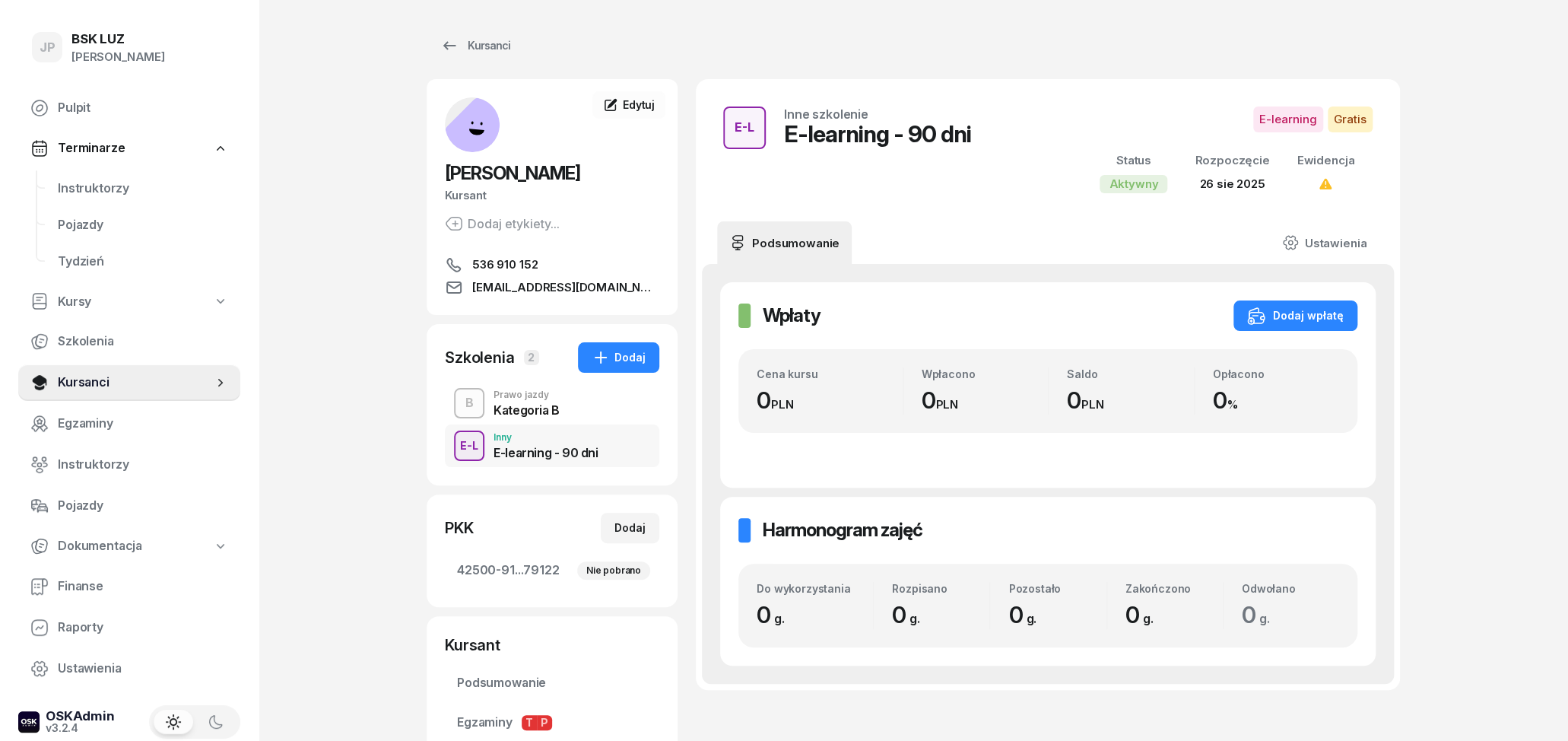
click at [614, 447] on div "E-L Inny E-learning - 90 dni" at bounding box center [552, 445] width 214 height 43
click at [1331, 242] on link "Ustawienia" at bounding box center [1325, 242] width 109 height 43
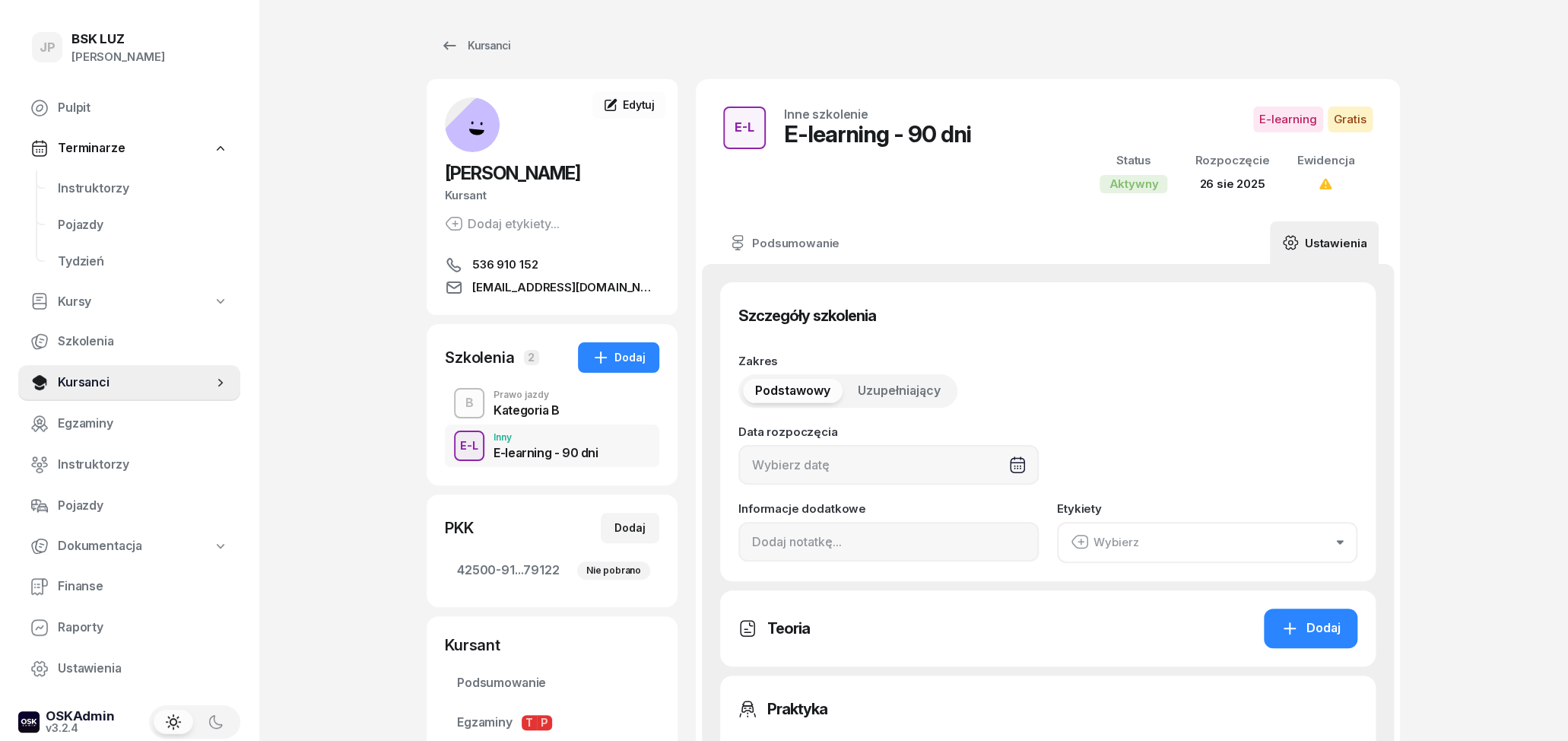
click at [1331, 242] on link "Ustawienia" at bounding box center [1325, 242] width 109 height 43
type input "[DATE]"
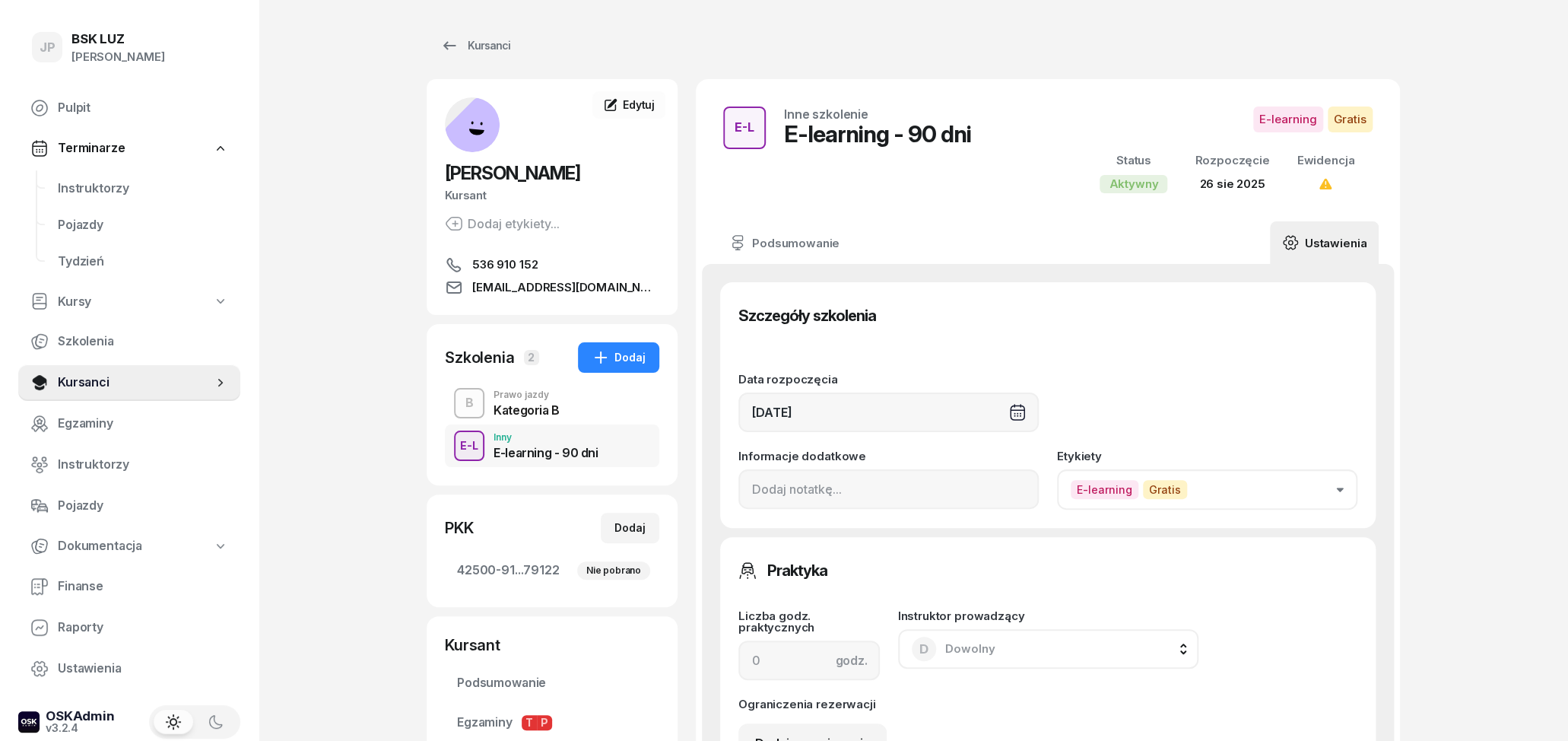
click at [1279, 124] on span "E-learning" at bounding box center [1288, 119] width 70 height 26
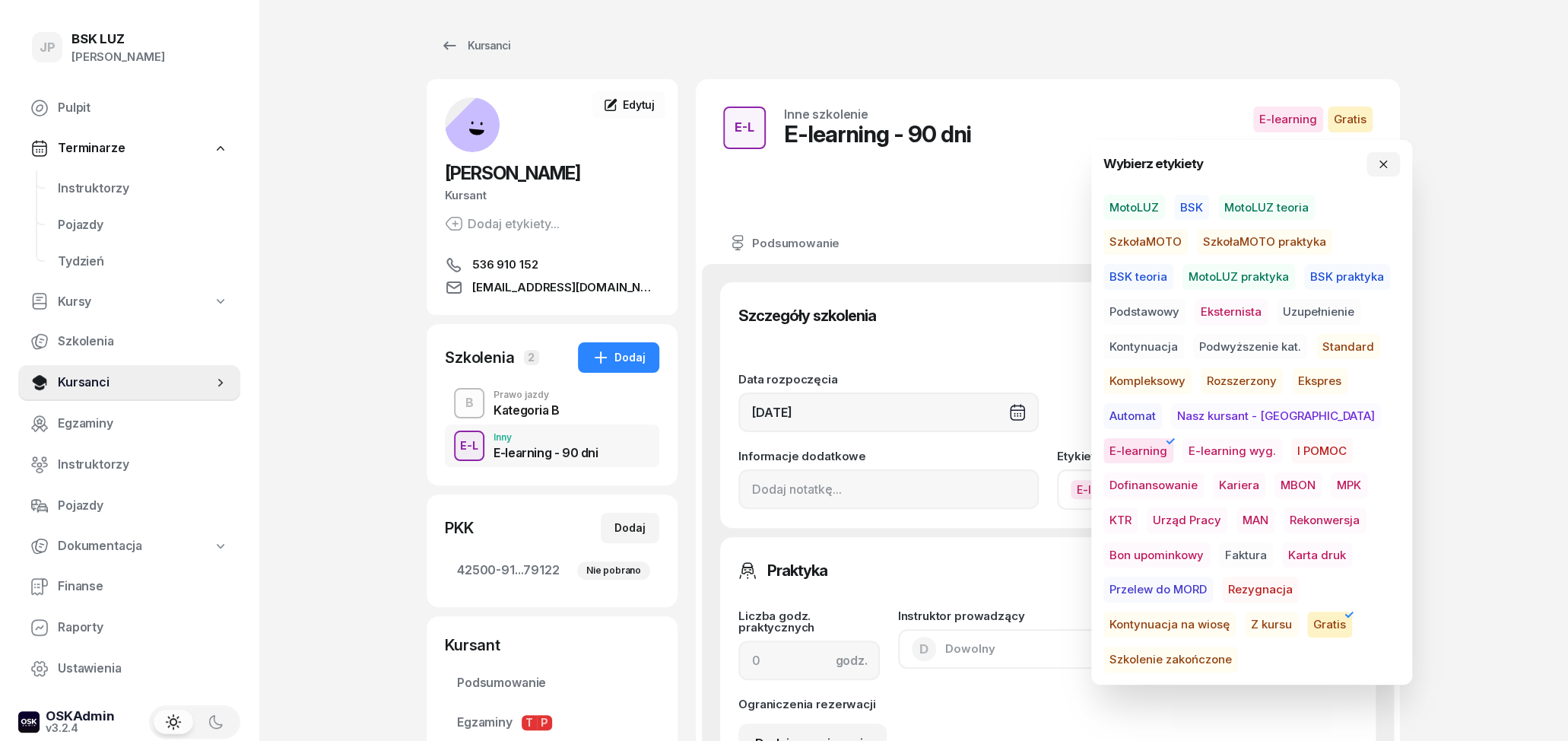
click at [1183, 452] on span "E-learning wyg." at bounding box center [1232, 451] width 99 height 26
click at [998, 239] on div "Podsumowanie Ustawienia" at bounding box center [1048, 242] width 661 height 43
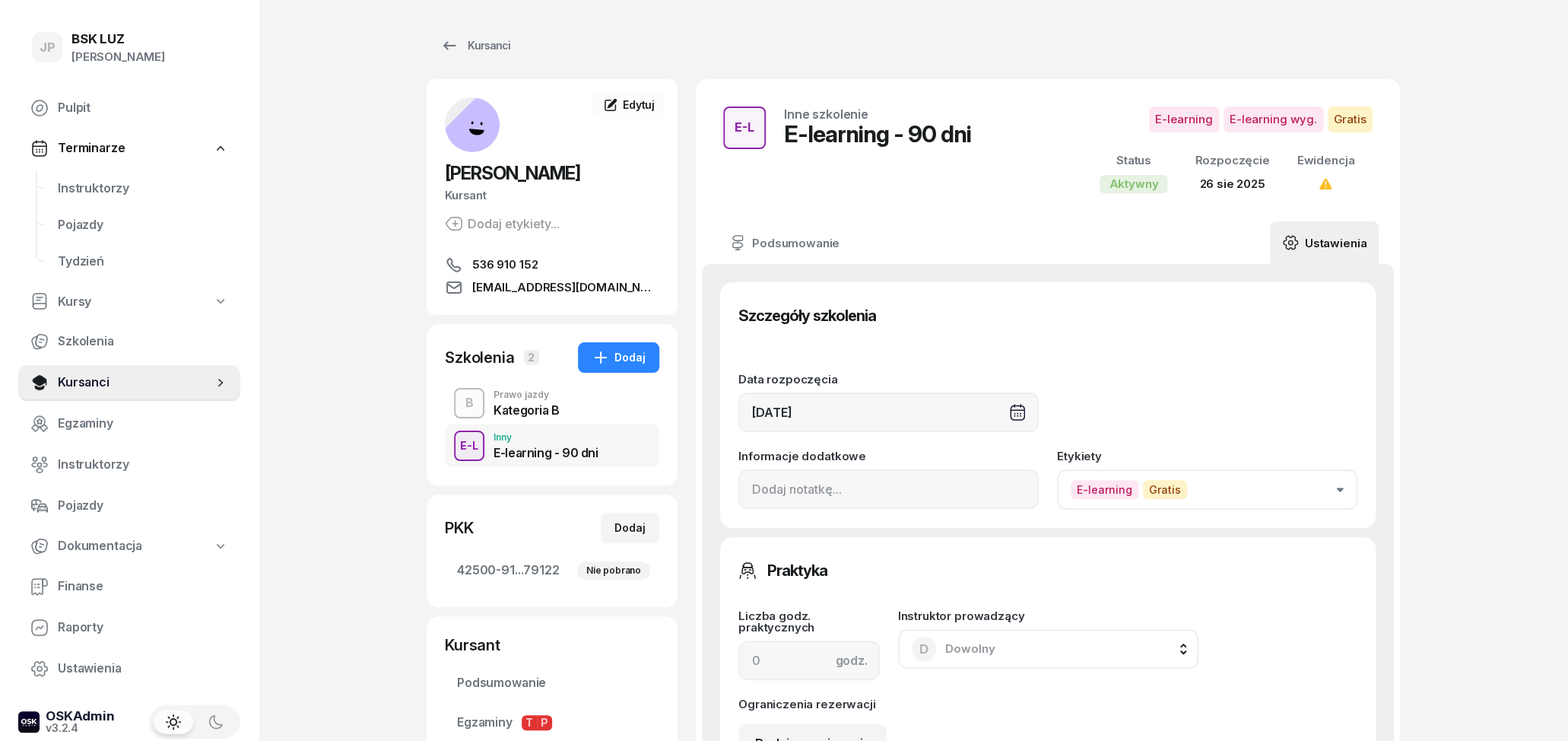
click at [566, 409] on div "B Prawo jazdy Kategoria B" at bounding box center [552, 403] width 214 height 43
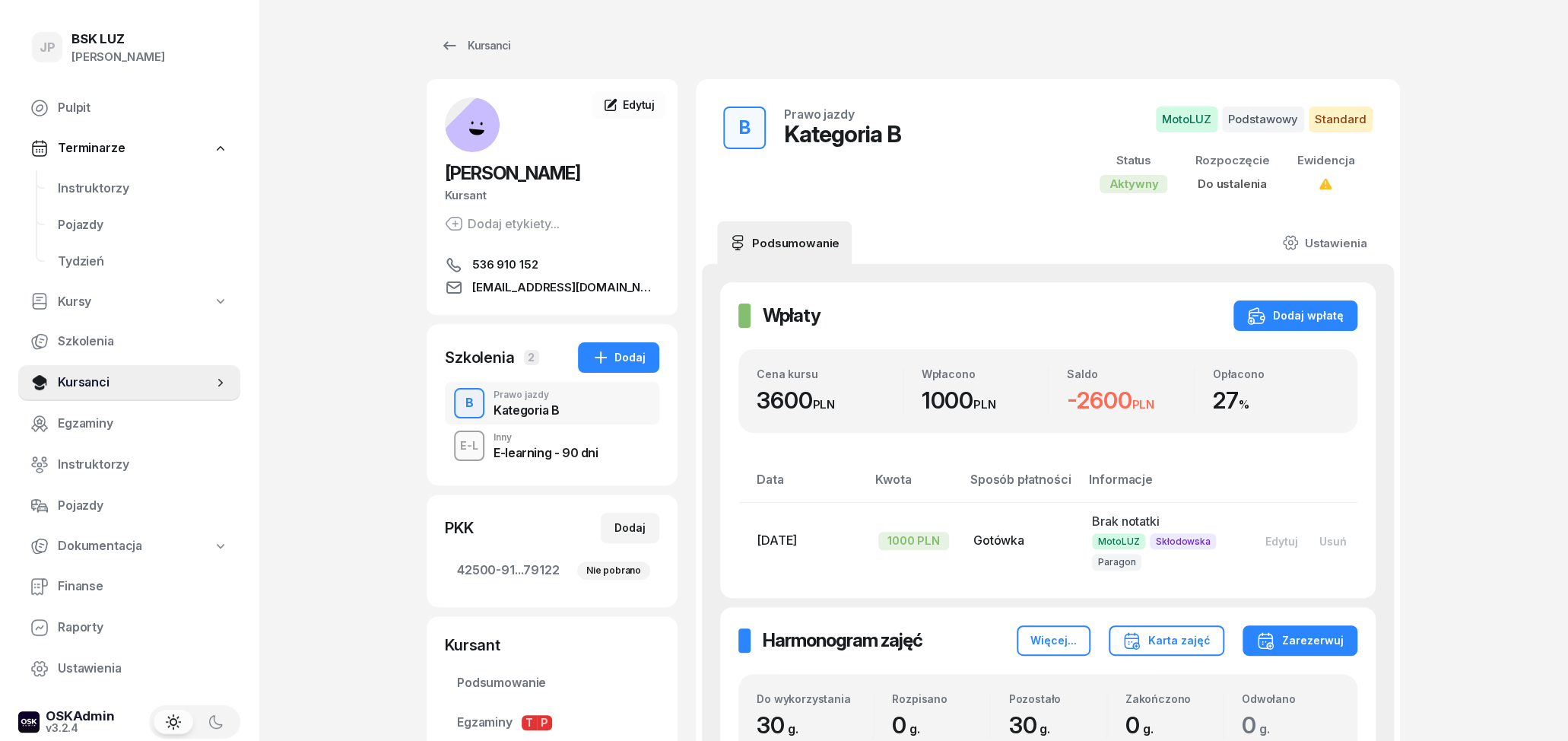
click at [567, 454] on div "E-learning - 90 dni" at bounding box center [545, 453] width 104 height 12
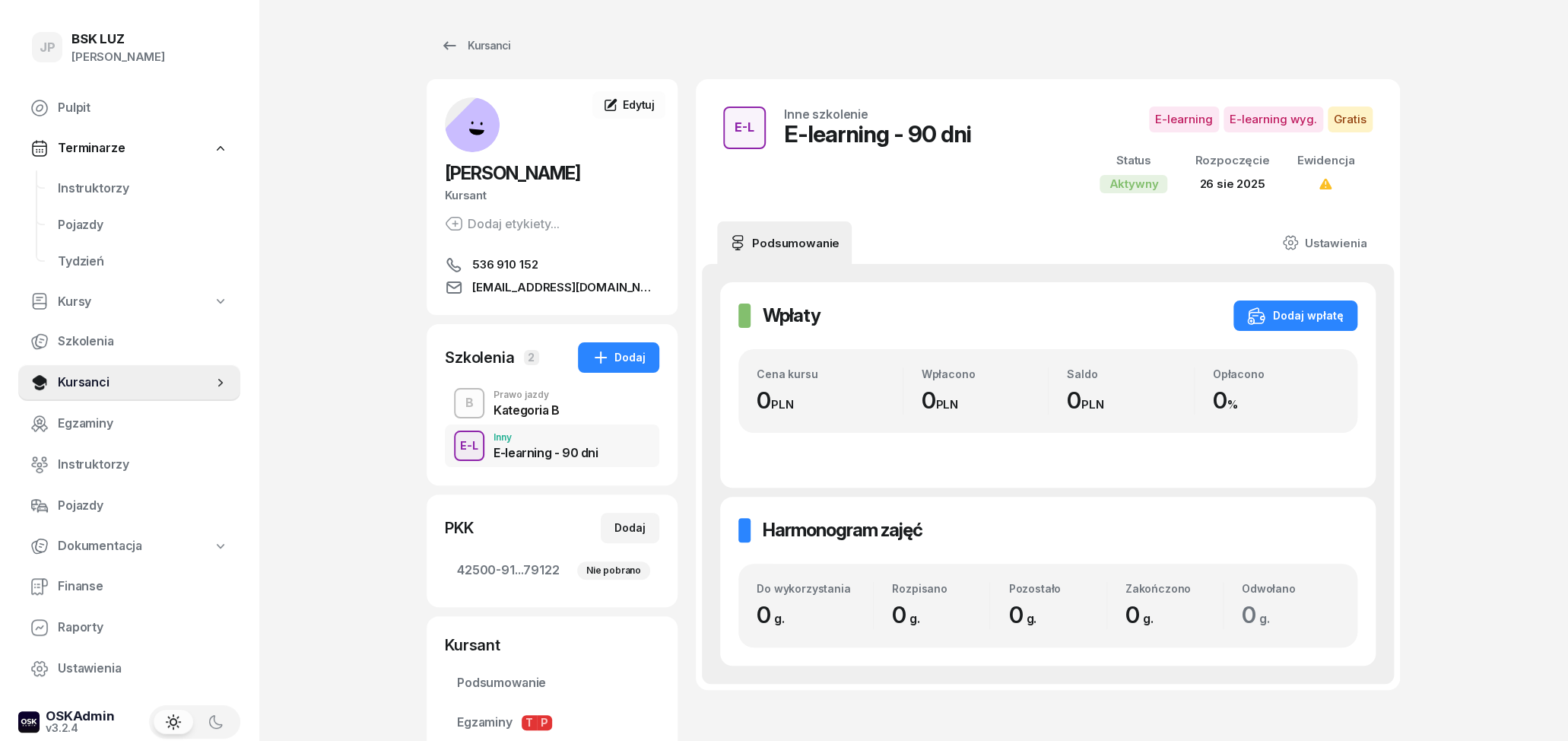
click at [536, 424] on div "B Prawo jazdy Kategoria B" at bounding box center [552, 403] width 214 height 43
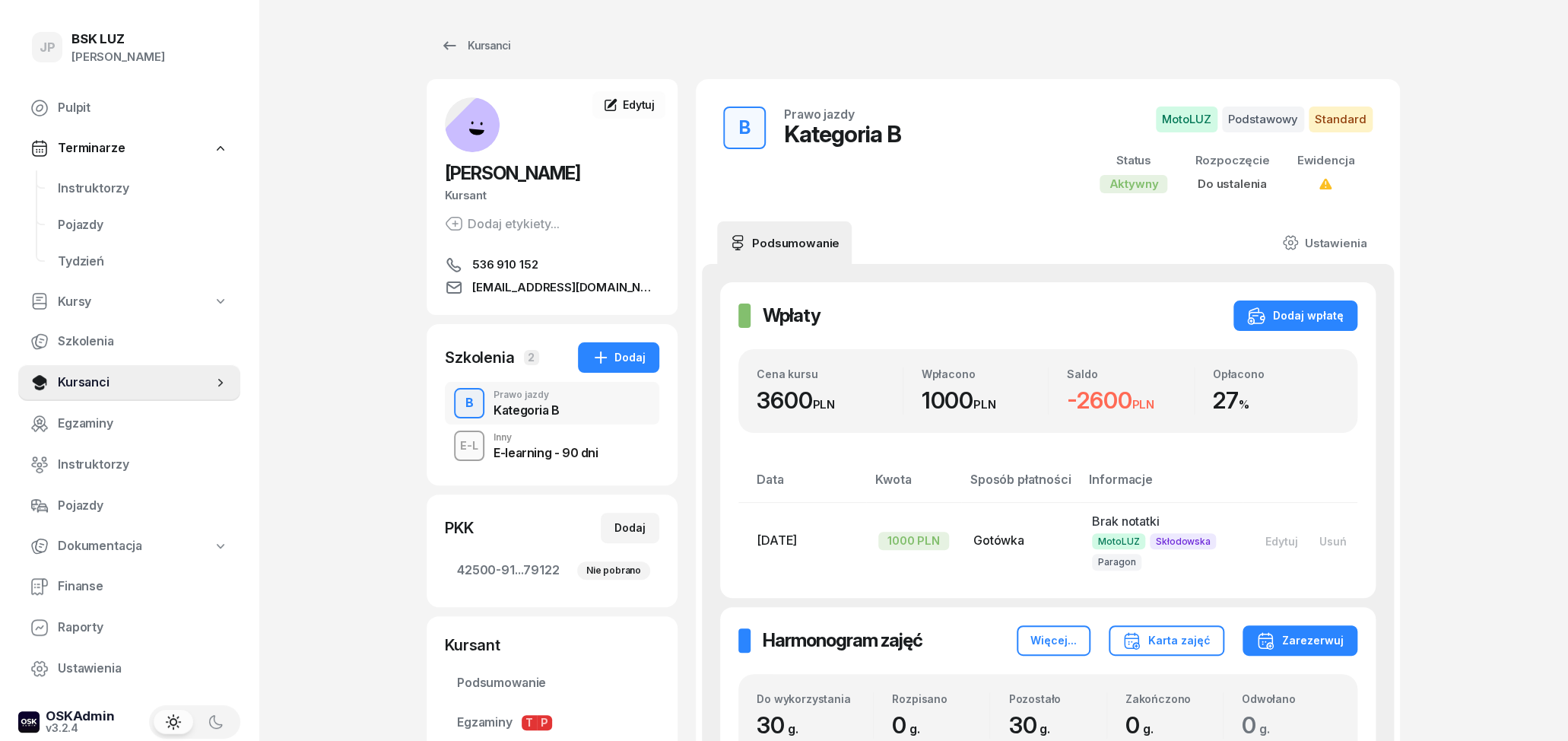
click at [548, 456] on div "E-learning - 90 dni" at bounding box center [545, 453] width 104 height 12
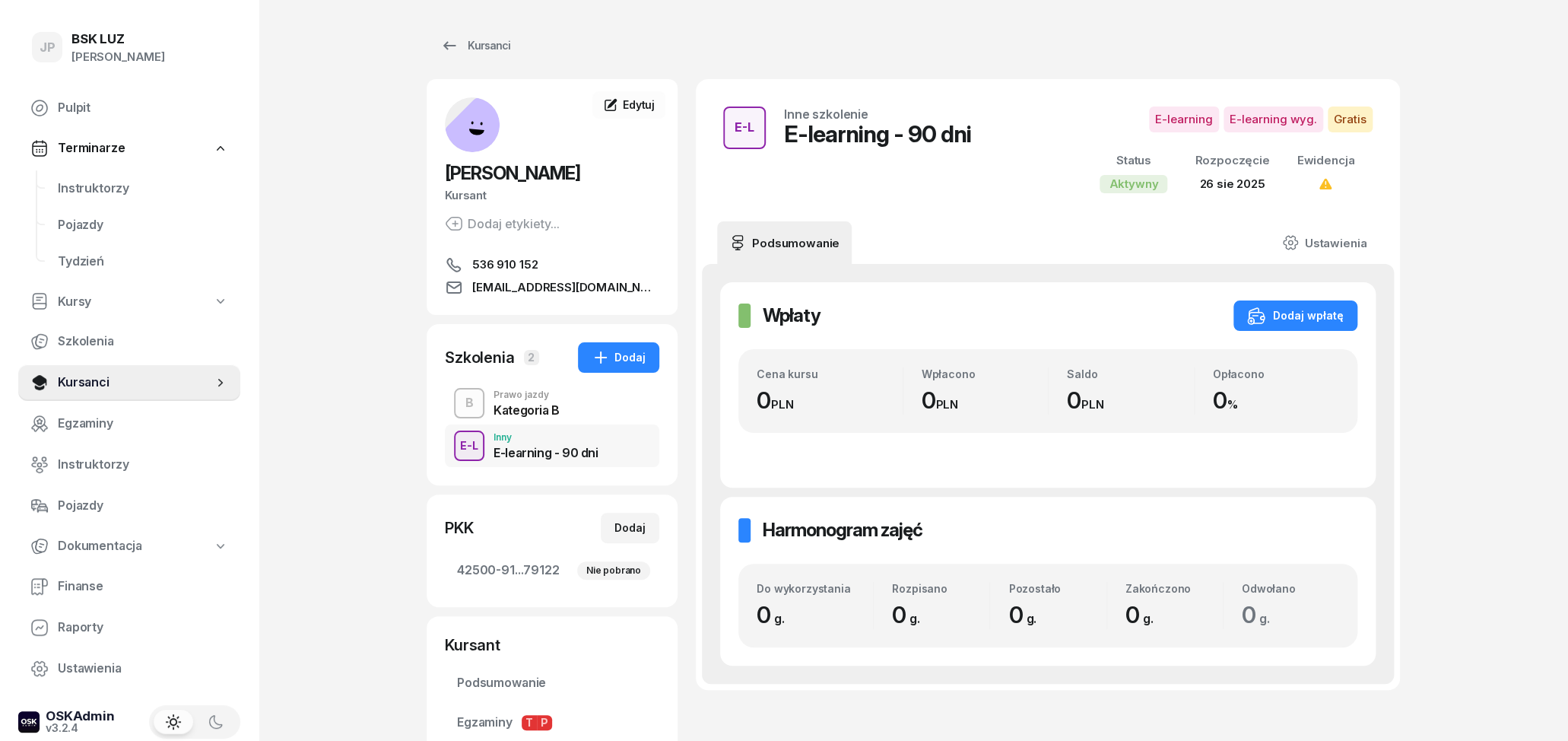
click at [1245, 178] on span "26 sie 2025" at bounding box center [1232, 184] width 66 height 15
click at [1332, 186] on icon at bounding box center [1325, 184] width 15 height 15
click at [1328, 240] on link "Ustawienia" at bounding box center [1325, 242] width 109 height 43
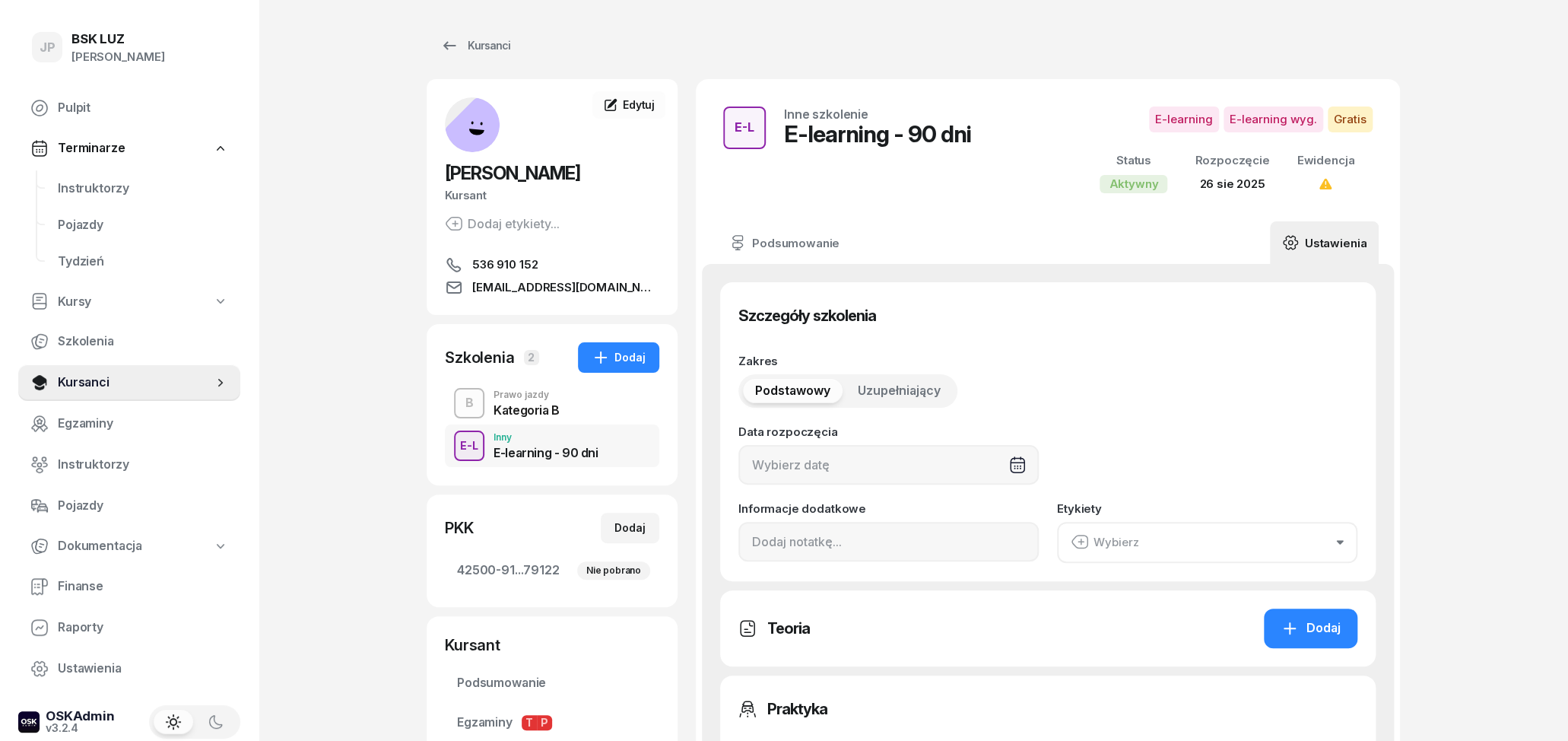
type input "[DATE]"
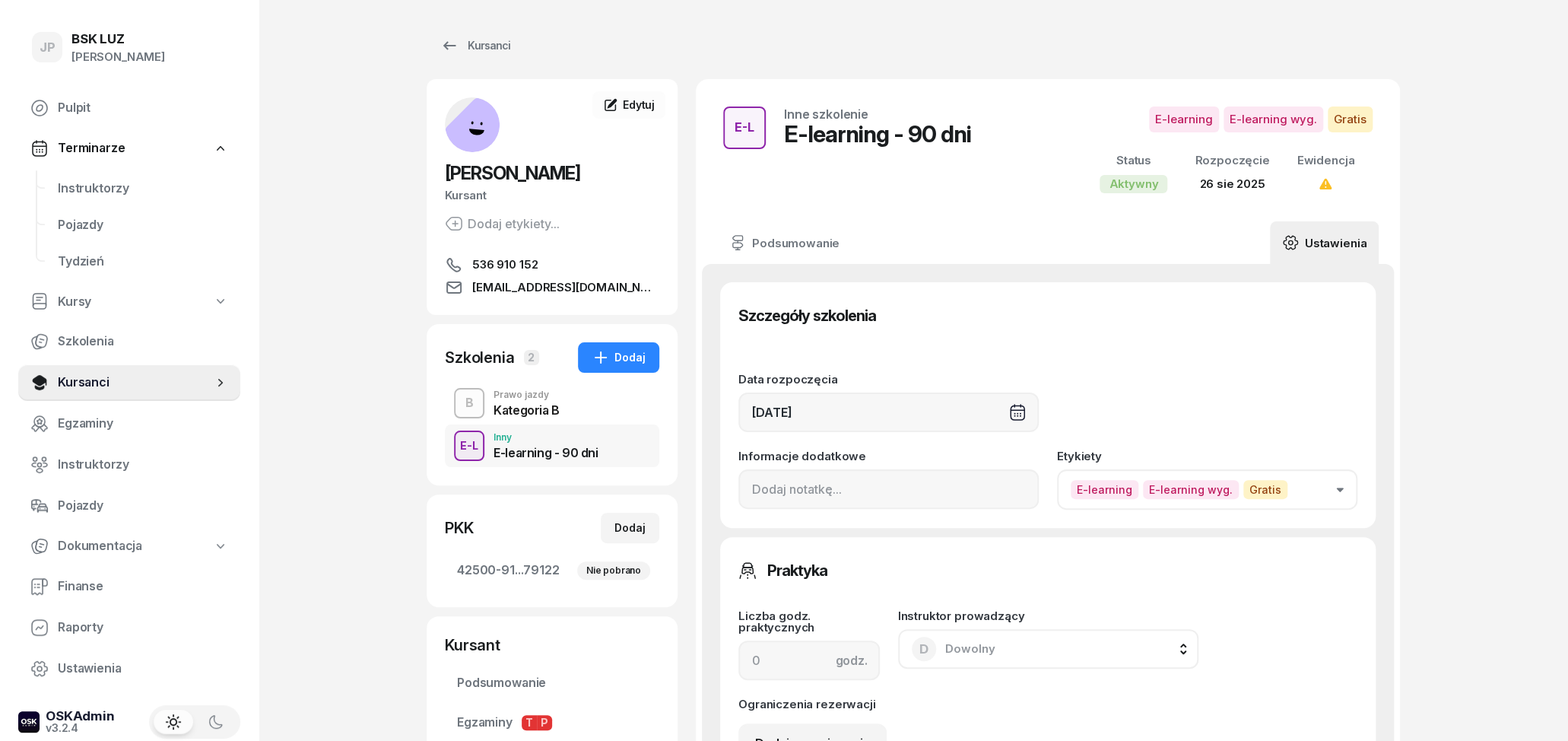
scroll to position [79, 0]
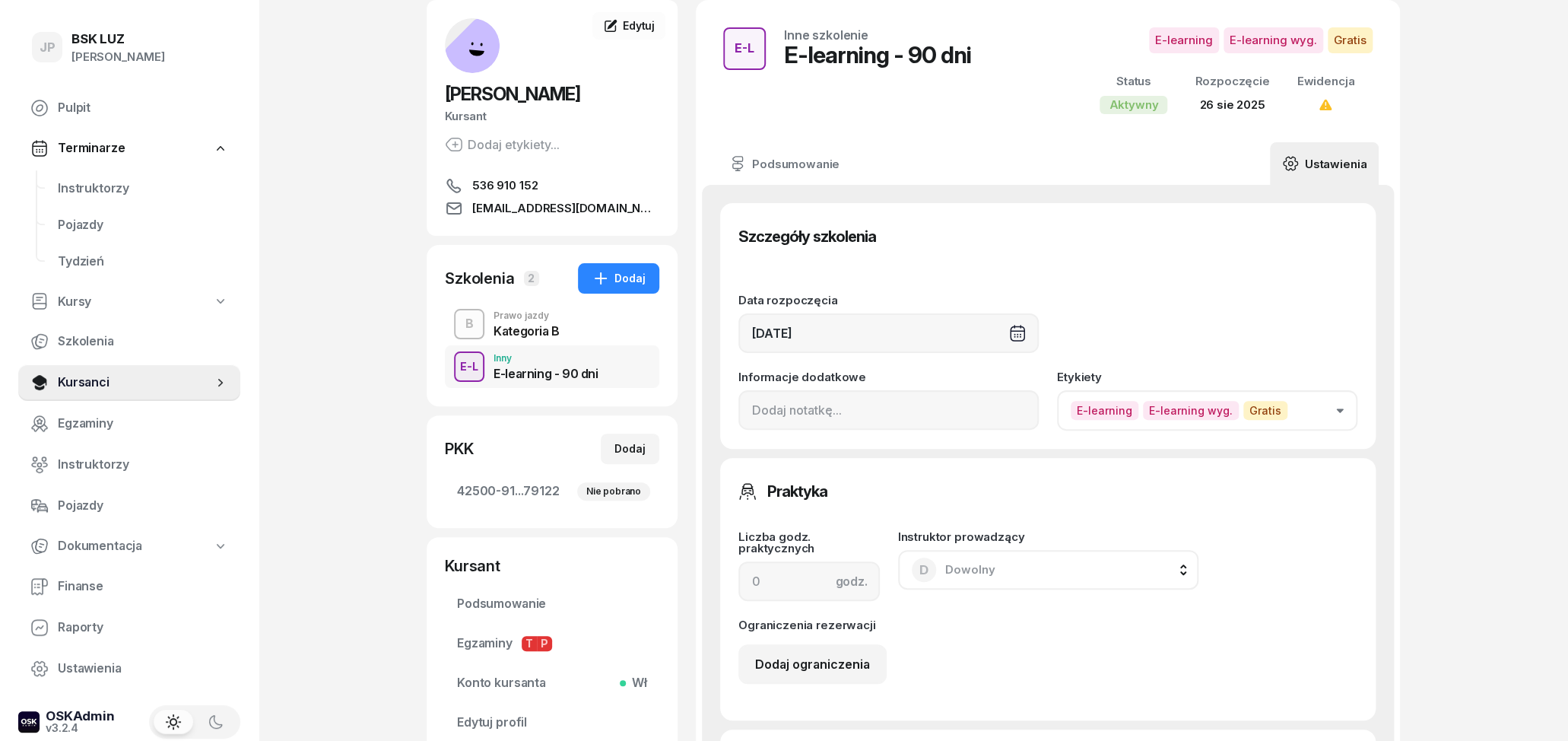
click at [765, 333] on div "[DATE]" at bounding box center [889, 334] width 301 height 40
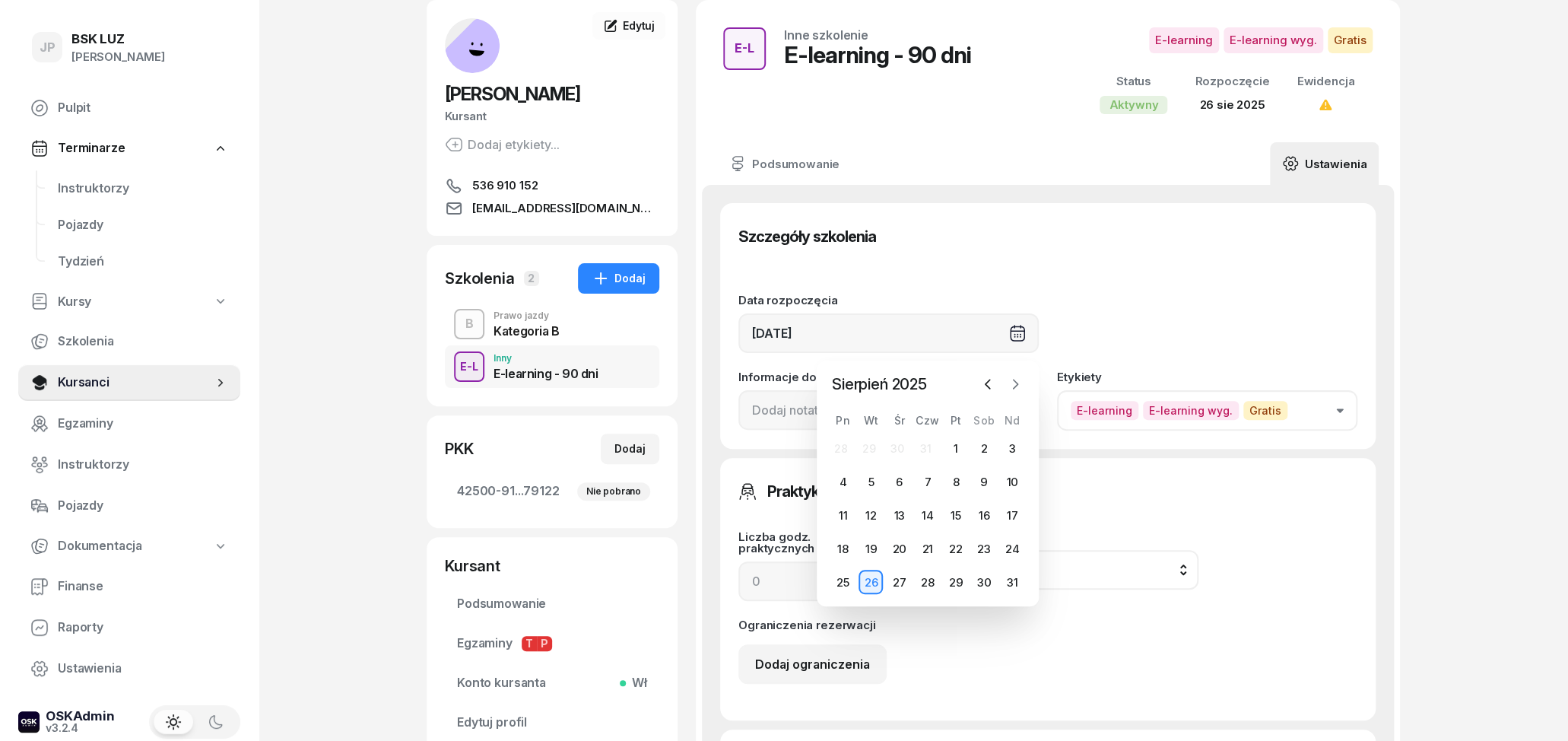
click at [1014, 385] on icon "button" at bounding box center [1015, 383] width 15 height 15
click at [873, 444] on div "2" at bounding box center [871, 448] width 25 height 25
type input "[DATE]"
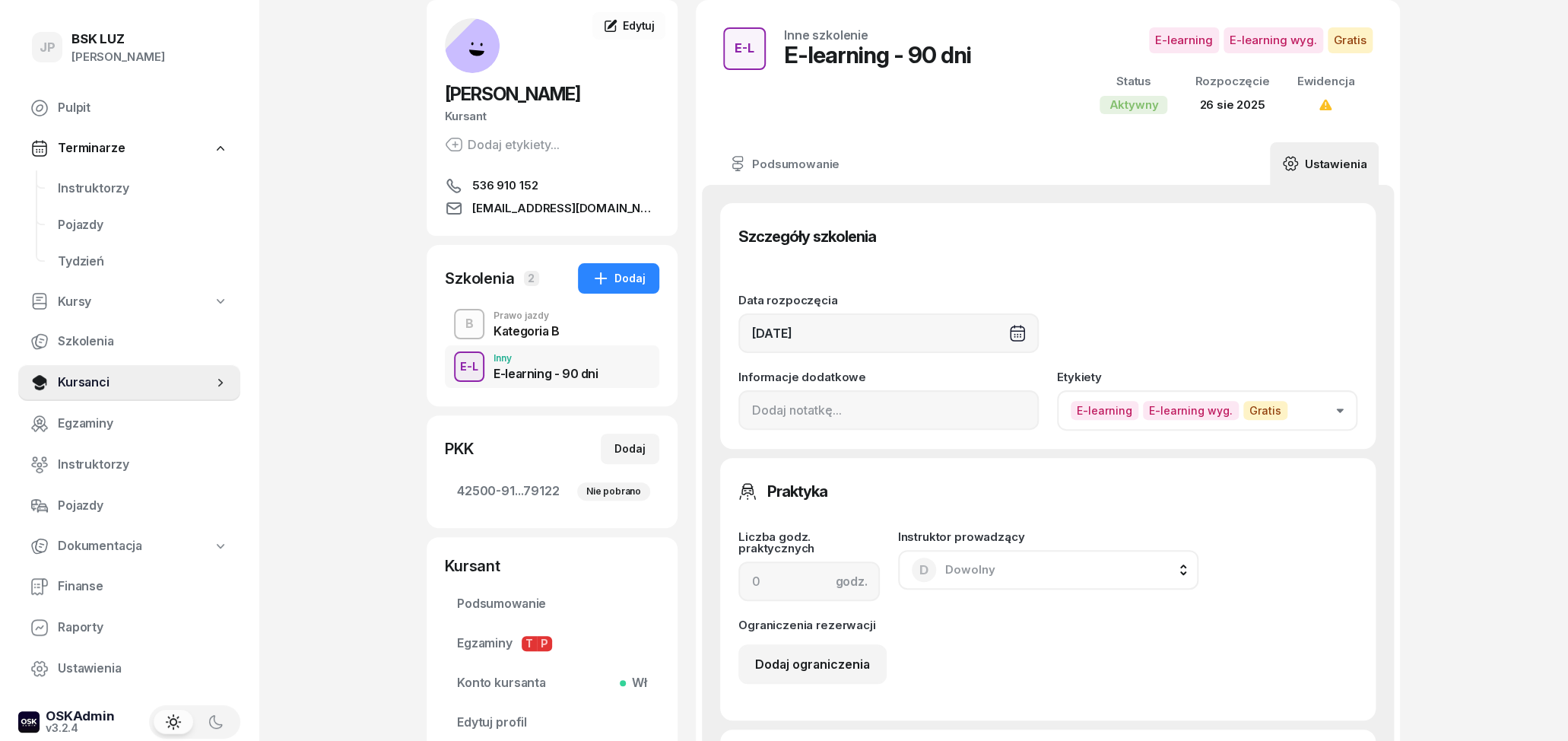
click at [983, 236] on div "Szczegóły szkolenia" at bounding box center [1049, 236] width 620 height 31
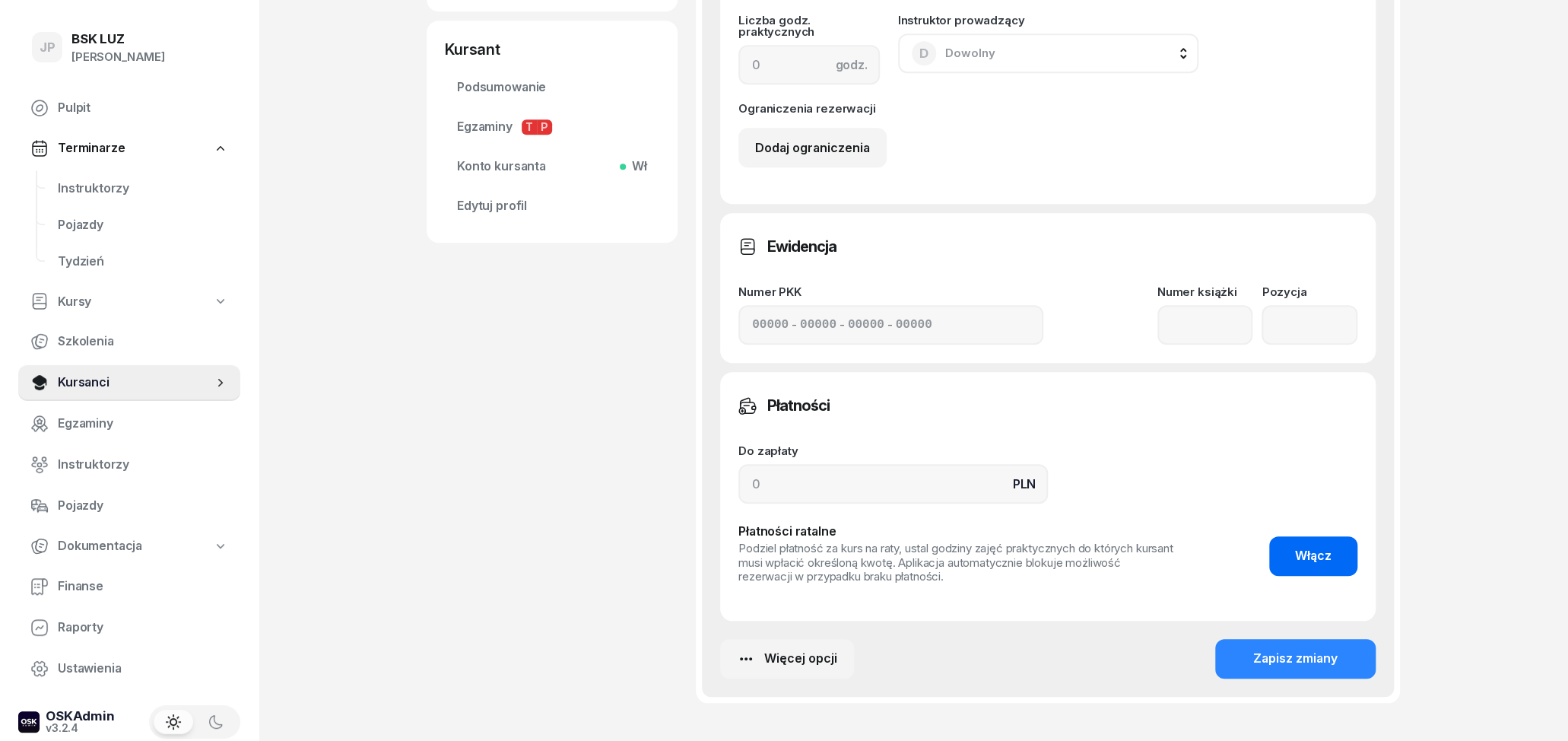
scroll to position [633, 0]
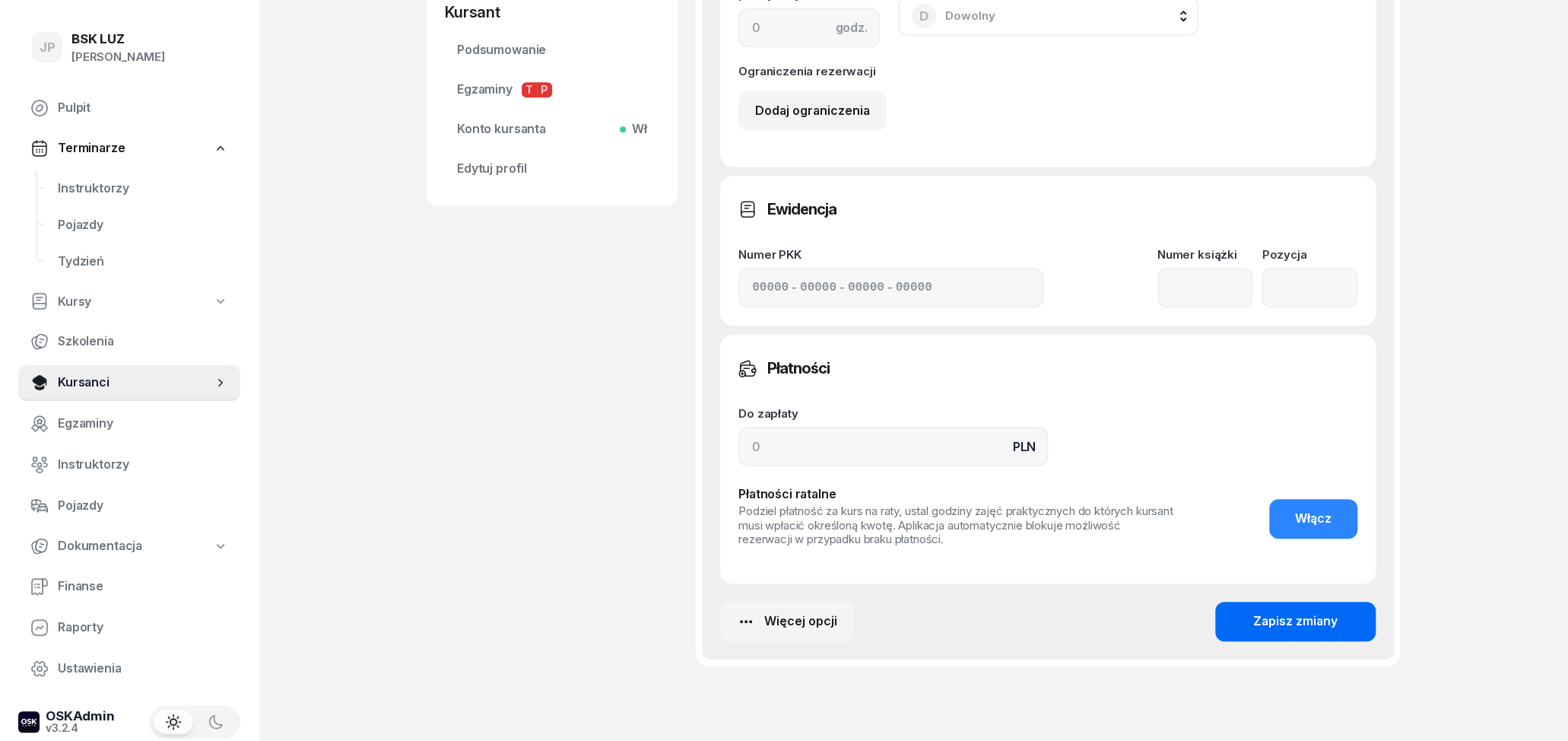
click at [1292, 633] on button "Zapisz zmiany" at bounding box center [1296, 622] width 161 height 40
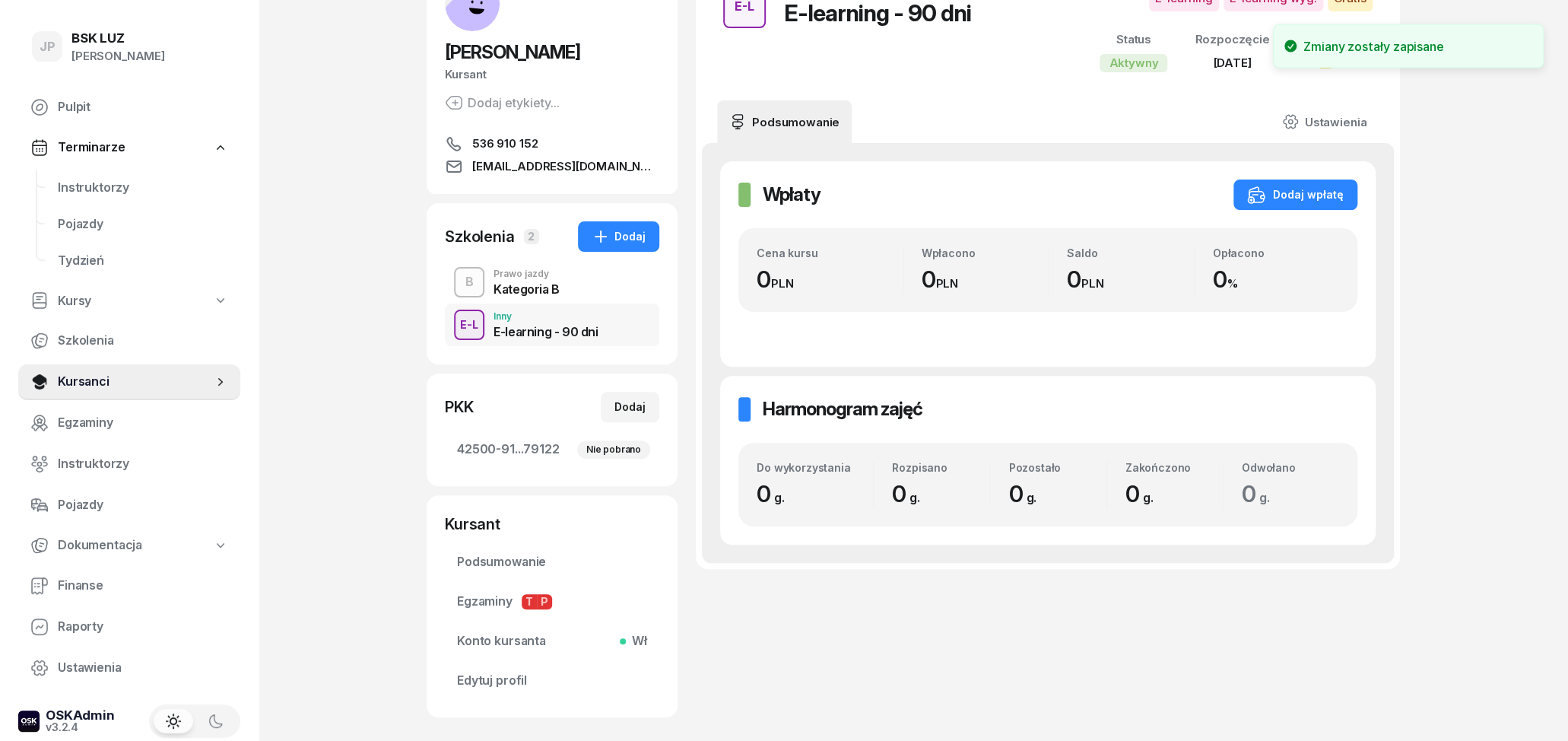
scroll to position [0, 0]
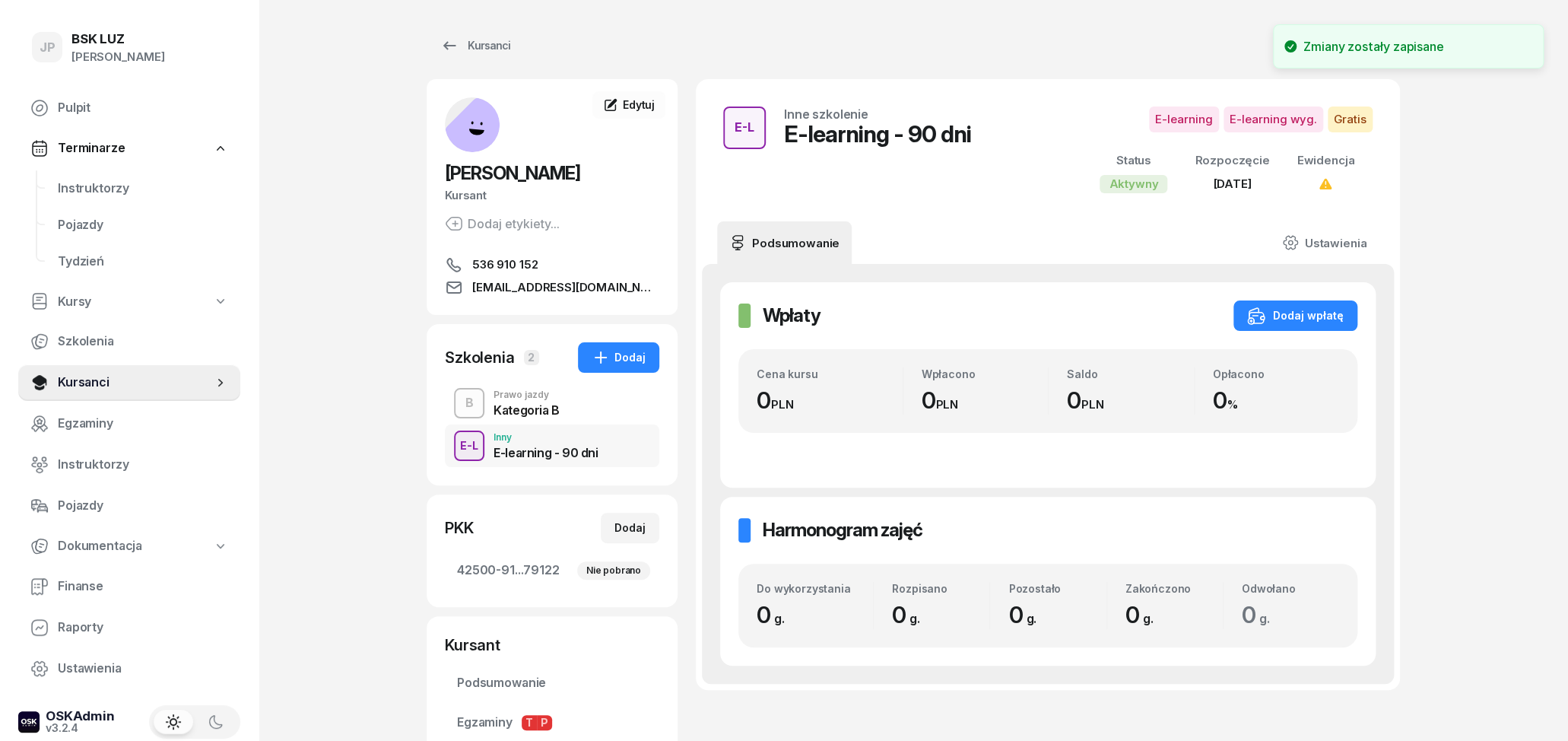
click at [512, 397] on div "Prawo jazdy" at bounding box center [526, 394] width 67 height 9
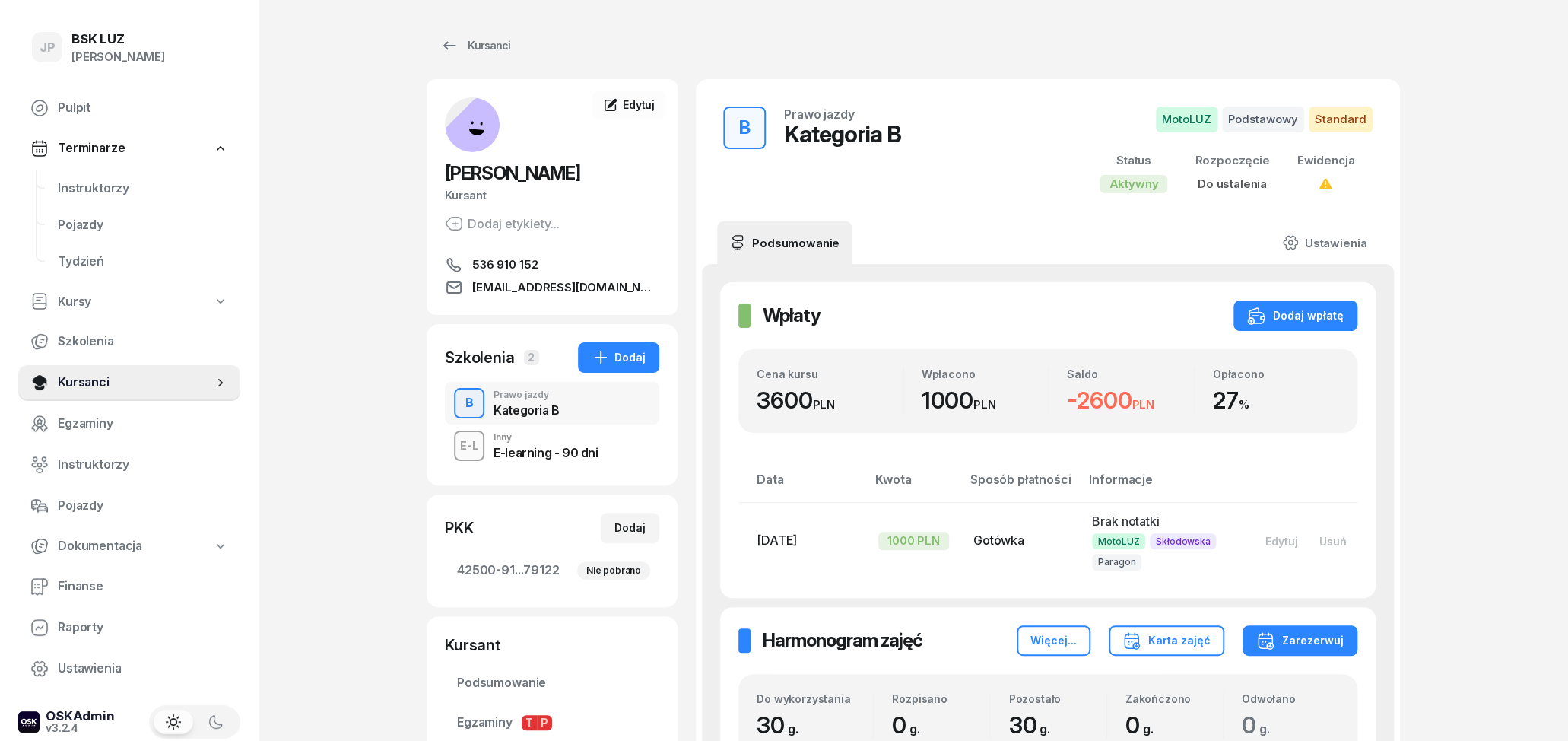
click at [542, 449] on div "E-learning - 90 dni" at bounding box center [545, 453] width 104 height 12
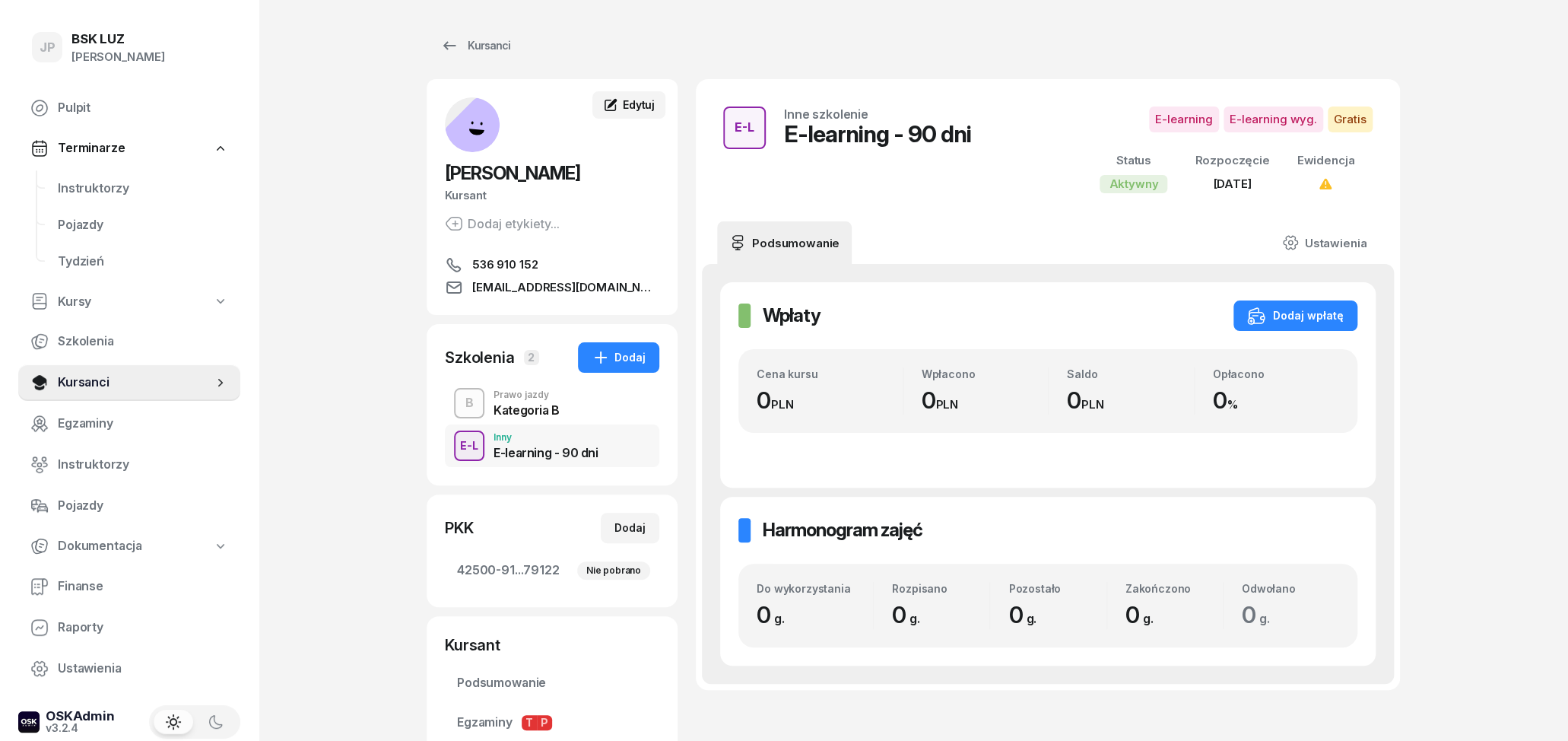
click at [631, 106] on span "Edytuj" at bounding box center [639, 104] width 32 height 13
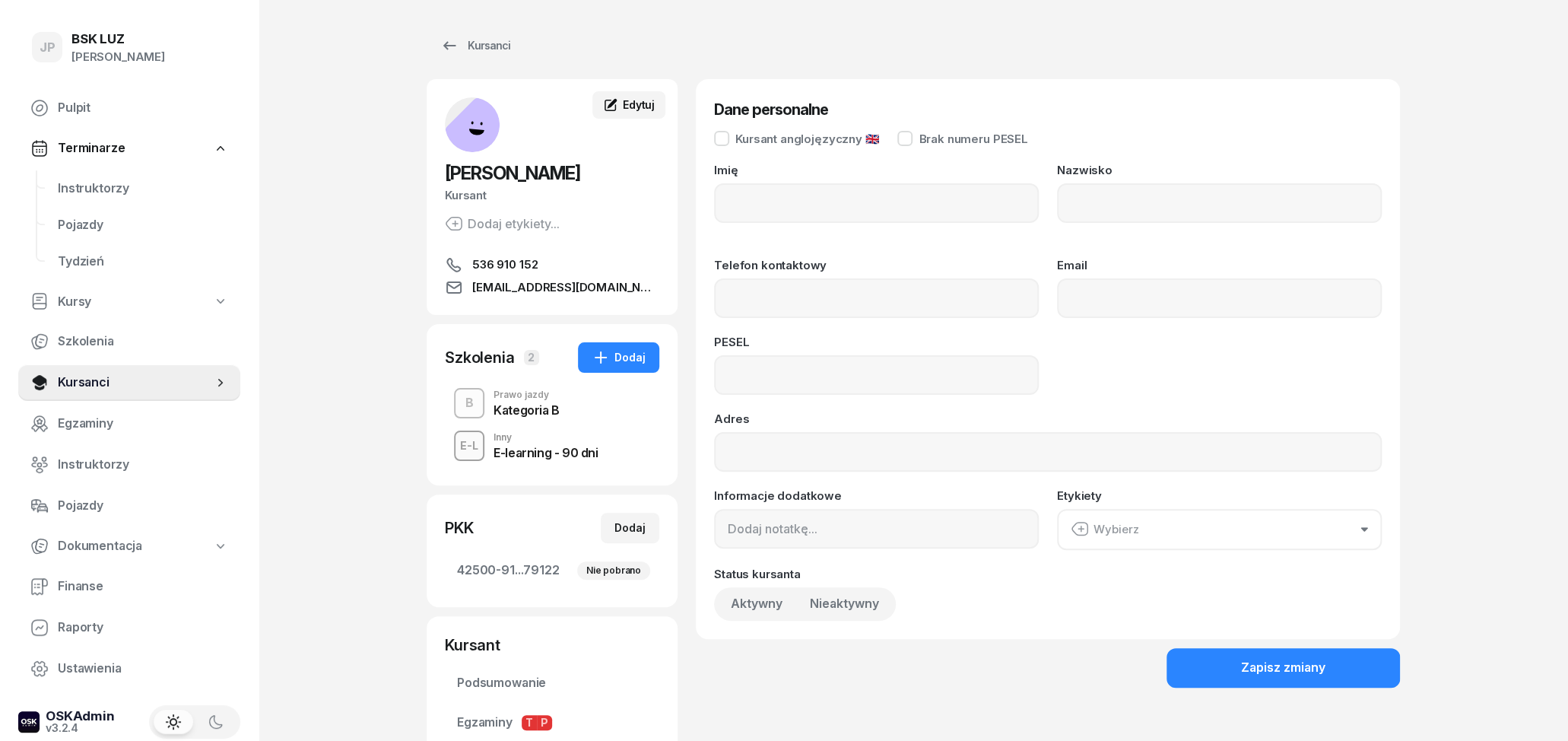
type input "[PERSON_NAME]"
type input "536910152"
type input "[EMAIL_ADDRESS][DOMAIN_NAME]"
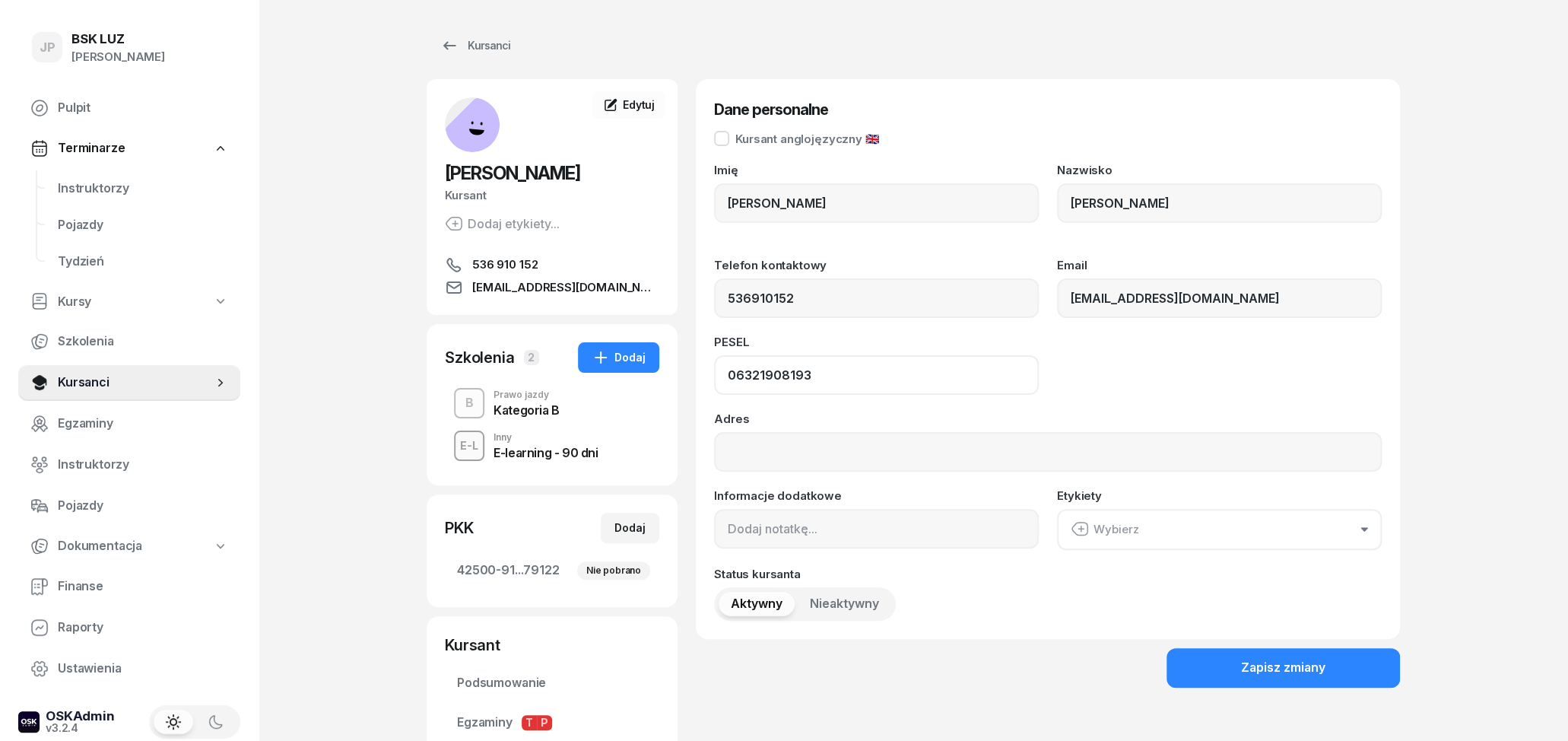
click at [821, 385] on input "06321908193" at bounding box center [876, 375] width 325 height 40
click at [769, 373] on input "06321908193" at bounding box center [876, 375] width 325 height 40
type input "06321308193"
click at [1289, 673] on div "Zapisz zmiany" at bounding box center [1283, 668] width 84 height 20
